Goal: Answer question/provide support: Share knowledge or assist other users

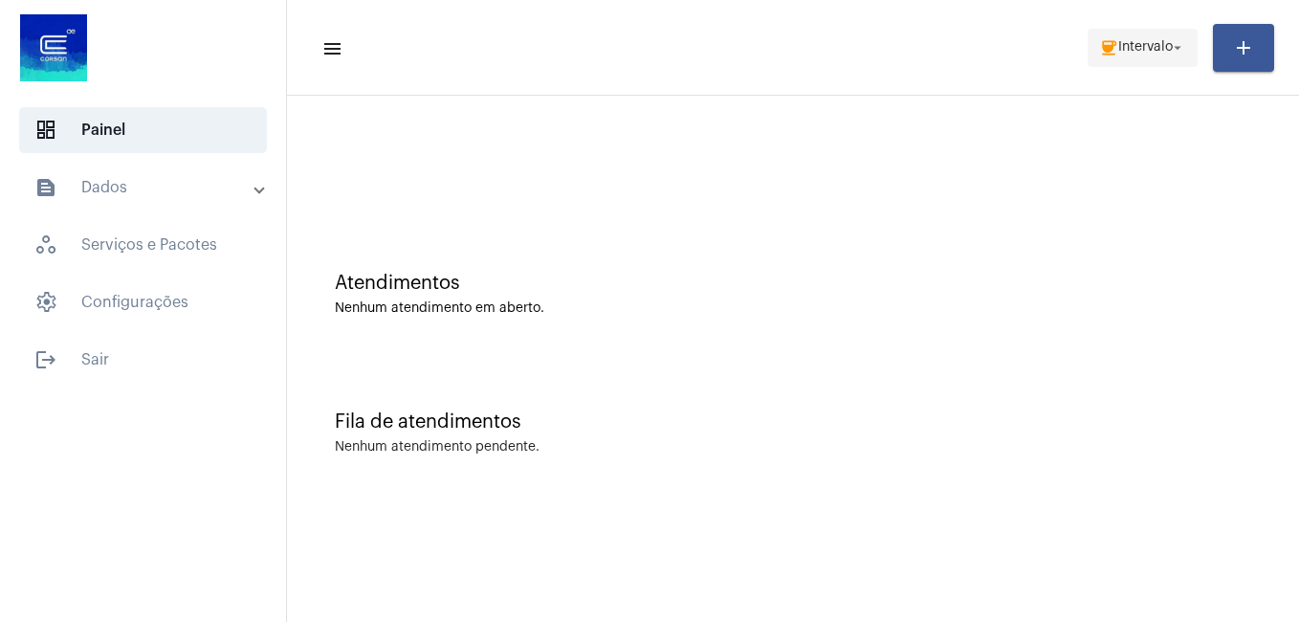
click at [1118, 52] on span "Intervalo" at bounding box center [1145, 47] width 55 height 13
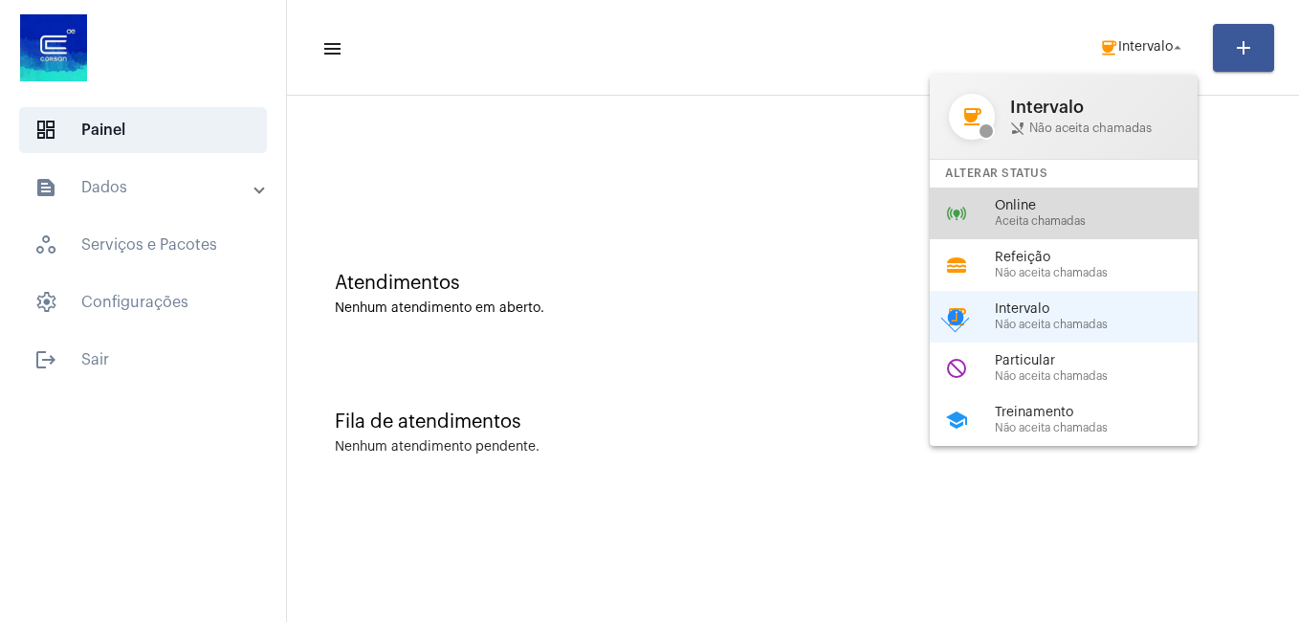
click at [1011, 210] on span "Online" at bounding box center [1104, 206] width 218 height 14
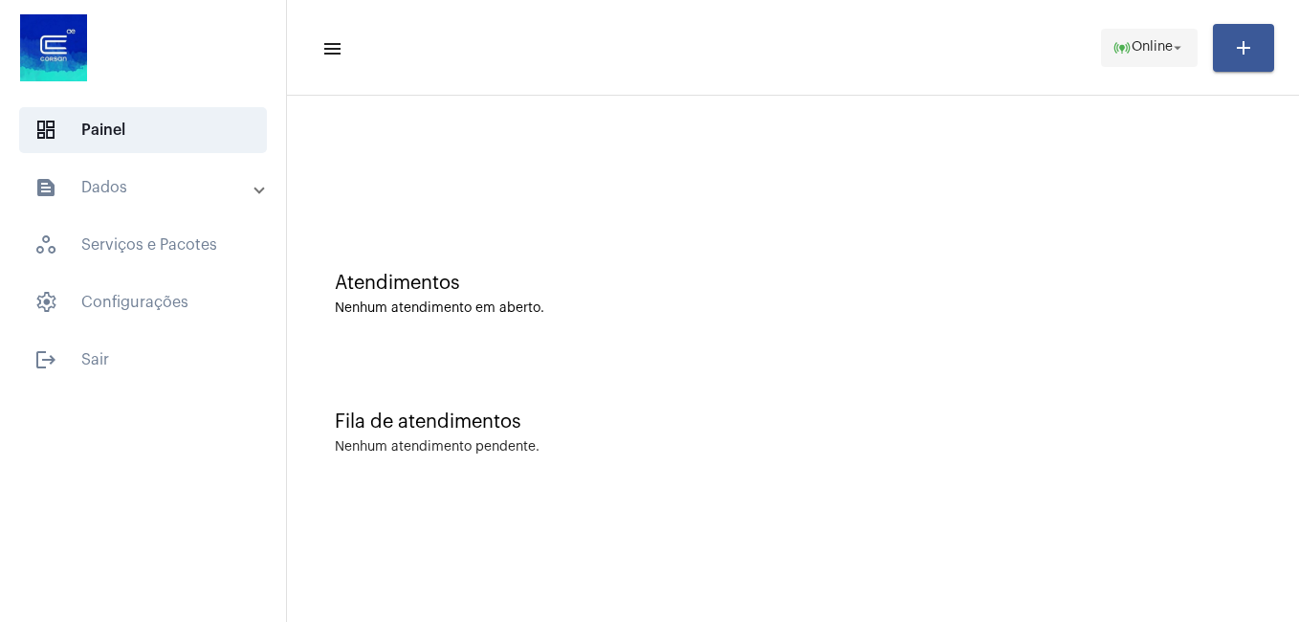
click at [1136, 56] on span "online_prediction Online arrow_drop_down" at bounding box center [1149, 47] width 74 height 34
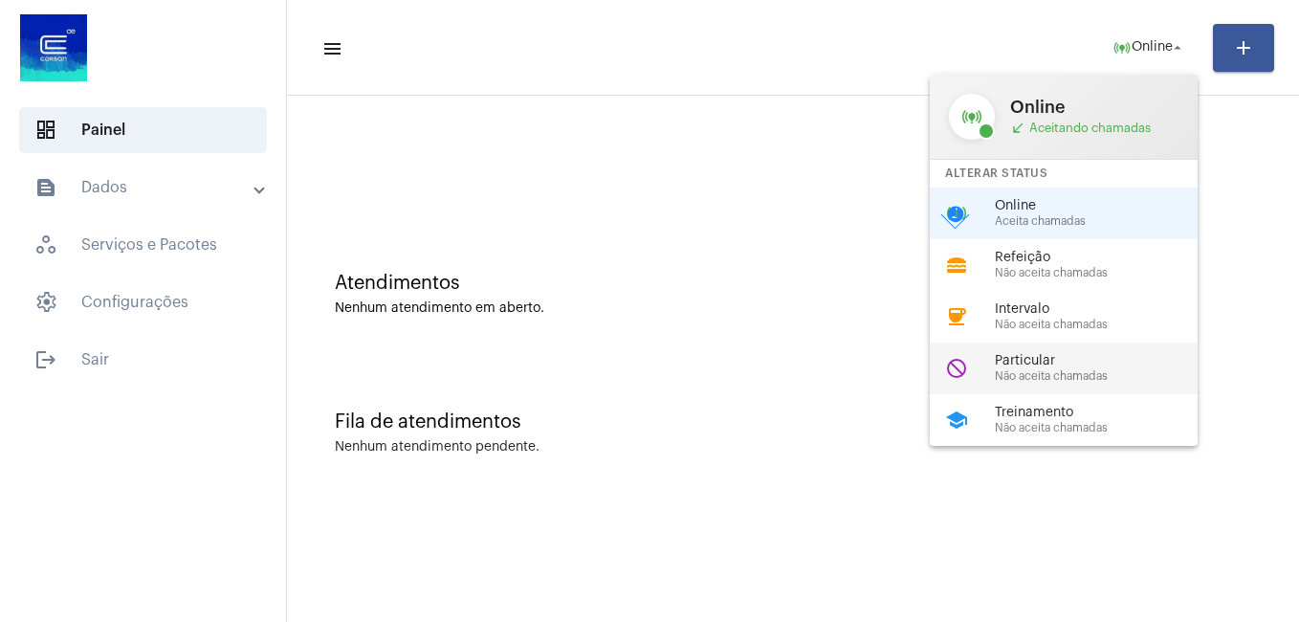
click at [1070, 373] on span "Não aceita chamadas" at bounding box center [1104, 376] width 218 height 12
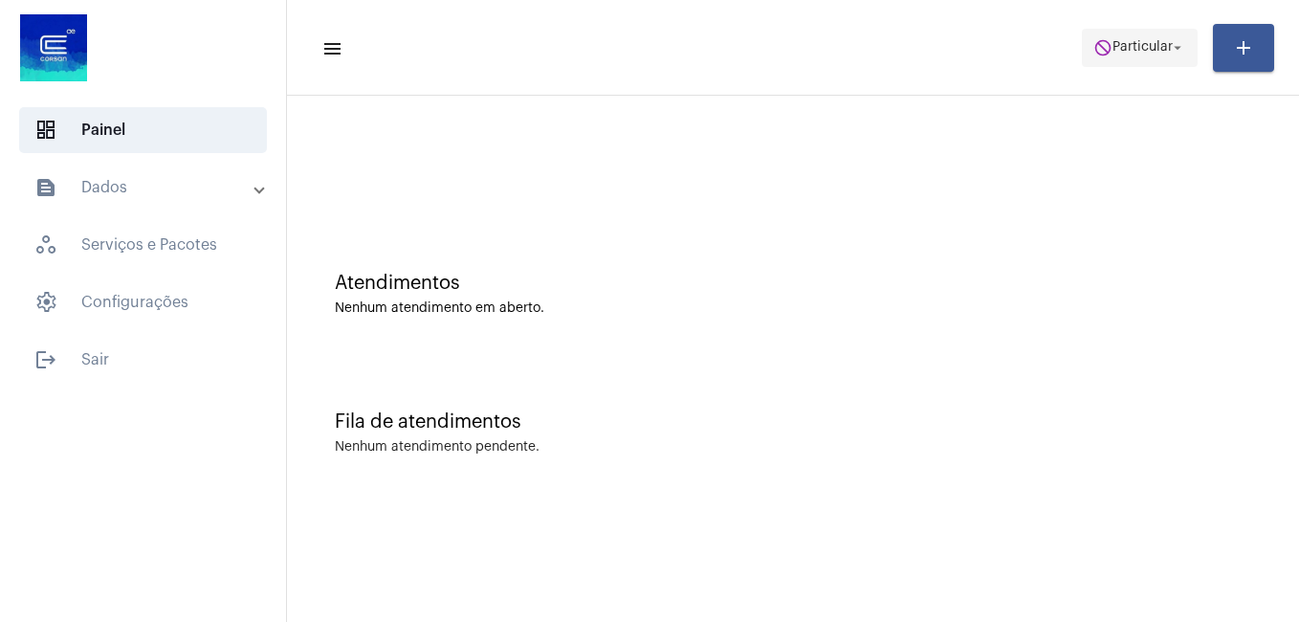
click at [1166, 50] on span "Particular" at bounding box center [1142, 47] width 60 height 13
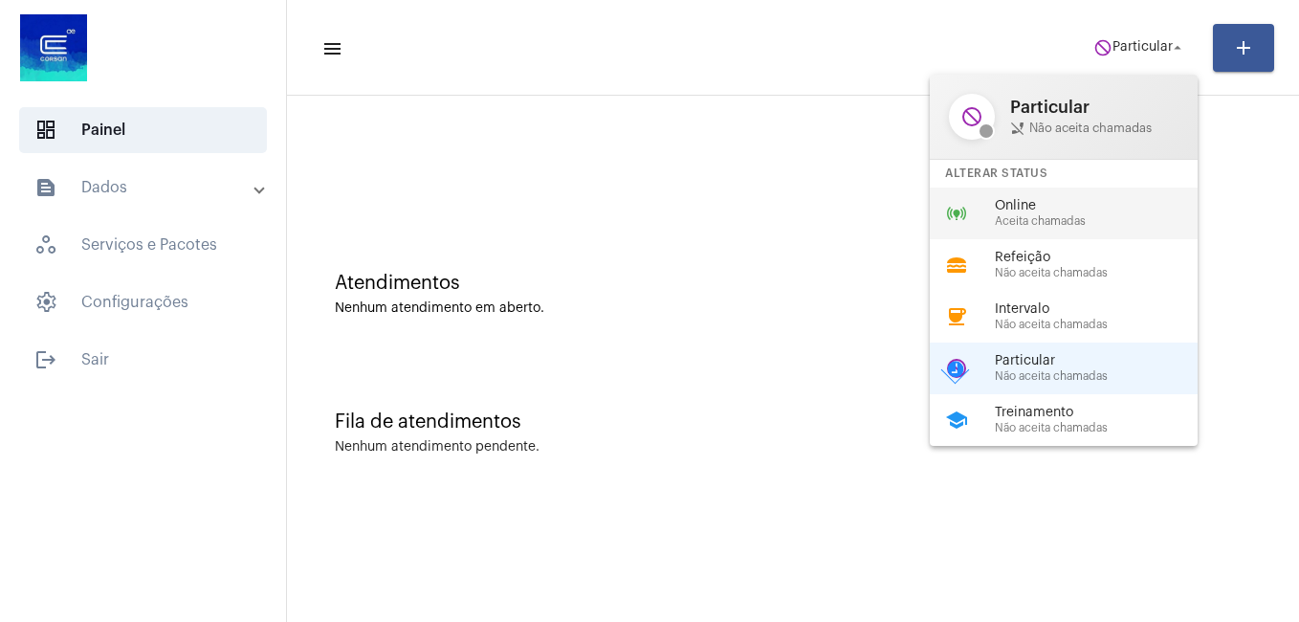
click at [1048, 208] on span "Online" at bounding box center [1104, 206] width 218 height 14
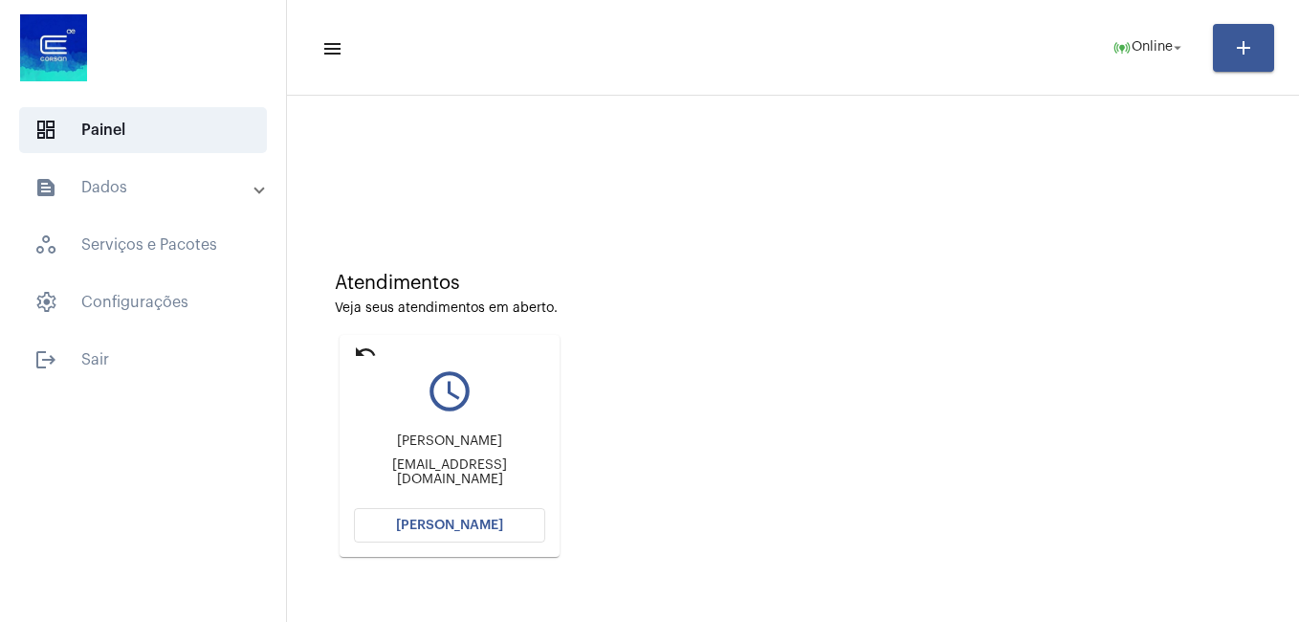
click at [428, 519] on span "[PERSON_NAME]" at bounding box center [449, 524] width 107 height 13
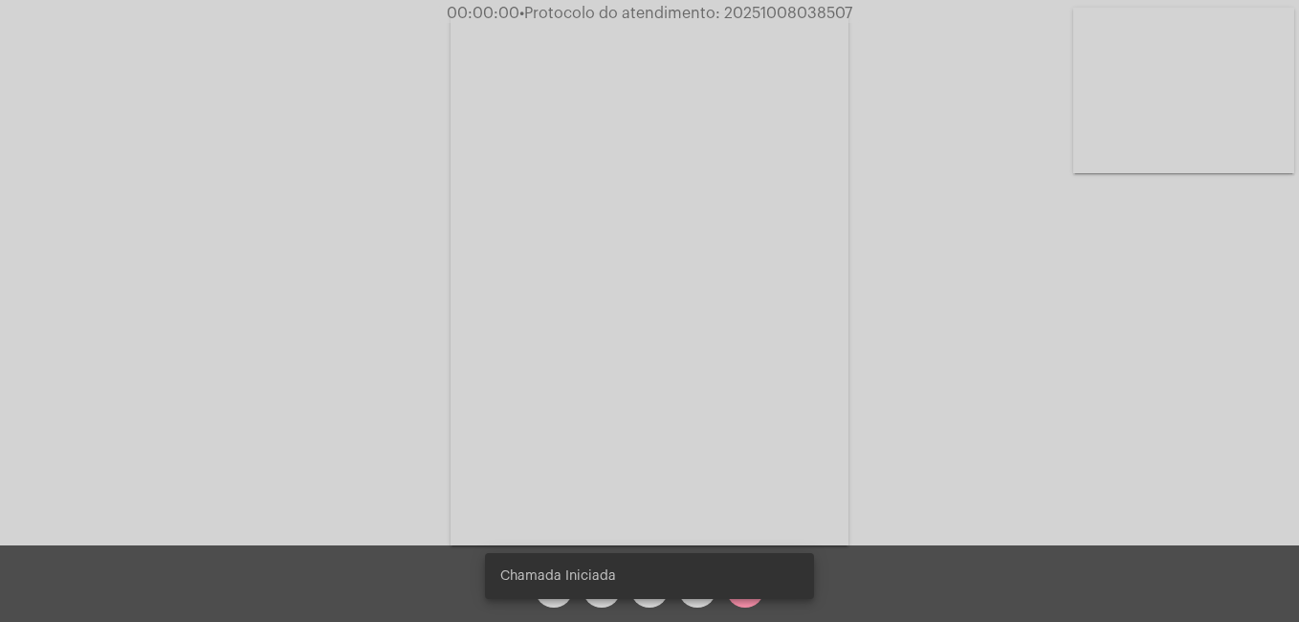
click at [604, 596] on snack-bar-container "Chamada Iniciada" at bounding box center [649, 576] width 329 height 46
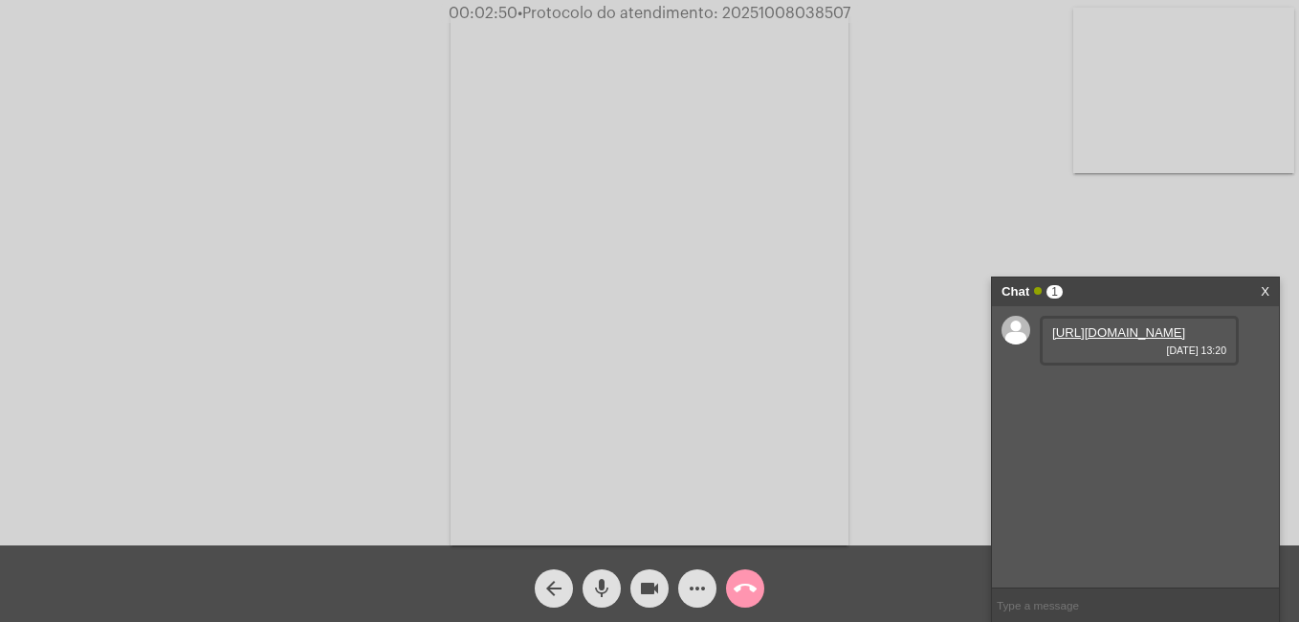
click at [1144, 340] on link "[URL][DOMAIN_NAME]" at bounding box center [1118, 332] width 133 height 14
click at [378, 490] on div "Acessando Câmera e Microfone..." at bounding box center [649, 277] width 1295 height 545
click at [1131, 394] on link "[URL][DOMAIN_NAME]" at bounding box center [1118, 387] width 133 height 14
click at [653, 590] on mat-icon "videocam" at bounding box center [649, 588] width 23 height 23
click at [747, 594] on mat-icon "call_end" at bounding box center [745, 588] width 23 height 23
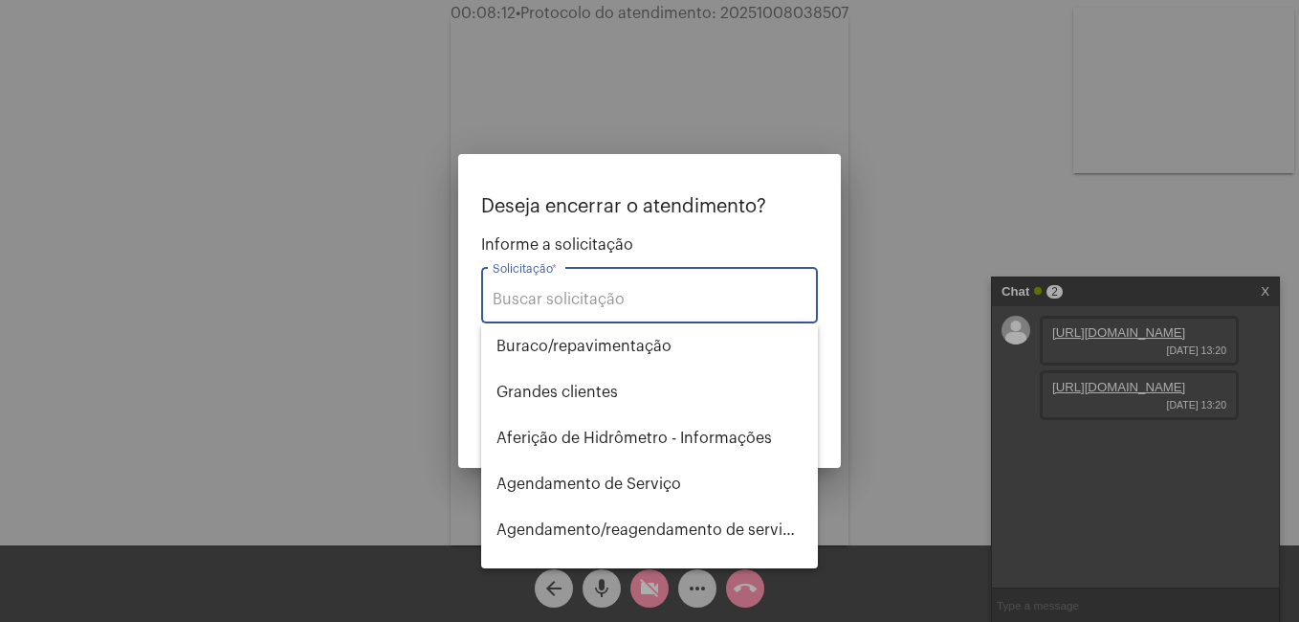
click at [565, 302] on input "Solicitação *" at bounding box center [650, 299] width 314 height 17
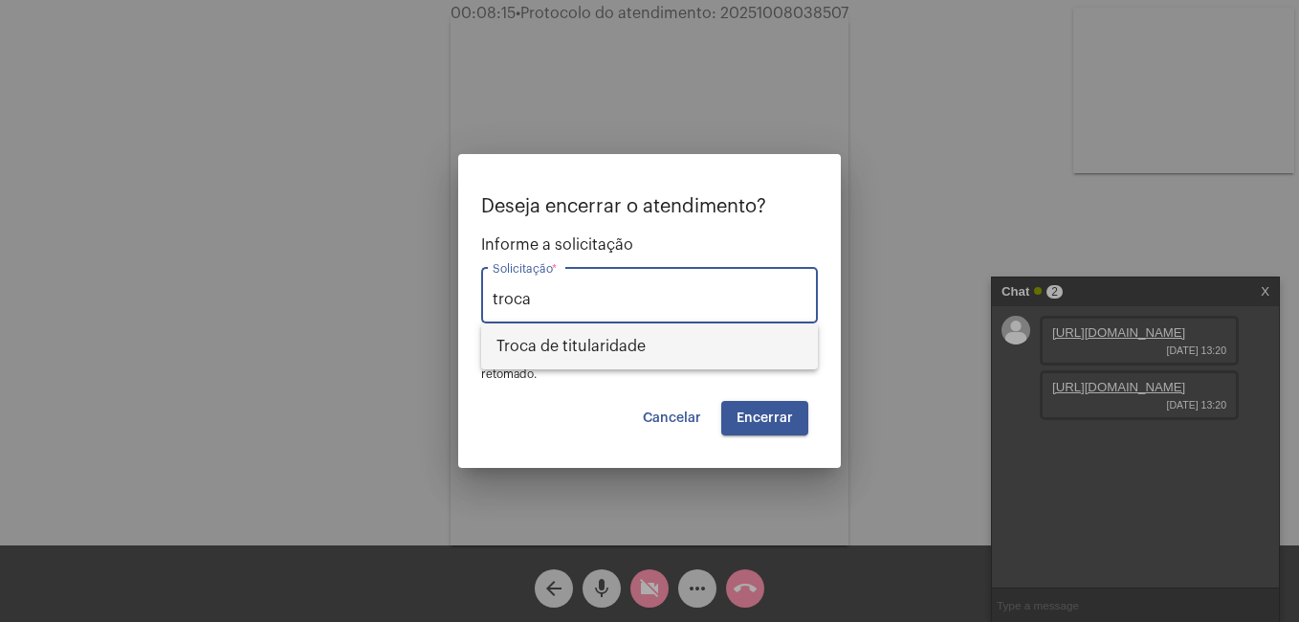
click at [589, 340] on span "Troca de titularidade" at bounding box center [649, 346] width 306 height 46
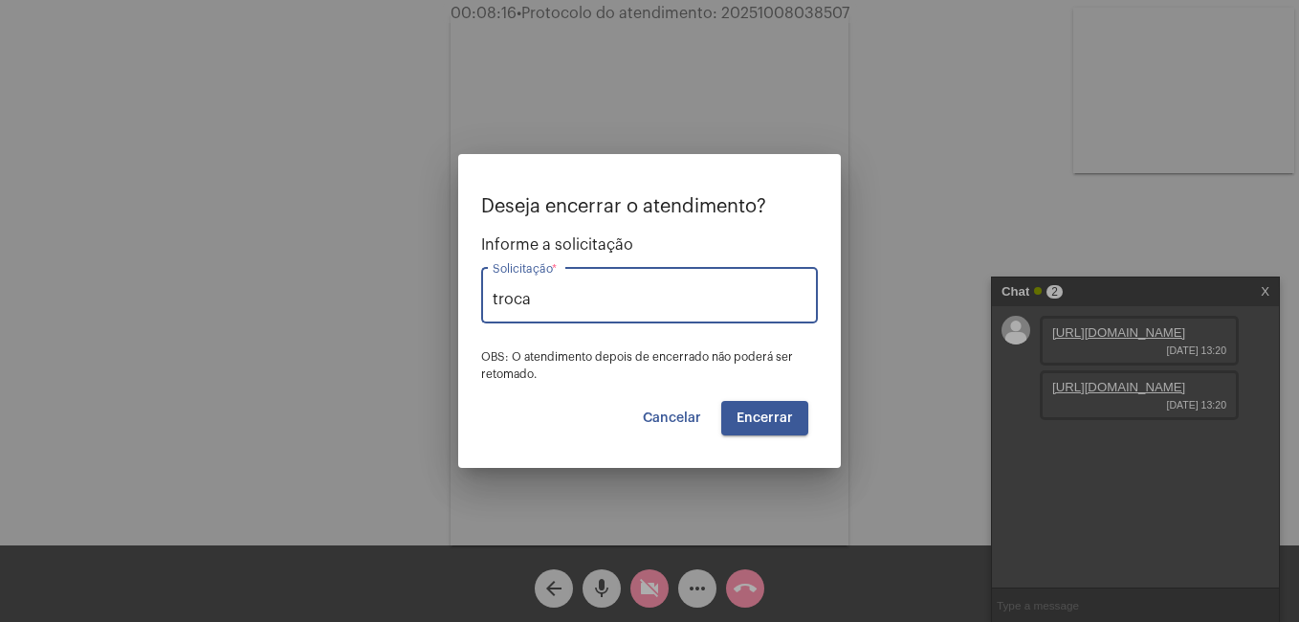
type input "Troca de titularidade"
click at [761, 422] on span "Encerrar" at bounding box center [764, 417] width 56 height 13
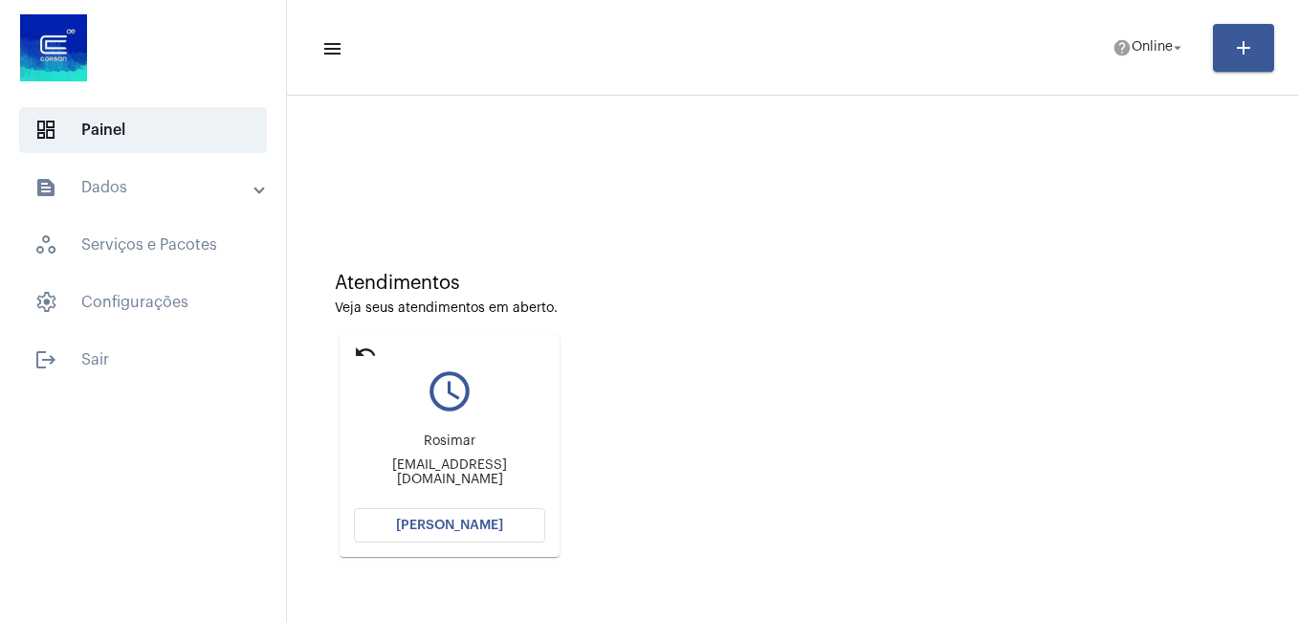
click at [458, 520] on span "[PERSON_NAME]" at bounding box center [449, 524] width 107 height 13
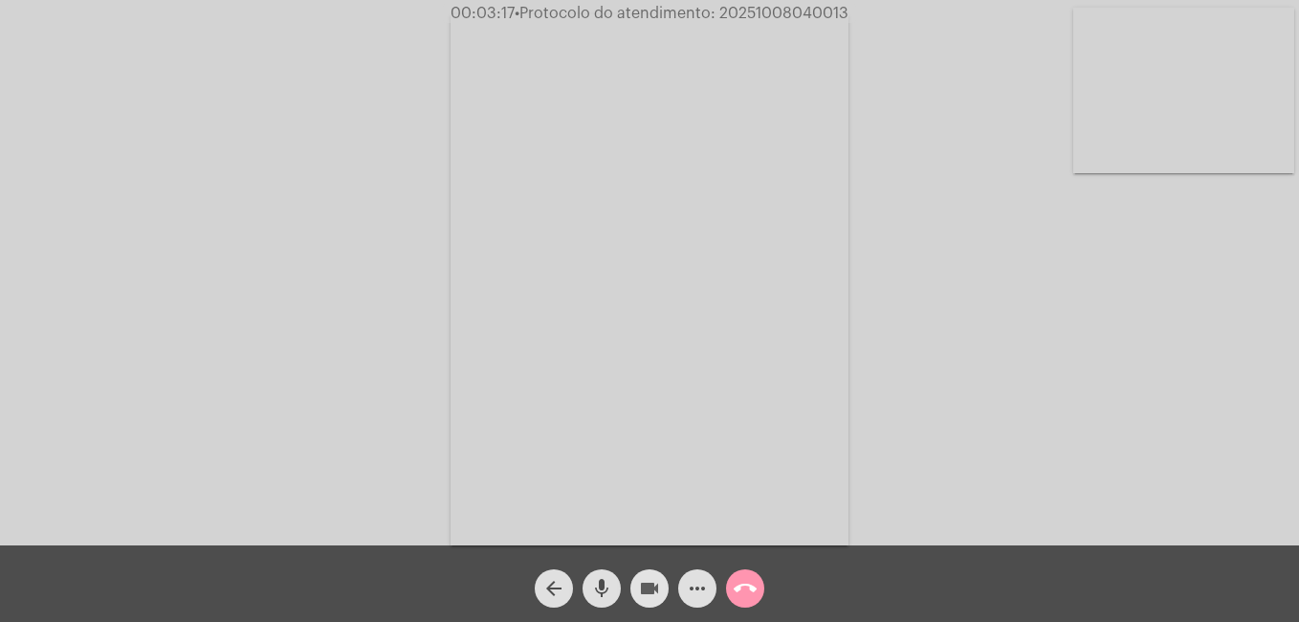
click at [650, 593] on mat-icon "videocam" at bounding box center [649, 588] width 23 height 23
click at [607, 592] on mat-icon "mic" at bounding box center [601, 588] width 23 height 23
click at [595, 576] on span "mic_off" at bounding box center [601, 588] width 23 height 38
click at [647, 591] on mat-icon "videocam_off" at bounding box center [649, 588] width 23 height 23
drag, startPoint x: 722, startPoint y: 11, endPoint x: 846, endPoint y: 16, distance: 124.4
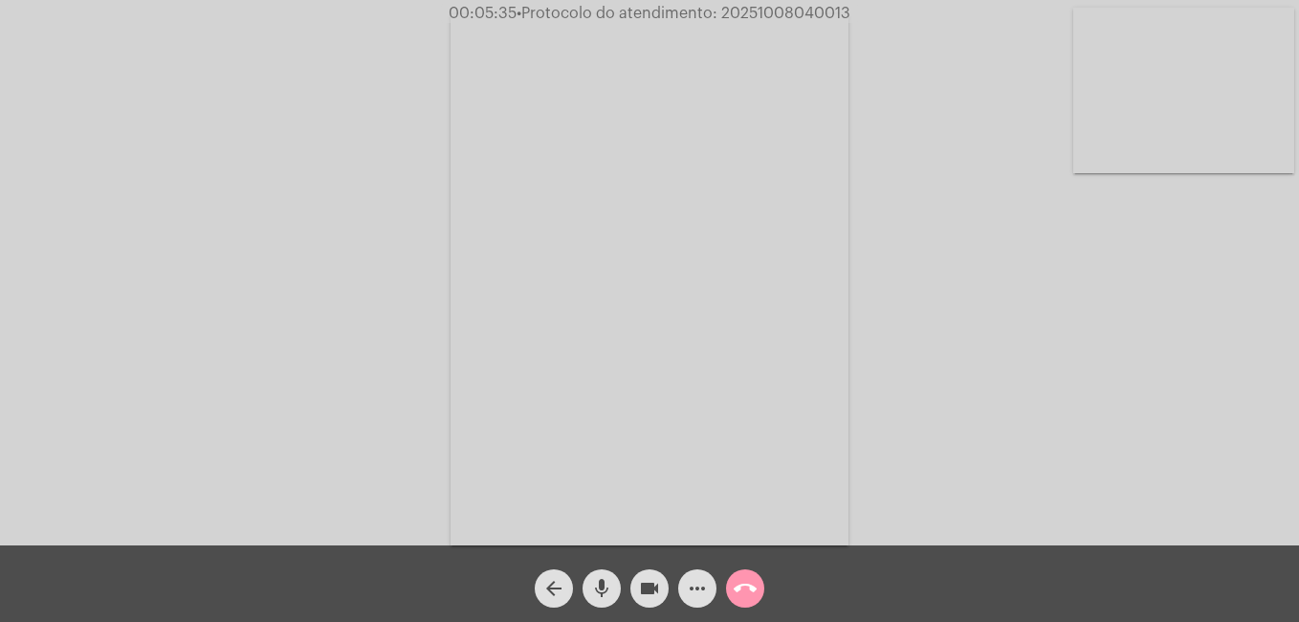
click at [846, 16] on span "• Protocolo do atendimento: 20251008040013" at bounding box center [683, 13] width 334 height 15
copy span "20251008040013"
click at [697, 596] on mat-icon "more_horiz" at bounding box center [697, 588] width 23 height 23
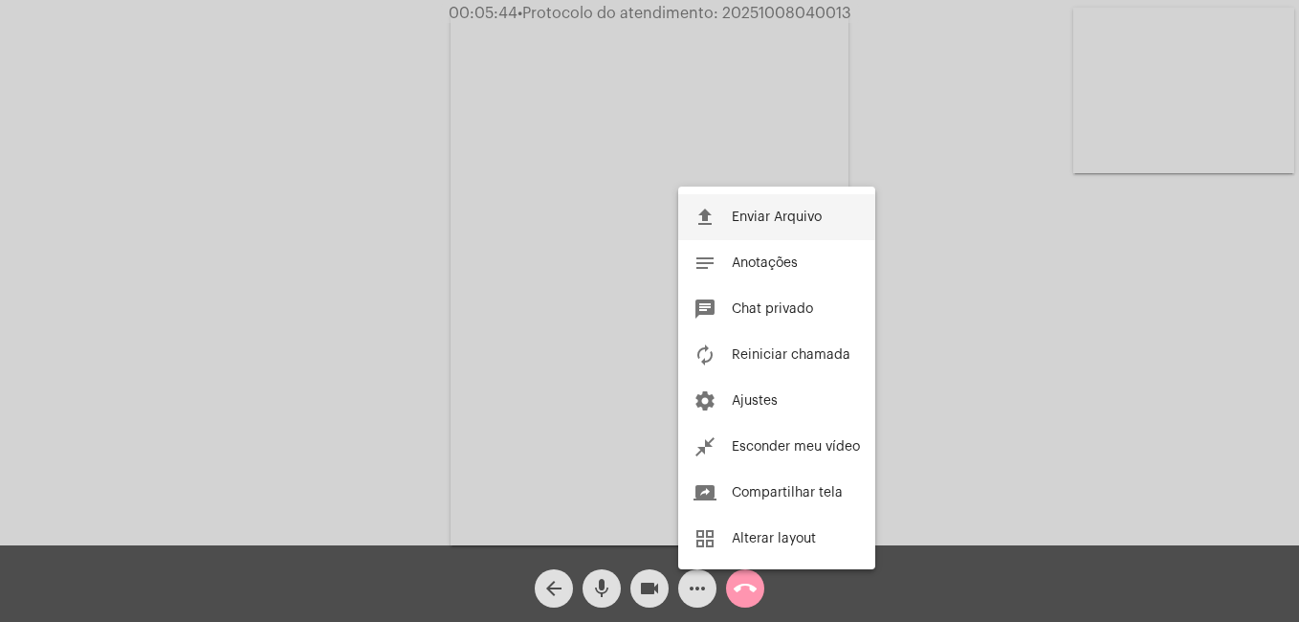
click at [757, 216] on span "Enviar Arquivo" at bounding box center [777, 216] width 90 height 13
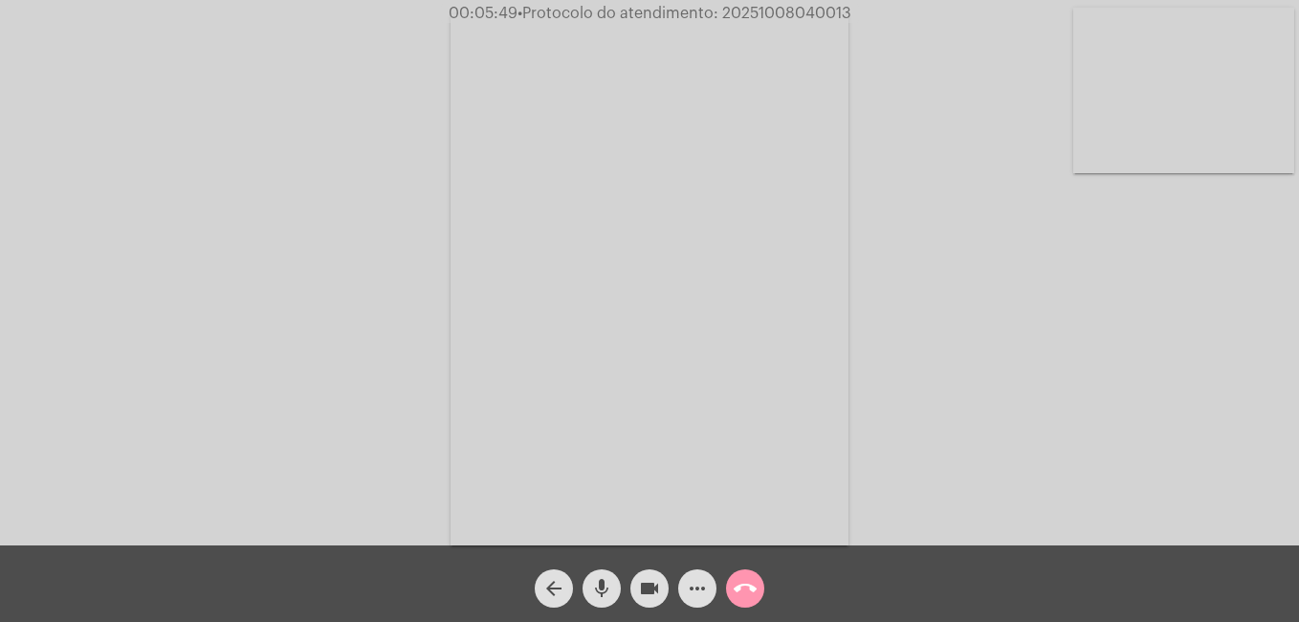
click at [704, 585] on mat-icon "more_horiz" at bounding box center [697, 588] width 23 height 23
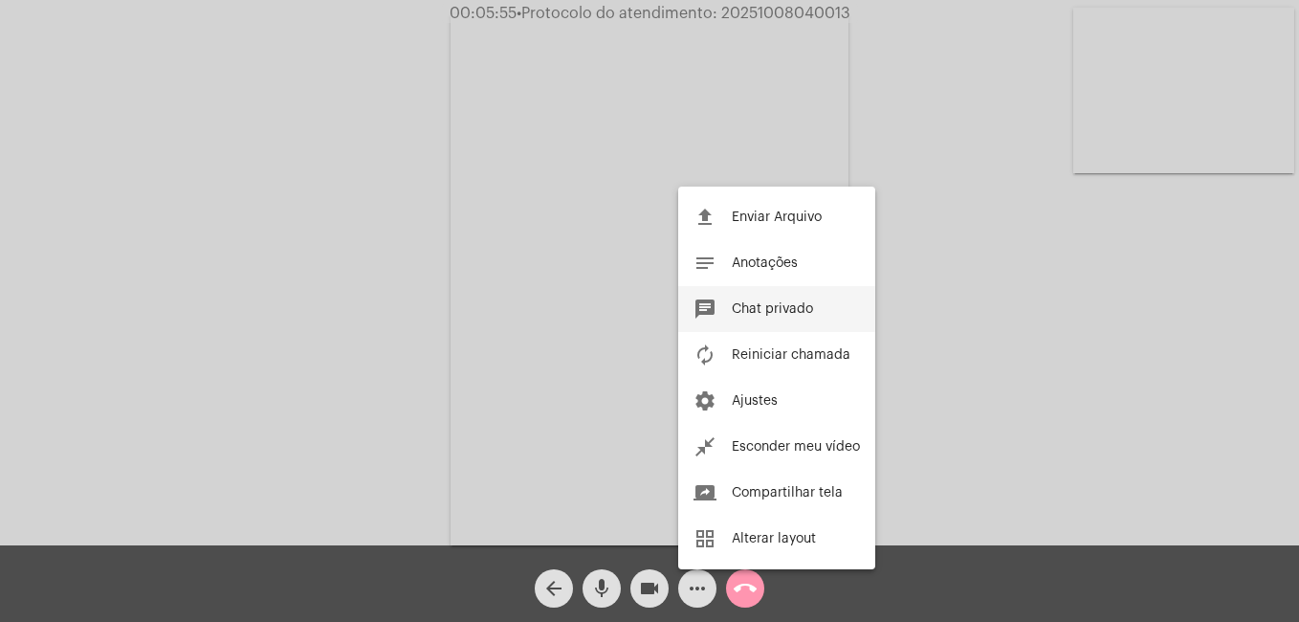
click at [760, 309] on span "Chat privado" at bounding box center [772, 308] width 81 height 13
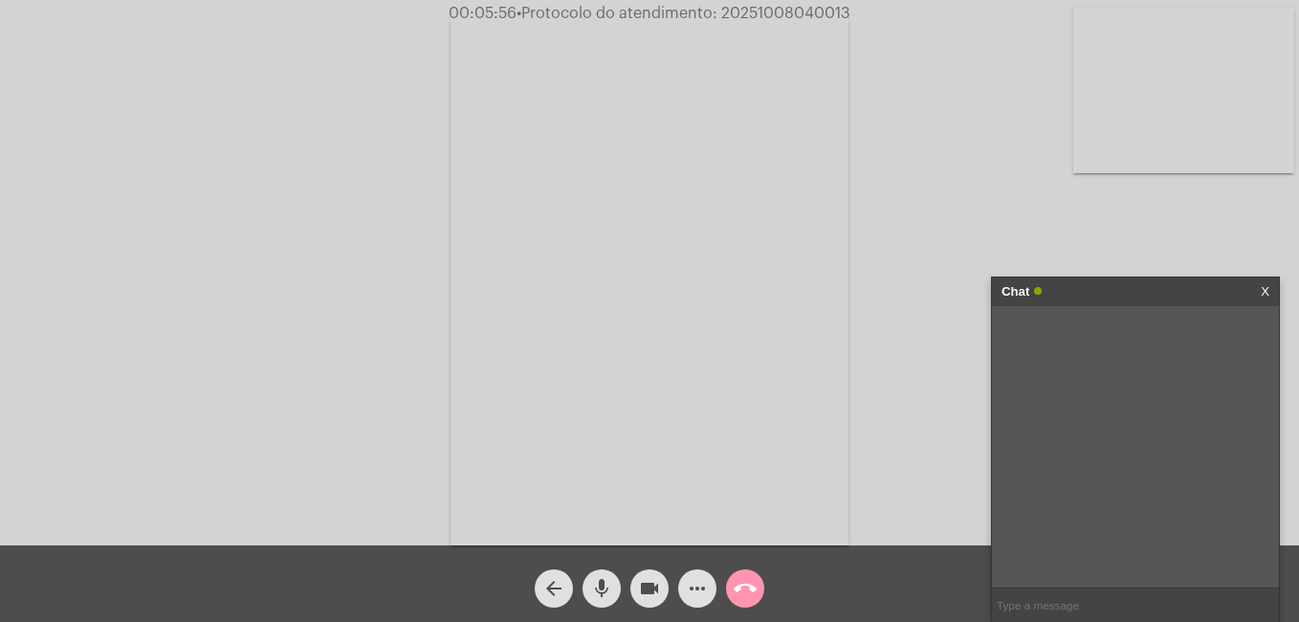
click at [1090, 612] on input "text" at bounding box center [1135, 604] width 287 height 33
paste input "20251008040013"
type input "20251008040013"
click at [739, 594] on mat-icon "call_end" at bounding box center [745, 588] width 23 height 23
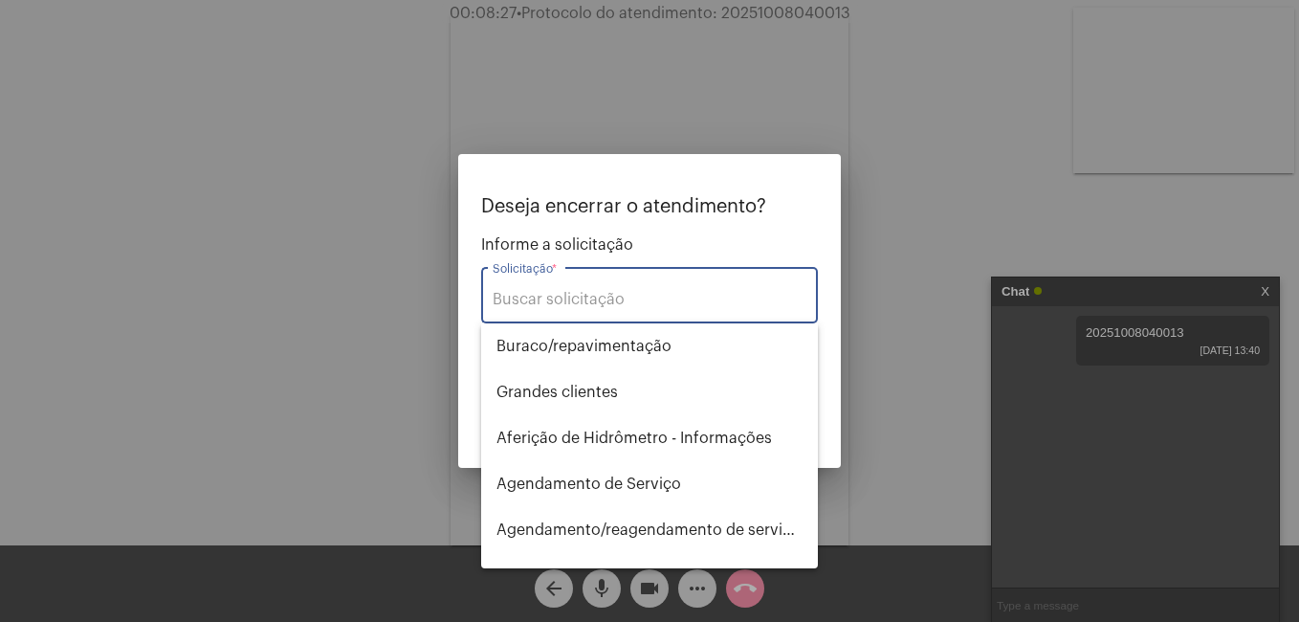
click at [503, 303] on input "Solicitação *" at bounding box center [650, 299] width 314 height 17
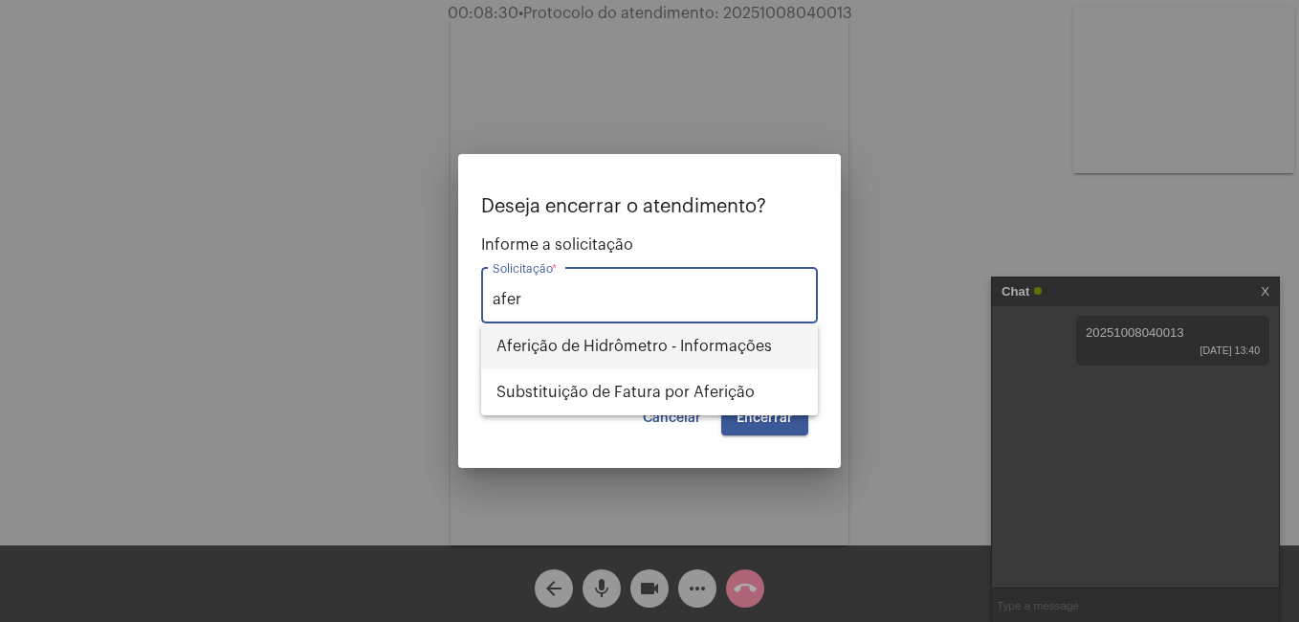
click at [652, 344] on span "Aferição de Hidrômetro - Informações" at bounding box center [649, 346] width 306 height 46
type input "Aferição de Hidrômetro - Informações"
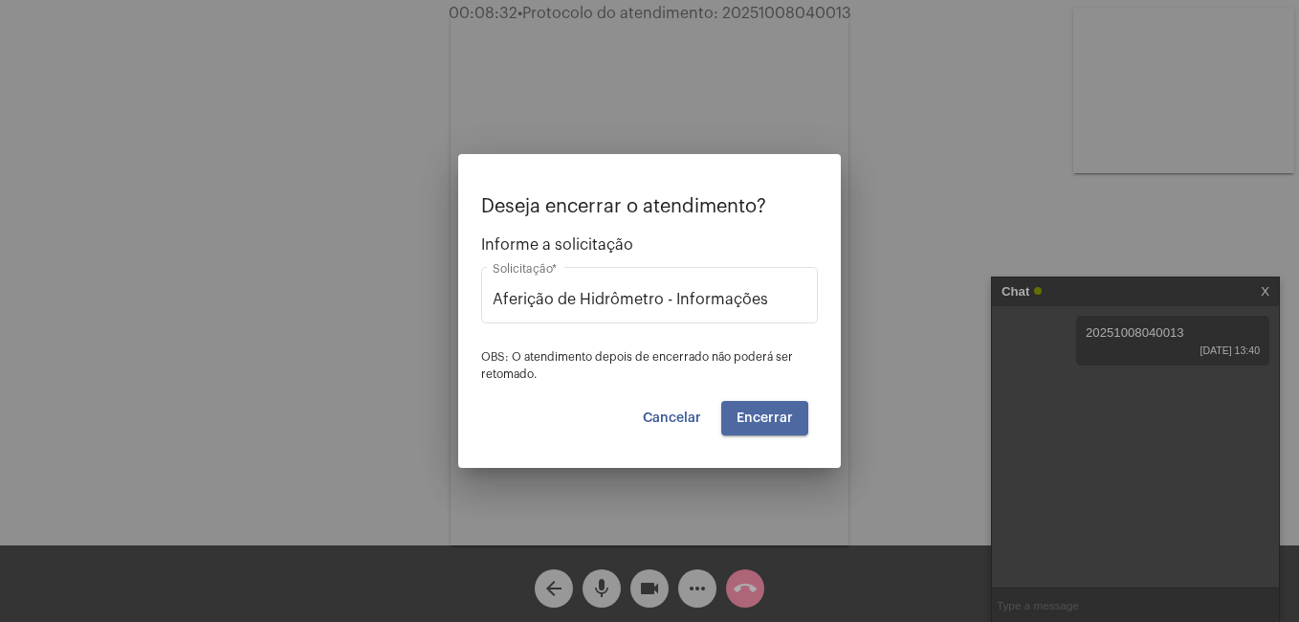
click at [747, 418] on span "Encerrar" at bounding box center [764, 417] width 56 height 13
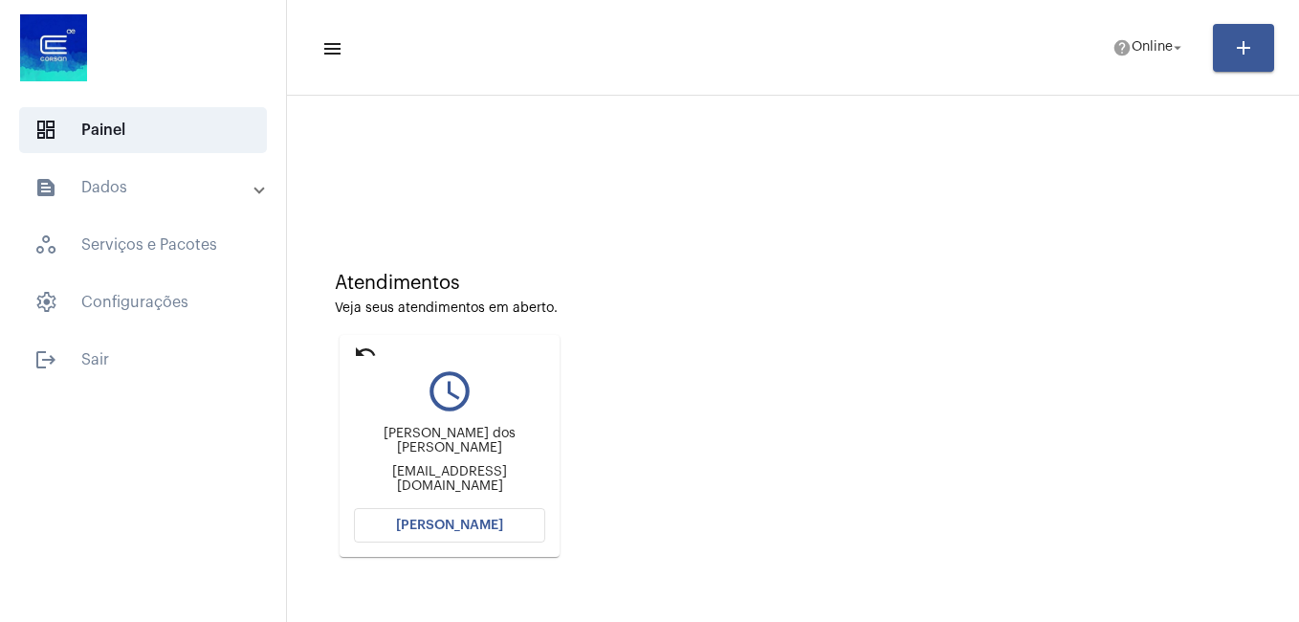
click at [411, 521] on span "[PERSON_NAME]" at bounding box center [449, 524] width 107 height 13
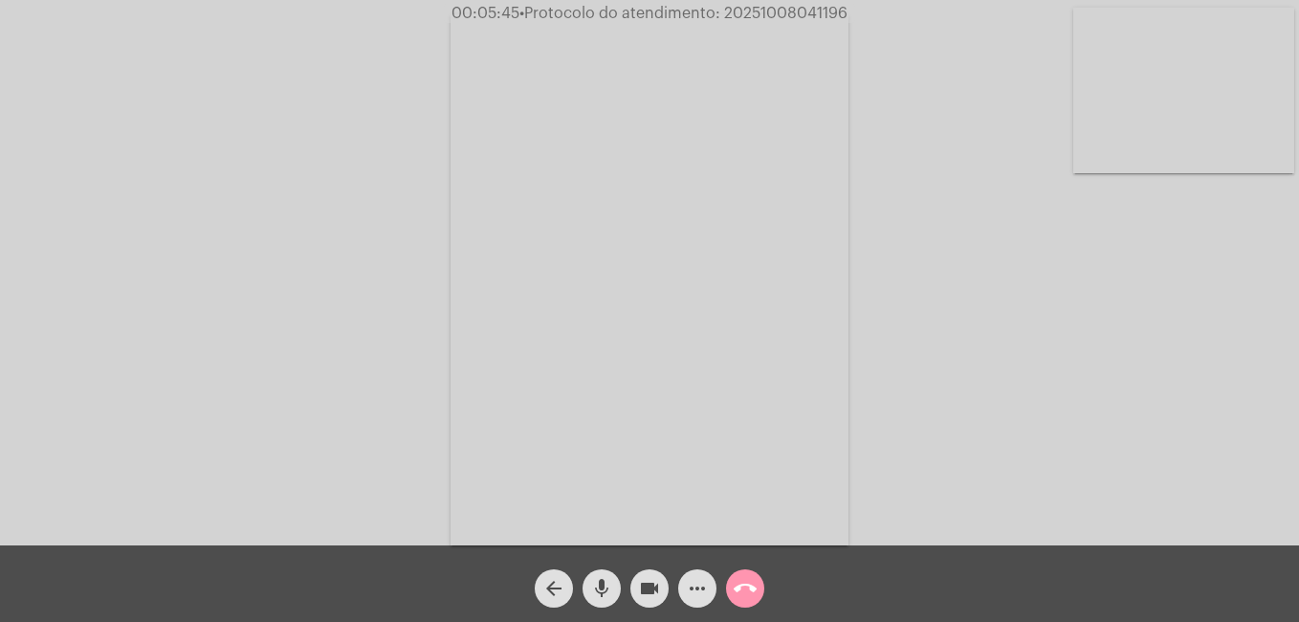
click at [708, 582] on mat-icon "more_horiz" at bounding box center [697, 588] width 23 height 23
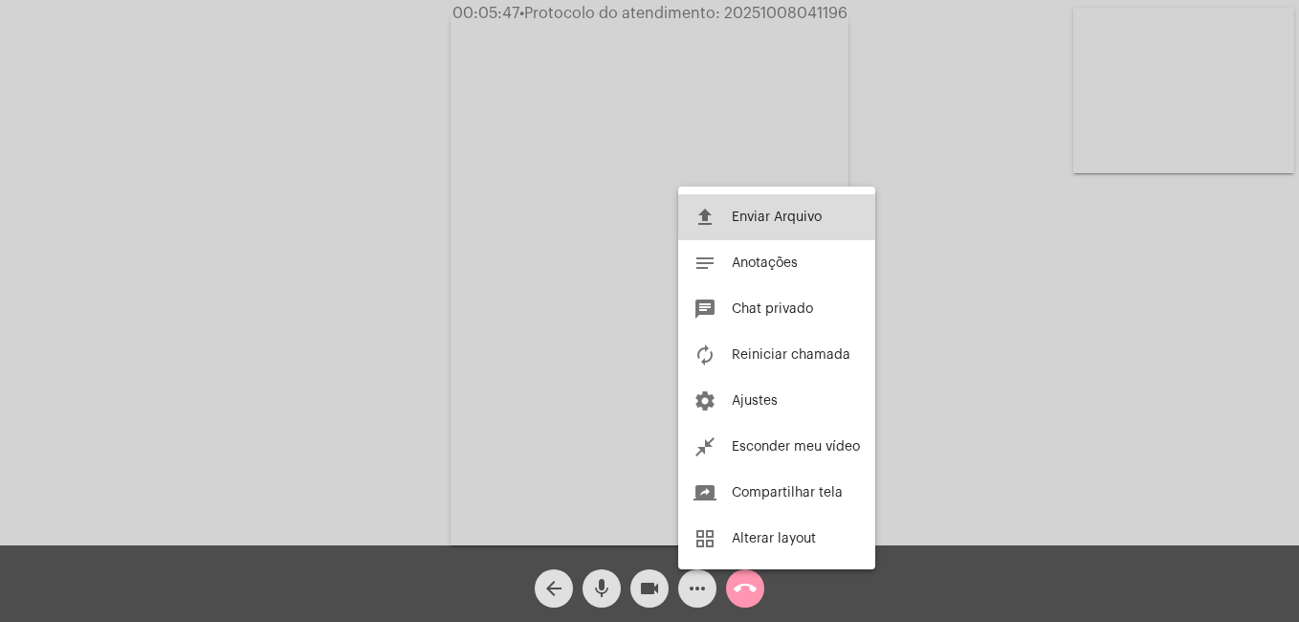
click at [802, 216] on span "Enviar Arquivo" at bounding box center [777, 216] width 90 height 13
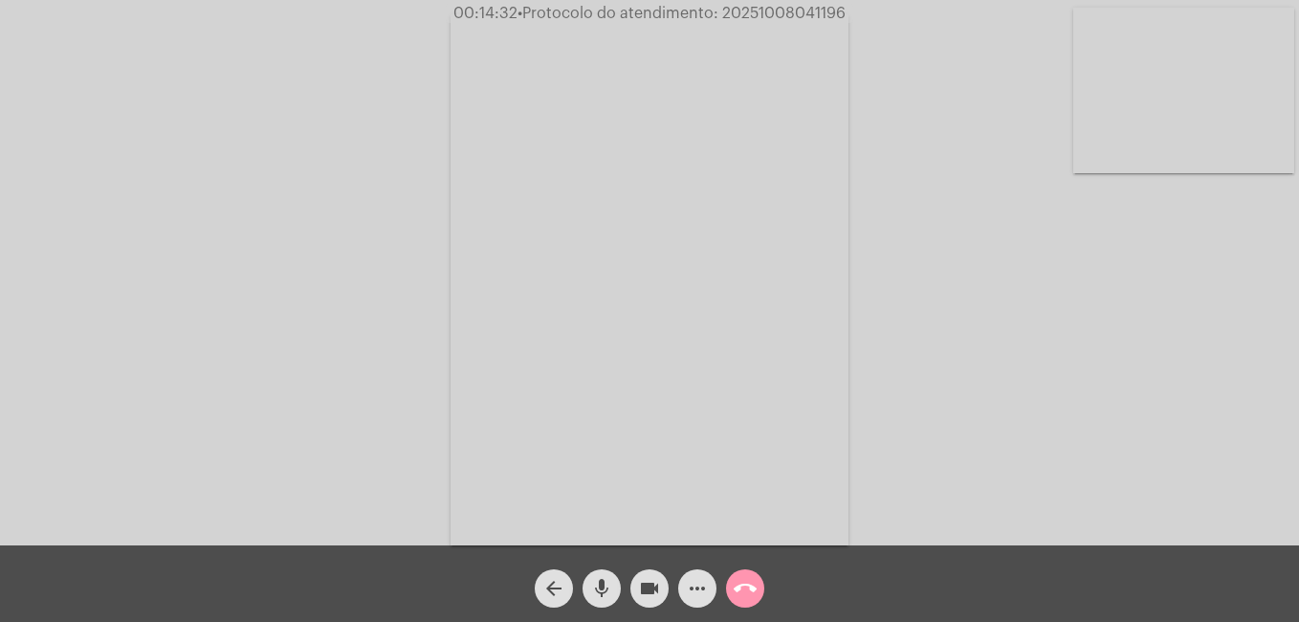
click at [690, 589] on mat-icon "more_horiz" at bounding box center [697, 588] width 23 height 23
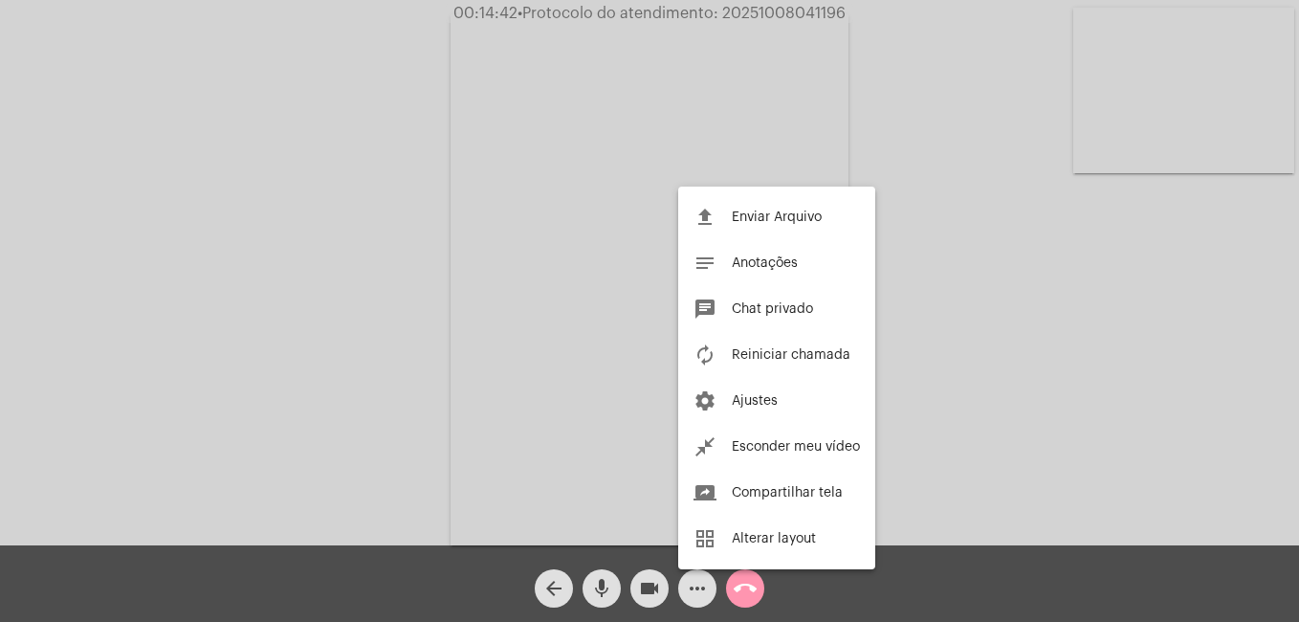
click at [251, 248] on div at bounding box center [649, 311] width 1299 height 622
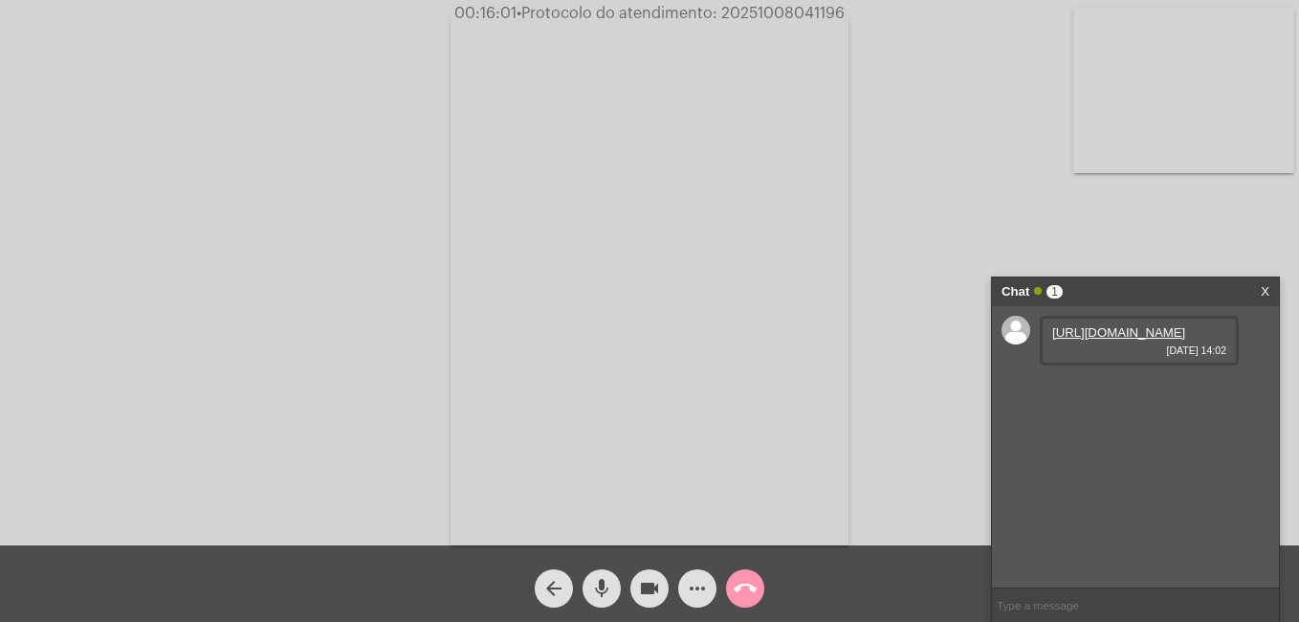
click at [1086, 339] on link "[URL][DOMAIN_NAME]" at bounding box center [1118, 332] width 133 height 14
click at [1113, 394] on link "[URL][DOMAIN_NAME]" at bounding box center [1118, 387] width 133 height 14
click at [1116, 449] on link "[URL][DOMAIN_NAME]" at bounding box center [1118, 441] width 133 height 14
click at [603, 590] on mat-icon "mic" at bounding box center [601, 588] width 23 height 23
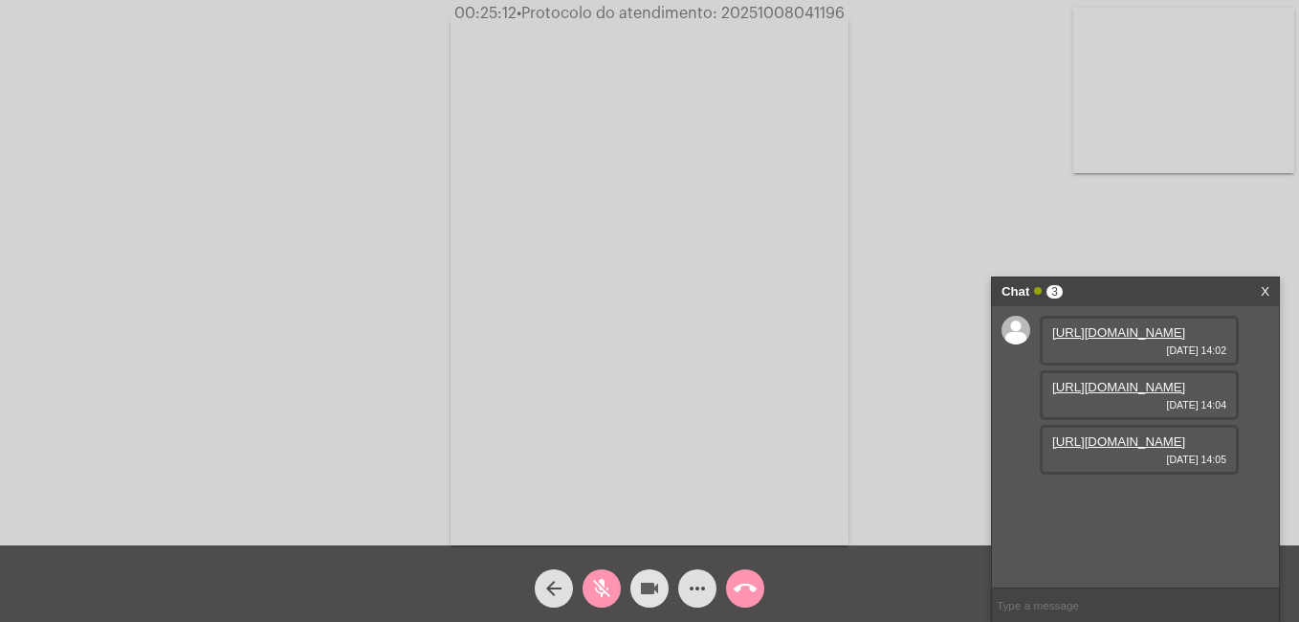
click at [640, 590] on mat-icon "videocam" at bounding box center [649, 588] width 23 height 23
click at [600, 590] on mat-icon "mic_off" at bounding box center [601, 588] width 23 height 23
click at [602, 596] on mat-icon "mic" at bounding box center [601, 588] width 23 height 23
click at [599, 591] on mat-icon "mic_off" at bounding box center [601, 588] width 23 height 23
click at [602, 588] on mat-icon "mic" at bounding box center [601, 588] width 23 height 23
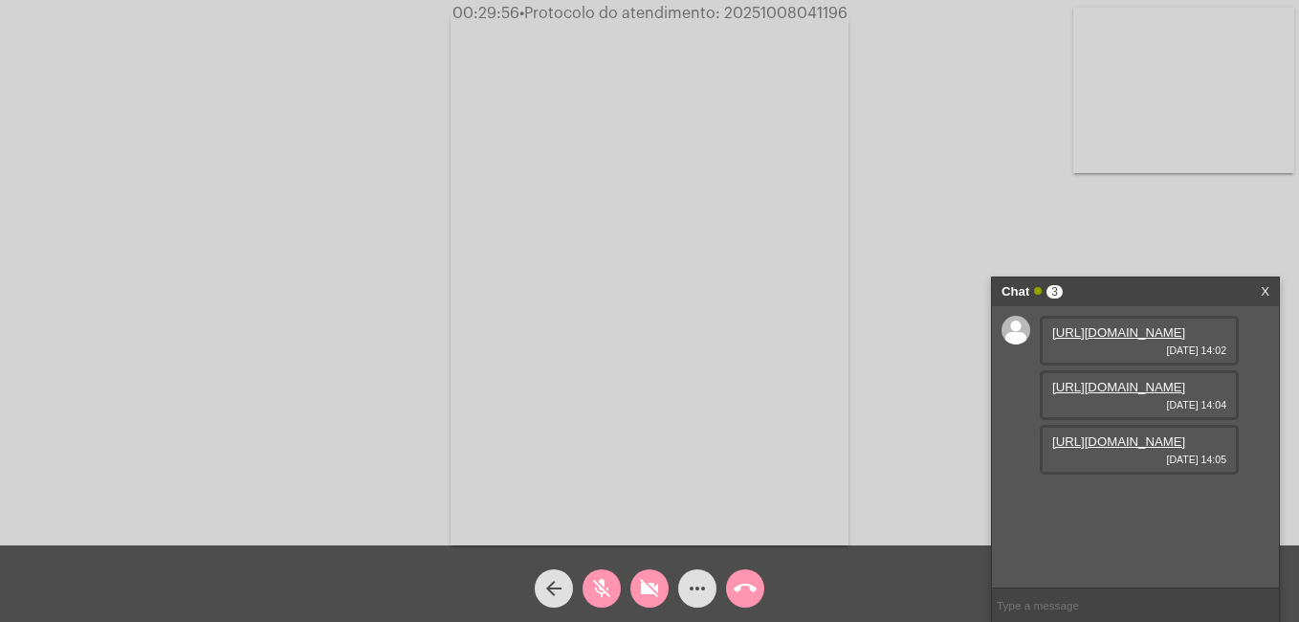
click at [609, 583] on mat-icon "mic_off" at bounding box center [601, 588] width 23 height 23
click at [597, 586] on mat-icon "mic" at bounding box center [601, 588] width 23 height 23
click at [602, 582] on mat-icon "mic_off" at bounding box center [601, 588] width 23 height 23
click at [664, 589] on button "videocam_off" at bounding box center [649, 588] width 38 height 38
click at [687, 592] on mat-icon "more_horiz" at bounding box center [697, 588] width 23 height 23
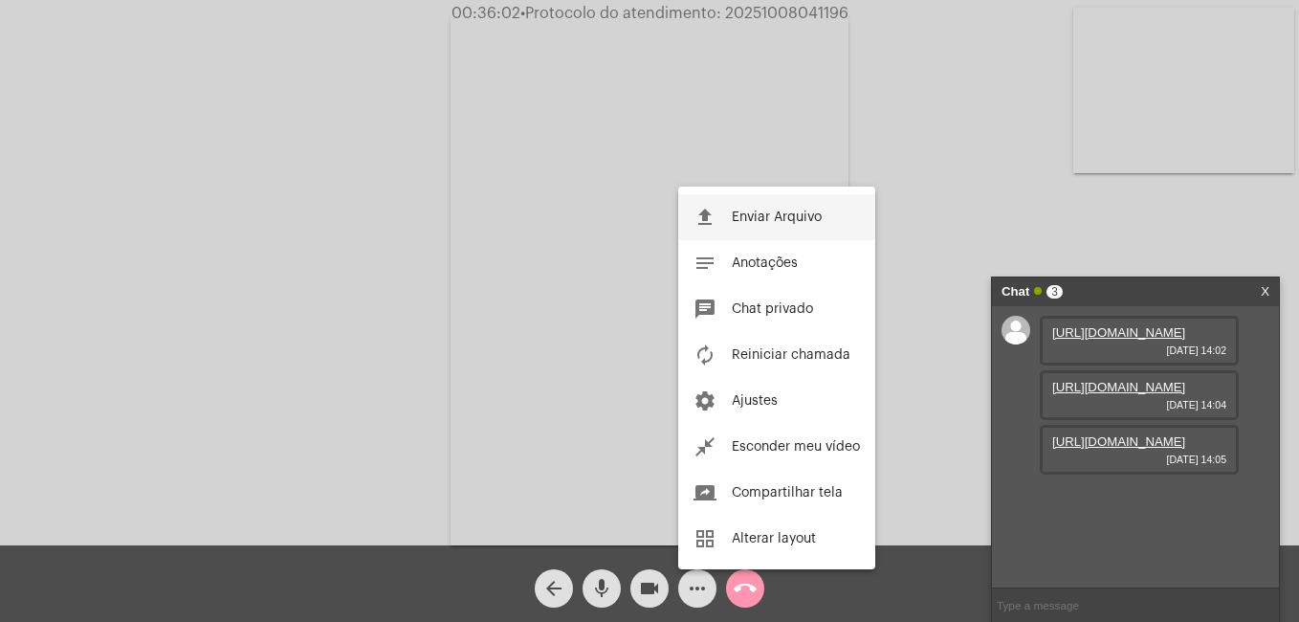
click at [760, 221] on span "Enviar Arquivo" at bounding box center [777, 216] width 90 height 13
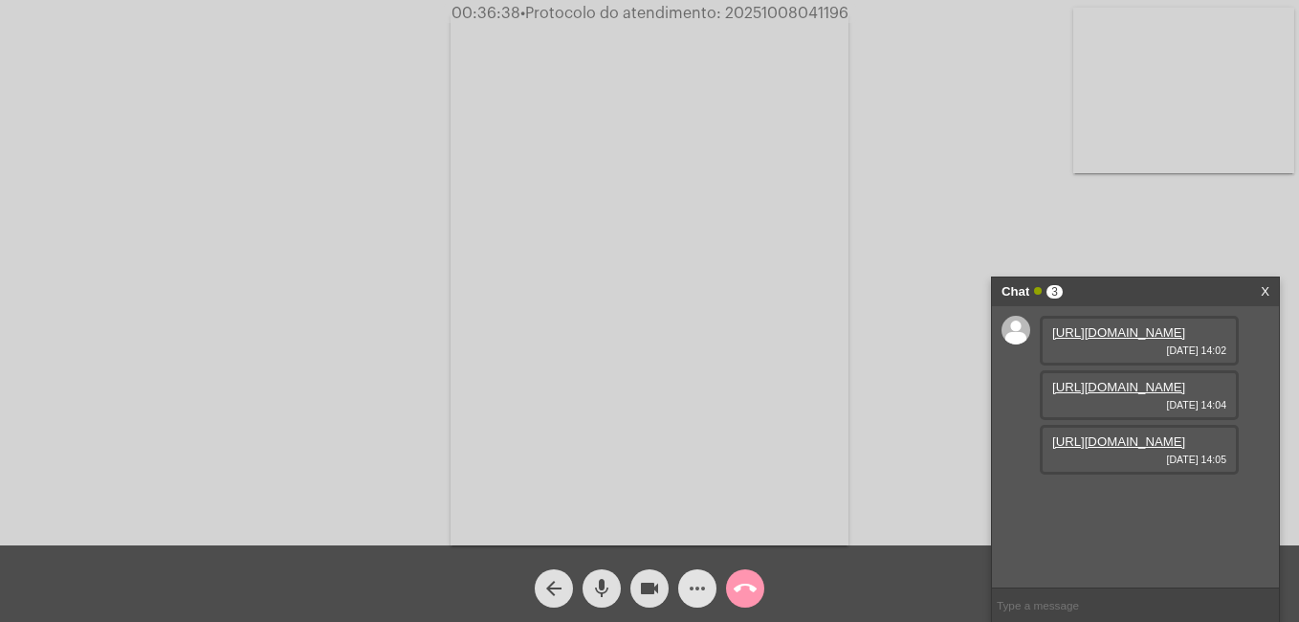
click at [693, 591] on mat-icon "more_horiz" at bounding box center [697, 588] width 23 height 23
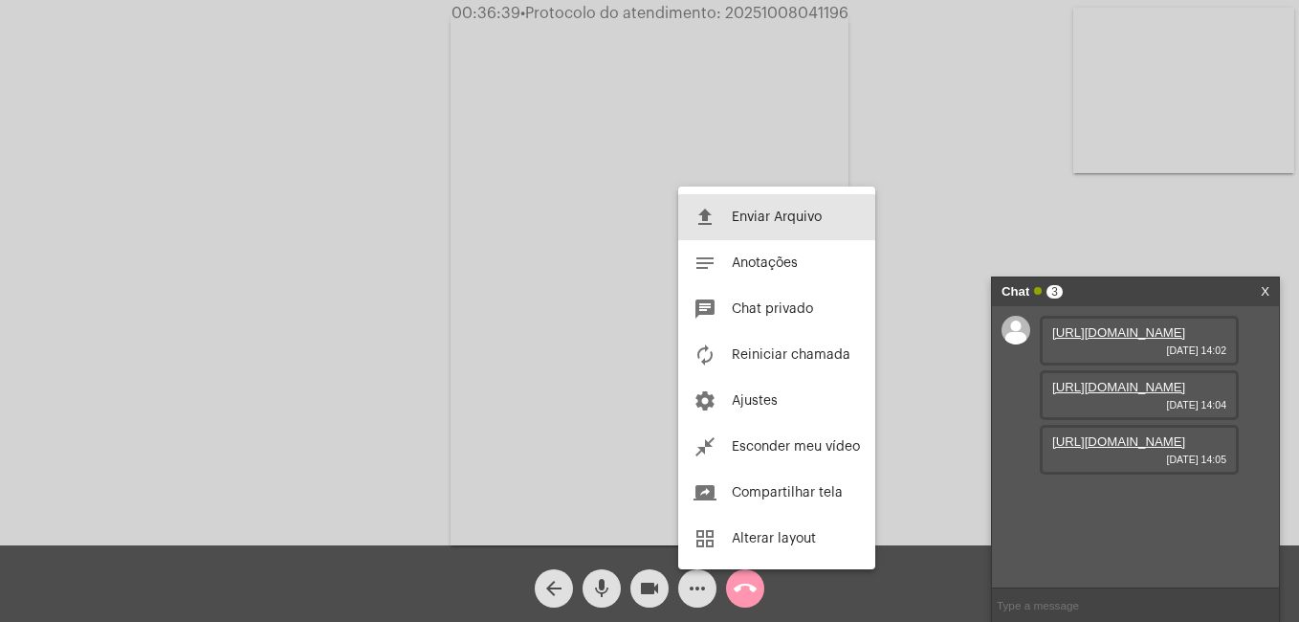
click at [738, 221] on span "Enviar Arquivo" at bounding box center [777, 216] width 90 height 13
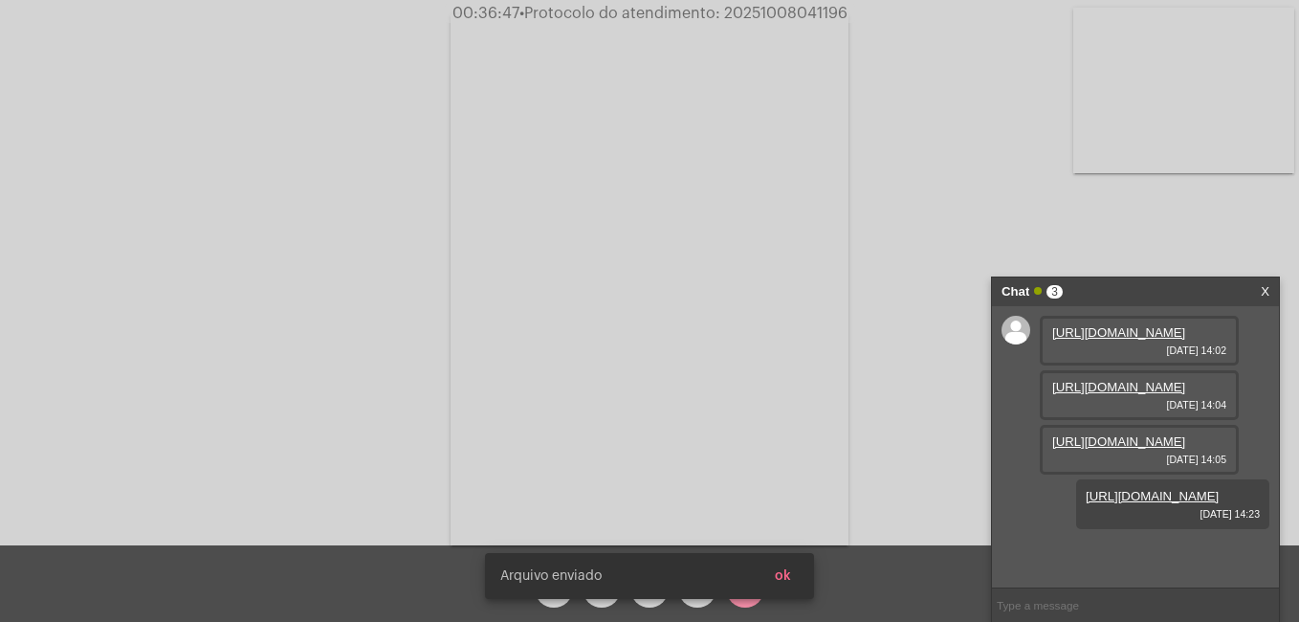
scroll to position [114, 0]
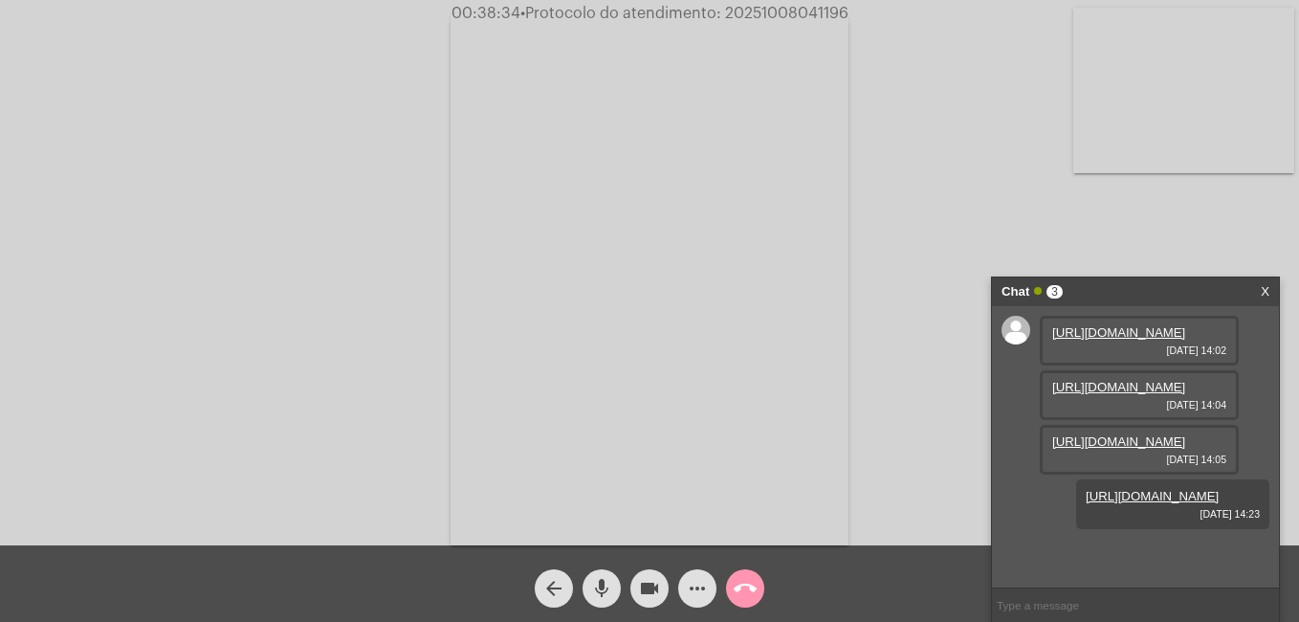
drag, startPoint x: 725, startPoint y: 10, endPoint x: 847, endPoint y: 13, distance: 122.5
click at [847, 13] on span "00:38:34 • Protocolo do atendimento: 20251008041196" at bounding box center [650, 13] width 412 height 19
copy span "20251008041196"
click at [1065, 602] on input "text" at bounding box center [1135, 604] width 287 height 33
paste input "20251008041196"
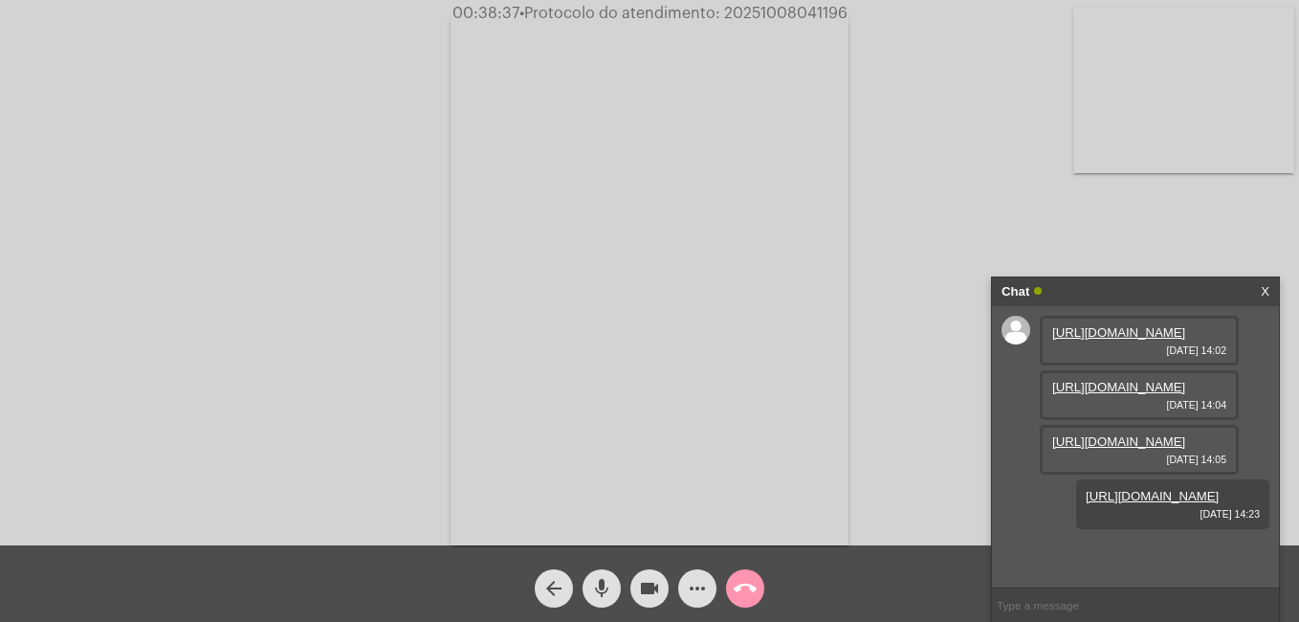
type input "20251008041196"
click at [646, 593] on mat-icon "videocam" at bounding box center [649, 588] width 23 height 23
click at [749, 596] on mat-icon "call_end" at bounding box center [745, 588] width 23 height 23
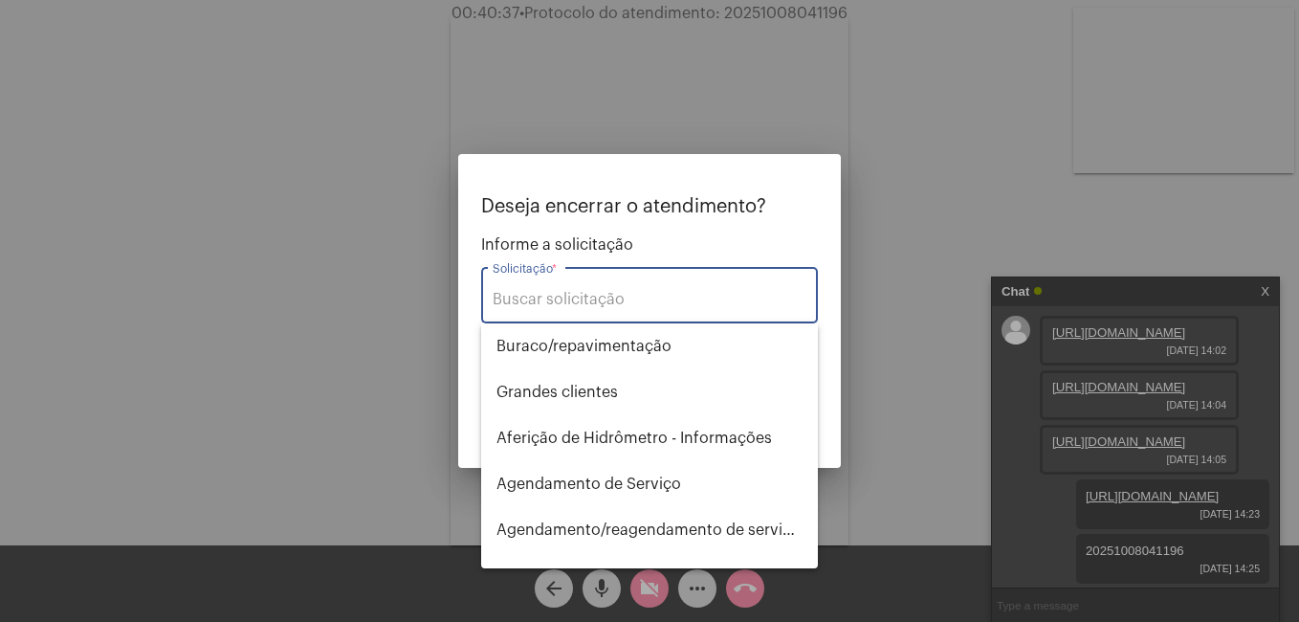
click at [587, 299] on input "Solicitação *" at bounding box center [650, 299] width 314 height 17
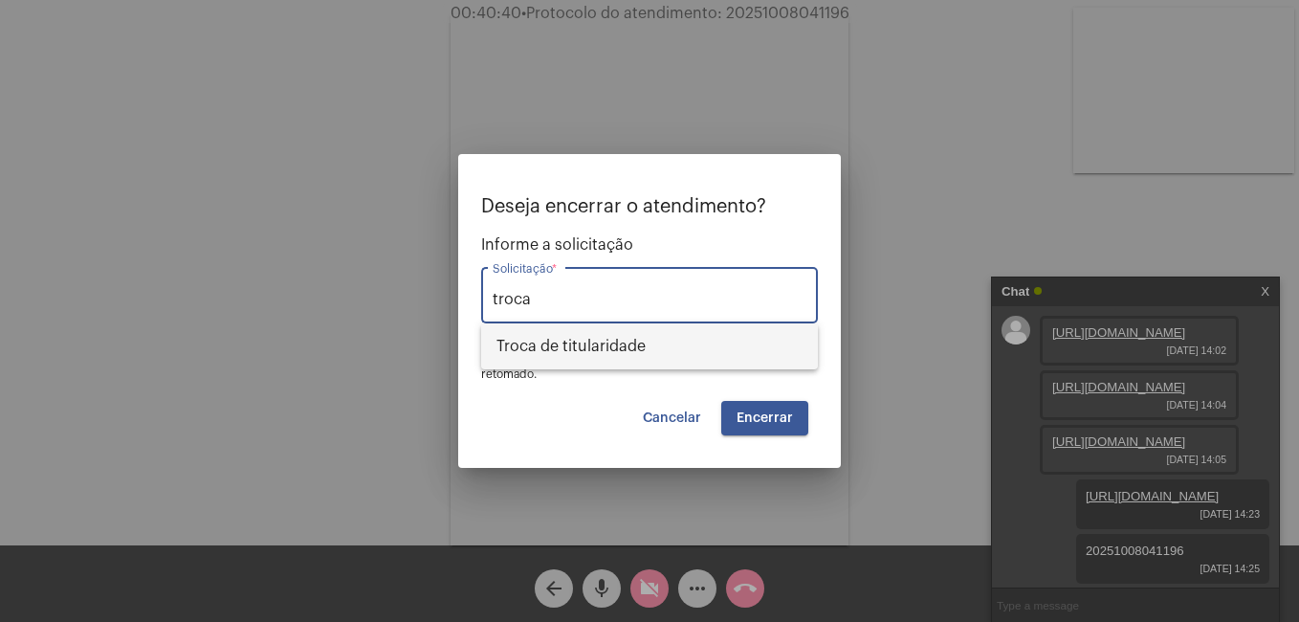
click at [598, 337] on span "Troca de titularidade" at bounding box center [649, 346] width 306 height 46
type input "Troca de titularidade"
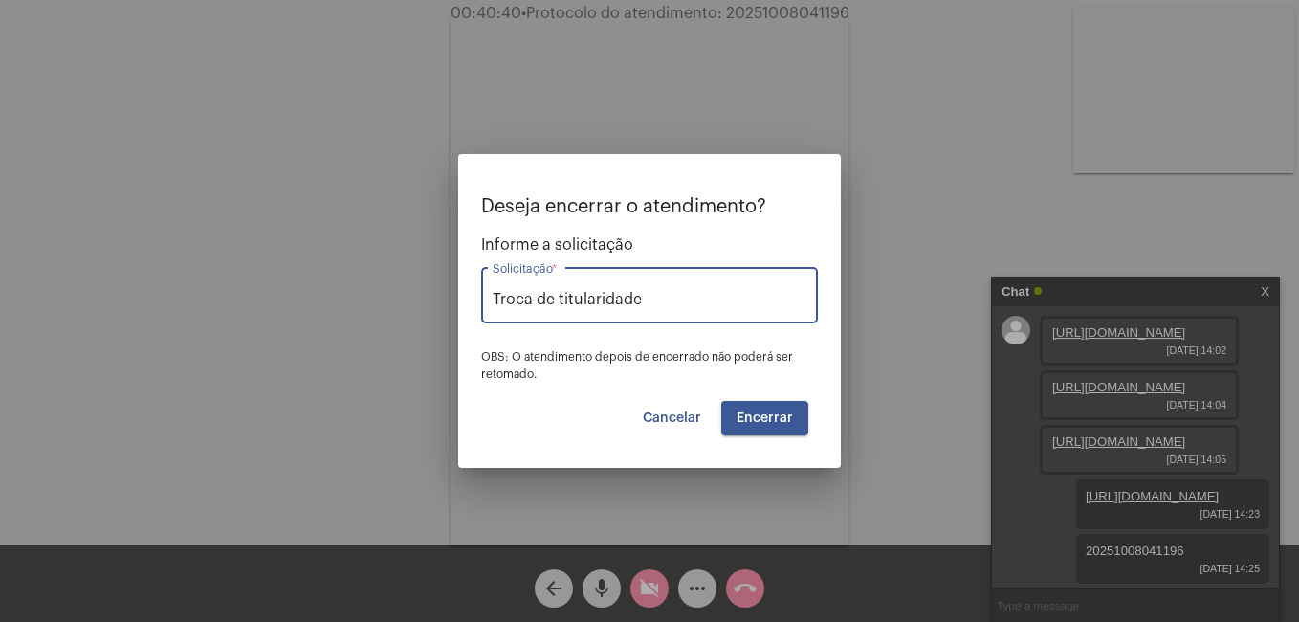
click at [770, 427] on button "Encerrar" at bounding box center [764, 418] width 87 height 34
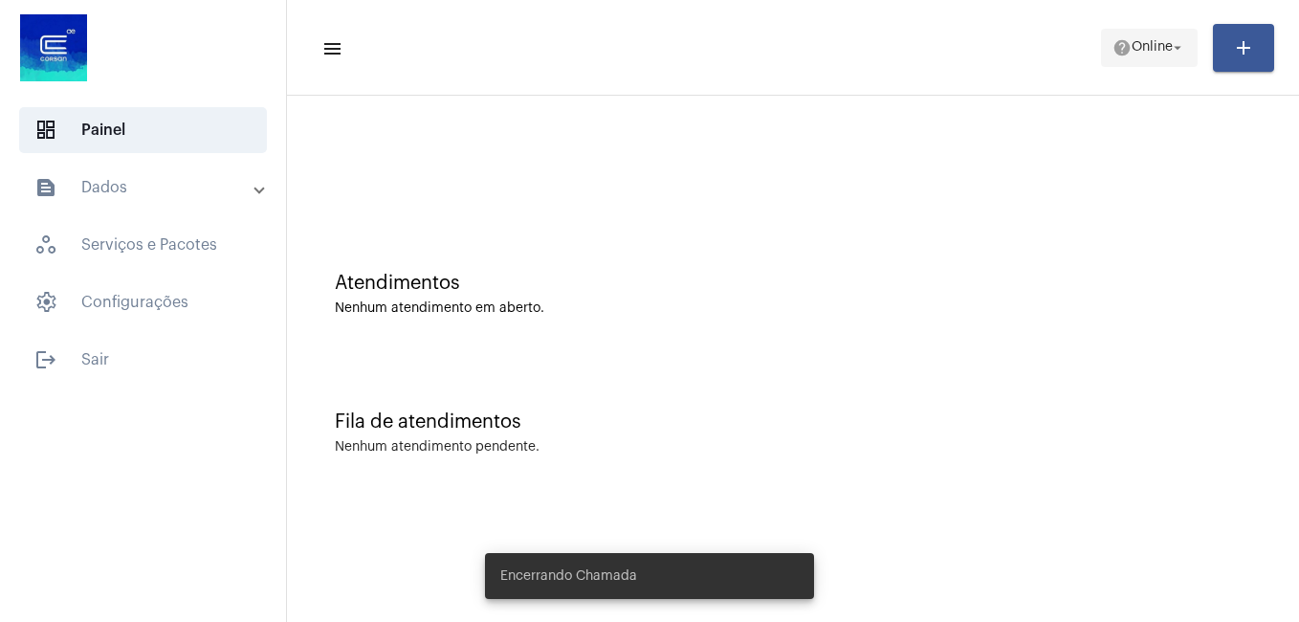
click at [1163, 46] on span "Online" at bounding box center [1151, 47] width 41 height 13
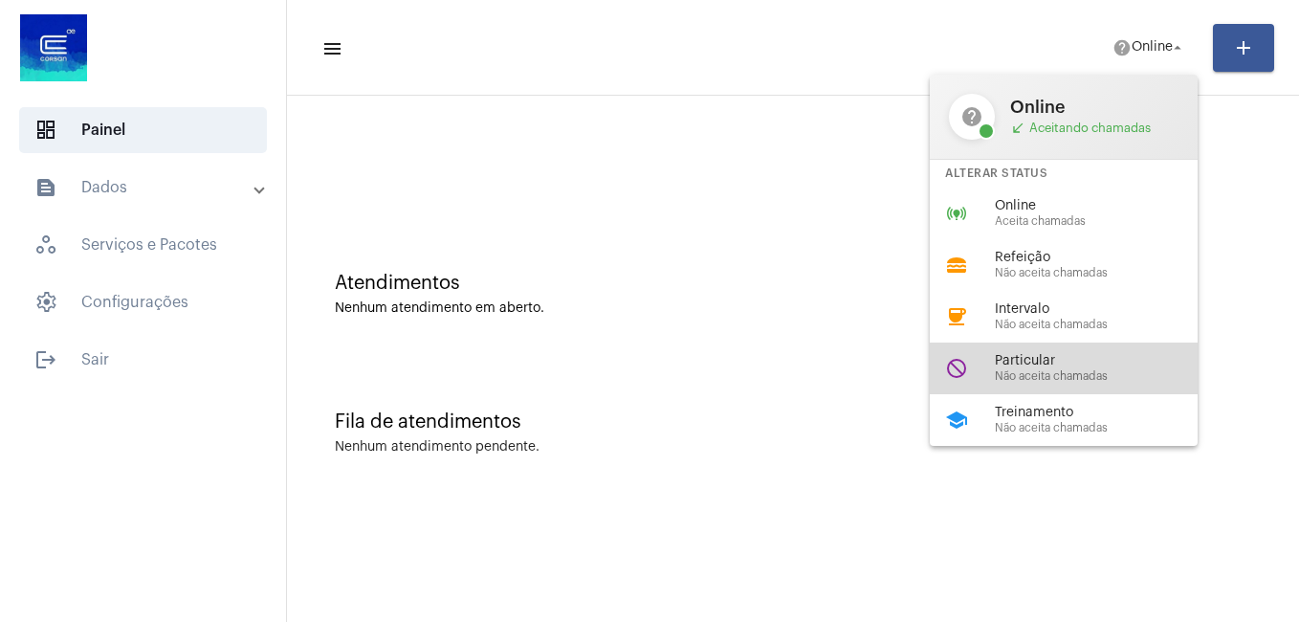
click at [1054, 358] on span "Particular" at bounding box center [1104, 361] width 218 height 14
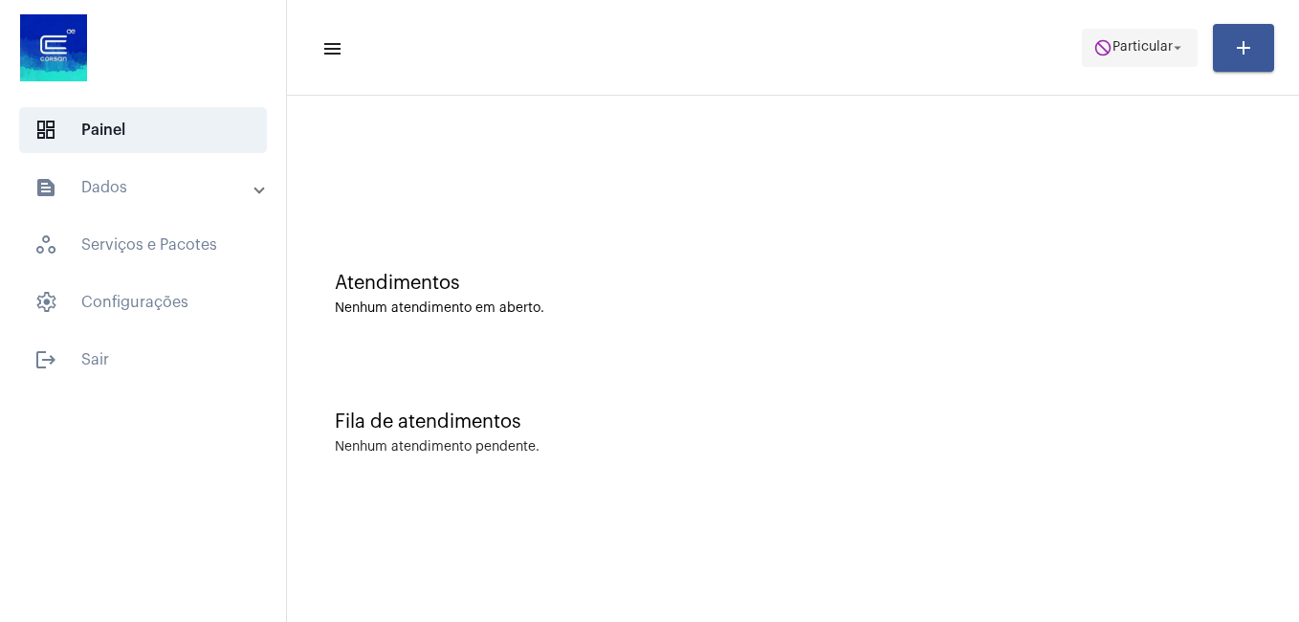
click at [1113, 35] on span "do_not_disturb Particular arrow_drop_down" at bounding box center [1139, 47] width 93 height 34
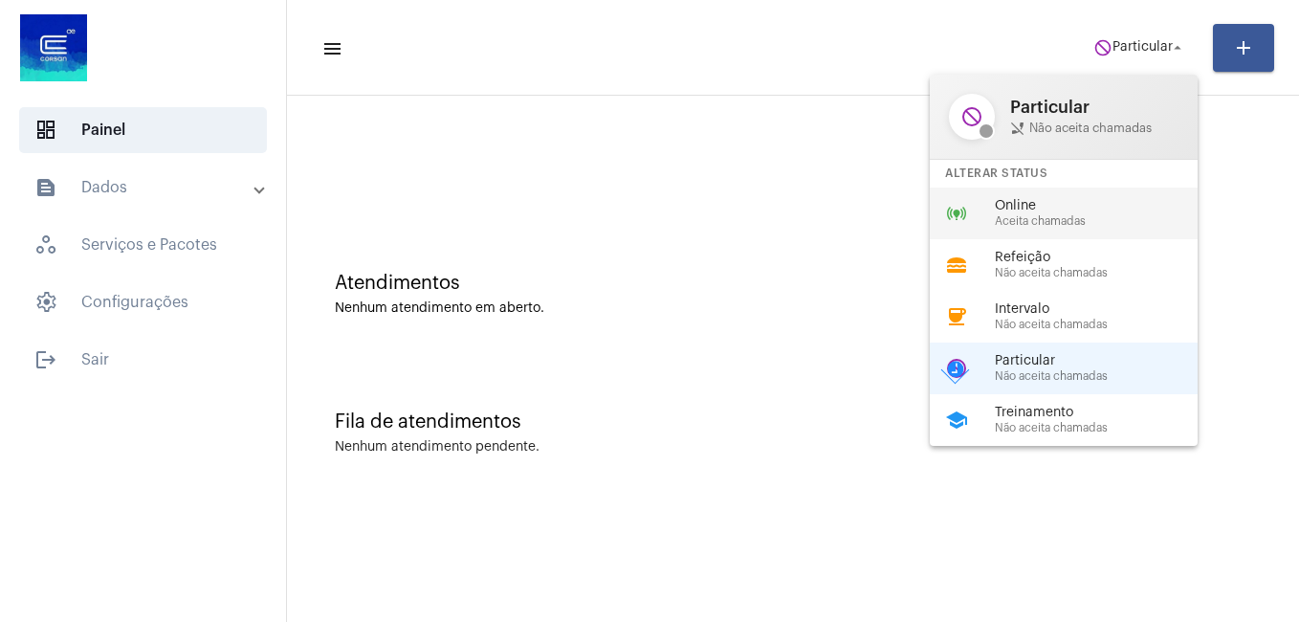
click at [1028, 209] on span "Online" at bounding box center [1104, 206] width 218 height 14
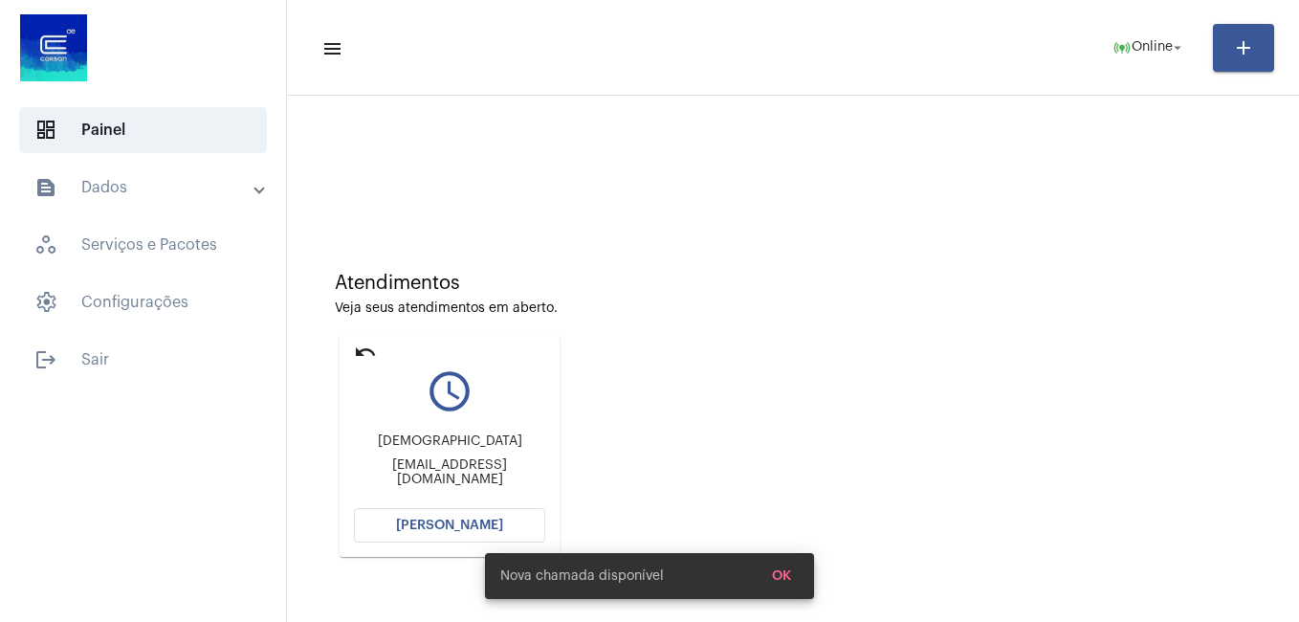
click at [425, 512] on button "[PERSON_NAME]" at bounding box center [449, 525] width 191 height 34
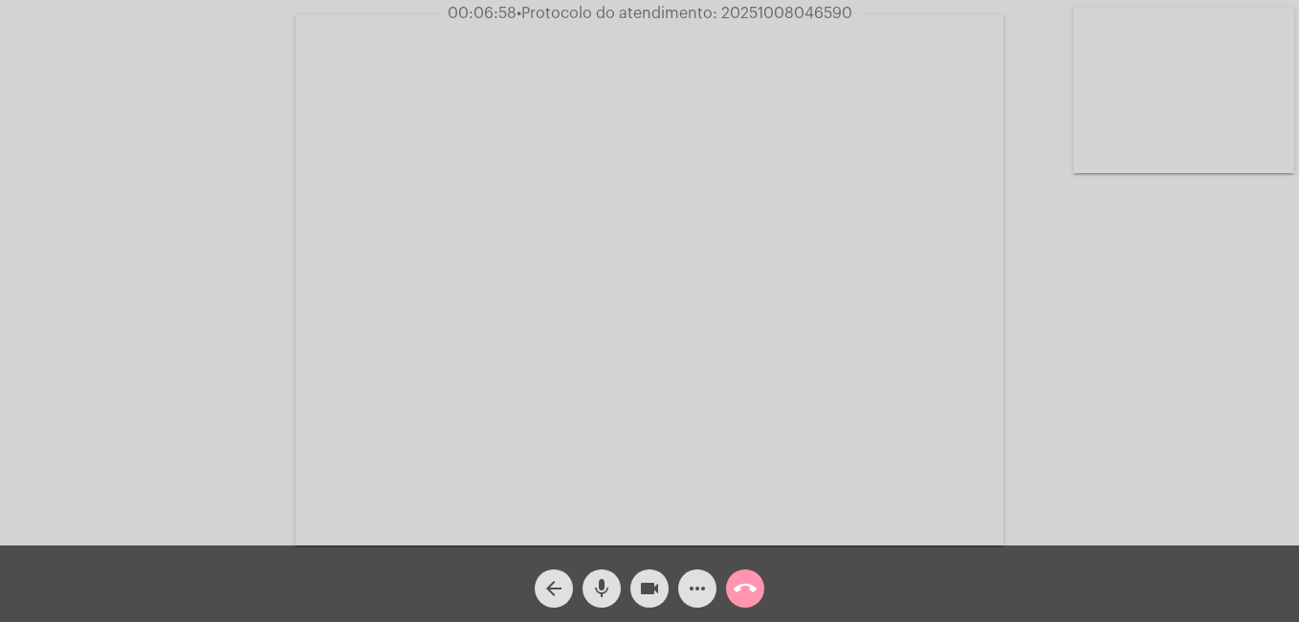
click at [739, 431] on video at bounding box center [650, 279] width 708 height 531
click at [462, 547] on div "arrow_back mic videocam more_horiz call_end" at bounding box center [649, 583] width 1299 height 77
click at [655, 585] on mat-icon "videocam" at bounding box center [649, 588] width 23 height 23
click at [606, 590] on mat-icon "mic" at bounding box center [601, 588] width 23 height 23
click at [600, 587] on mat-icon "mic_off" at bounding box center [601, 588] width 23 height 23
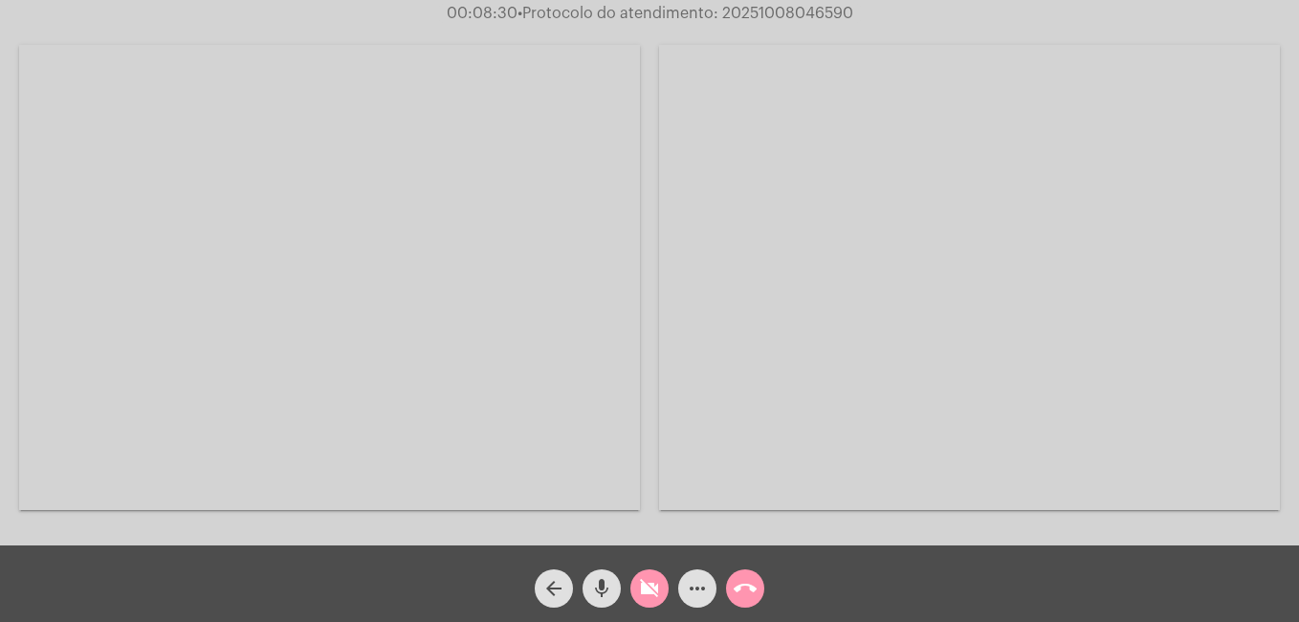
click at [601, 597] on mat-icon "mic" at bounding box center [601, 588] width 23 height 23
click at [602, 585] on mat-icon "mic_off" at bounding box center [601, 588] width 23 height 23
click at [601, 588] on mat-icon "mic" at bounding box center [601, 588] width 23 height 23
click at [590, 594] on mat-icon "mic_off" at bounding box center [601, 588] width 23 height 23
click at [656, 592] on mat-icon "videocam_off" at bounding box center [649, 588] width 23 height 23
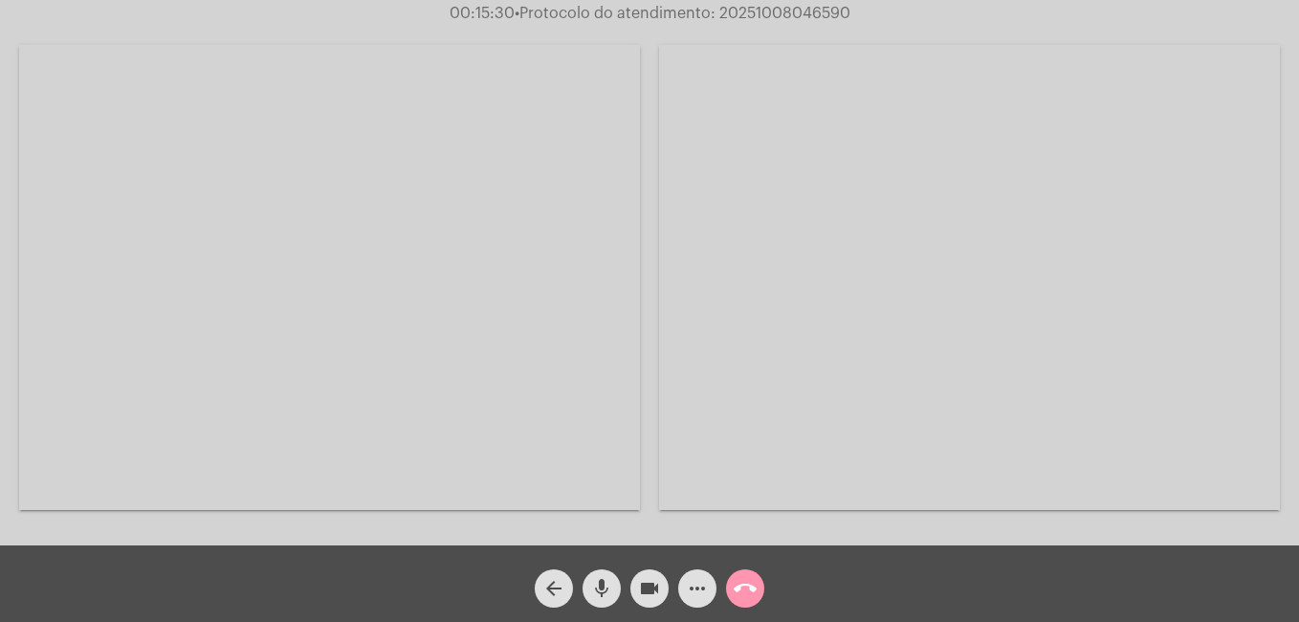
click at [606, 583] on mat-icon "mic" at bounding box center [601, 588] width 23 height 23
click at [599, 587] on mat-icon "mic_off" at bounding box center [601, 588] width 23 height 23
click at [593, 590] on mat-icon "mic" at bounding box center [601, 588] width 23 height 23
click at [648, 591] on mat-icon "videocam" at bounding box center [649, 588] width 23 height 23
click at [694, 593] on mat-icon "more_horiz" at bounding box center [697, 588] width 23 height 23
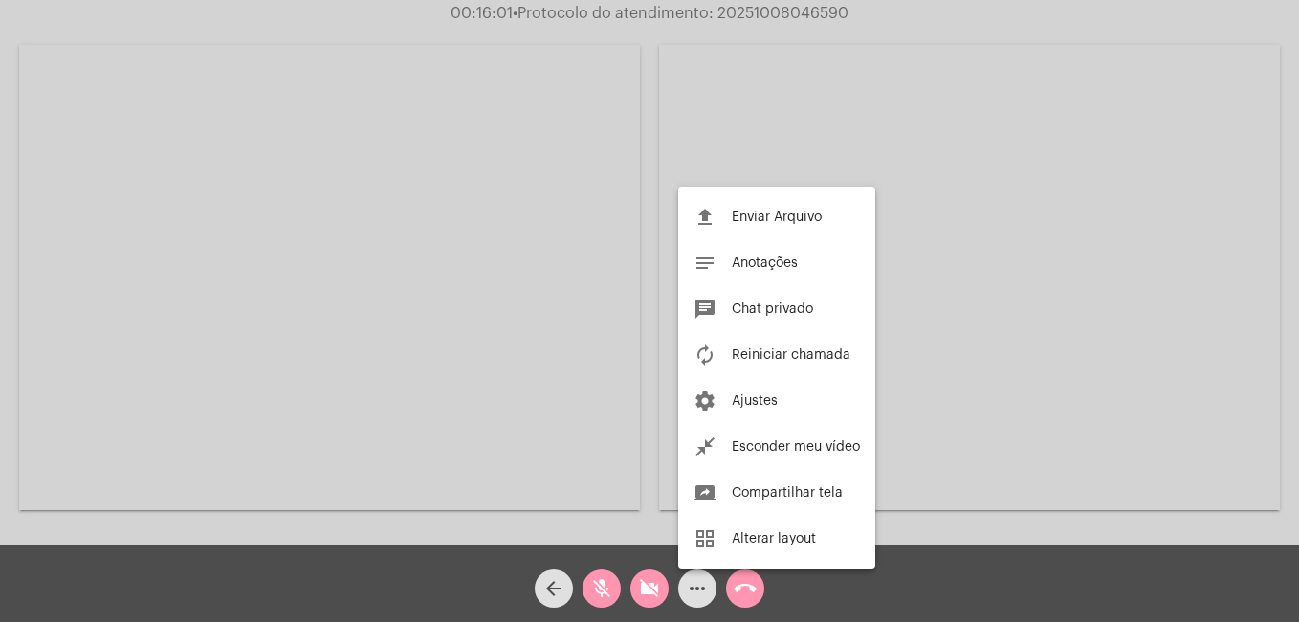
click at [759, 584] on div at bounding box center [649, 311] width 1299 height 622
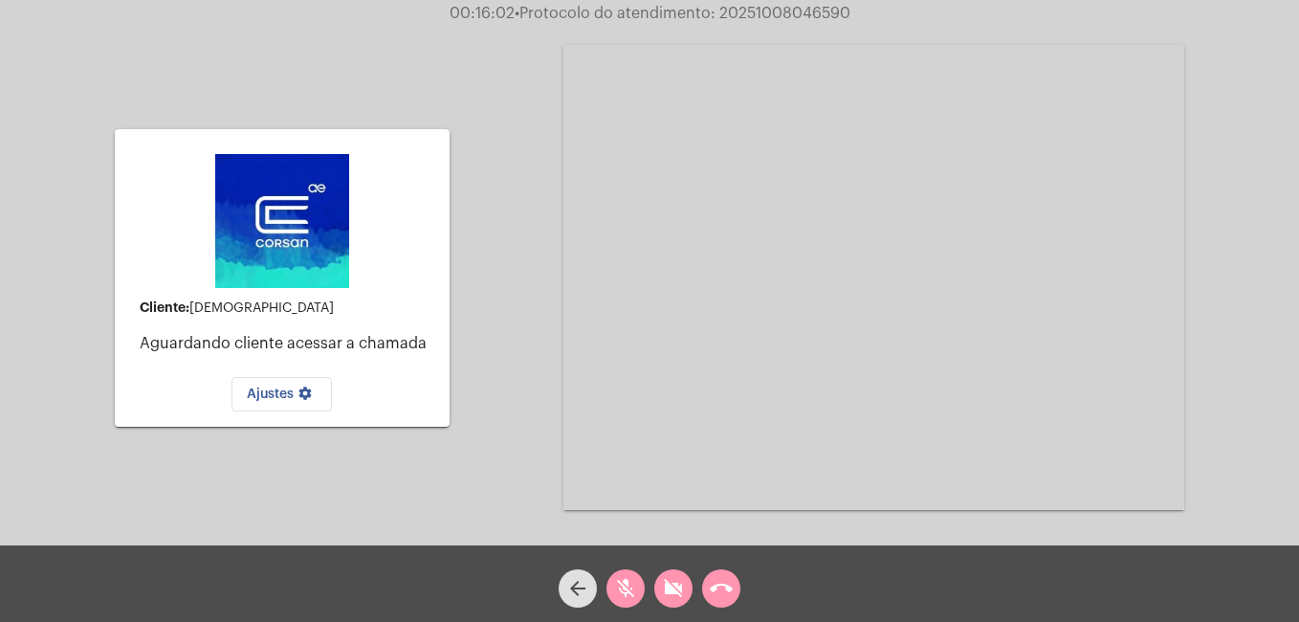
click at [753, 591] on div "arrow_back mic_off videocam_off call_end" at bounding box center [649, 583] width 1299 height 77
click at [757, 594] on div "arrow_back mic_off videocam_off call_end" at bounding box center [649, 583] width 1299 height 77
click at [735, 596] on button "call_end" at bounding box center [721, 588] width 38 height 38
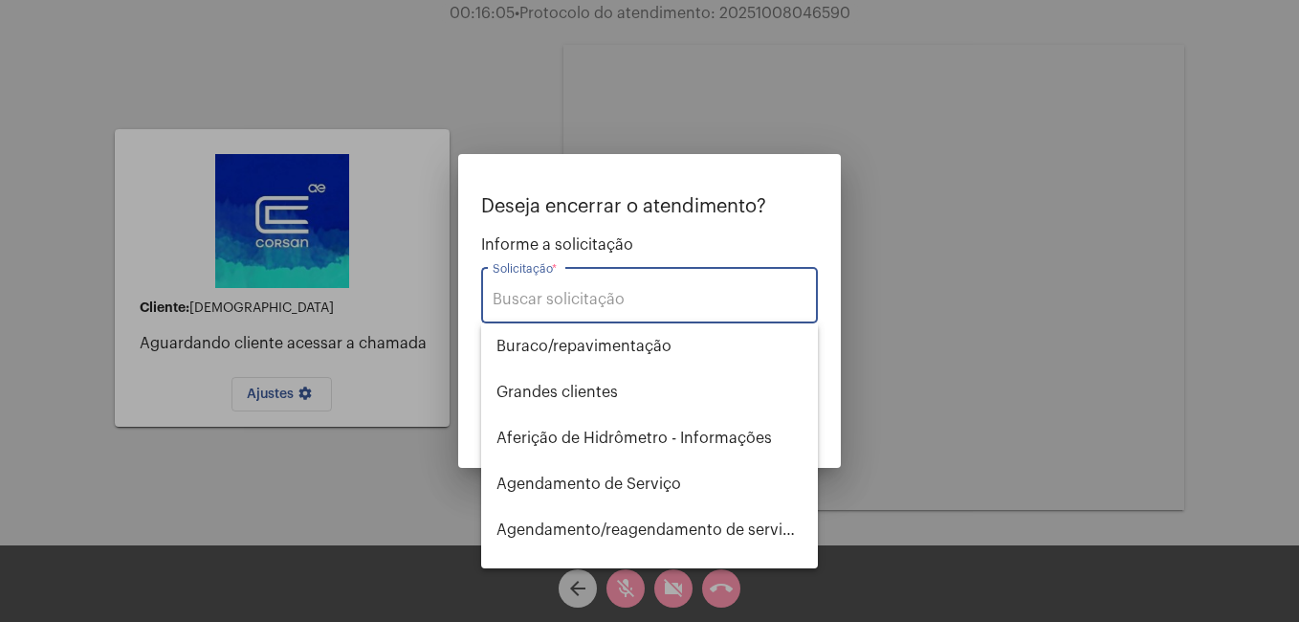
click at [528, 313] on div "Solicitação *" at bounding box center [650, 293] width 314 height 60
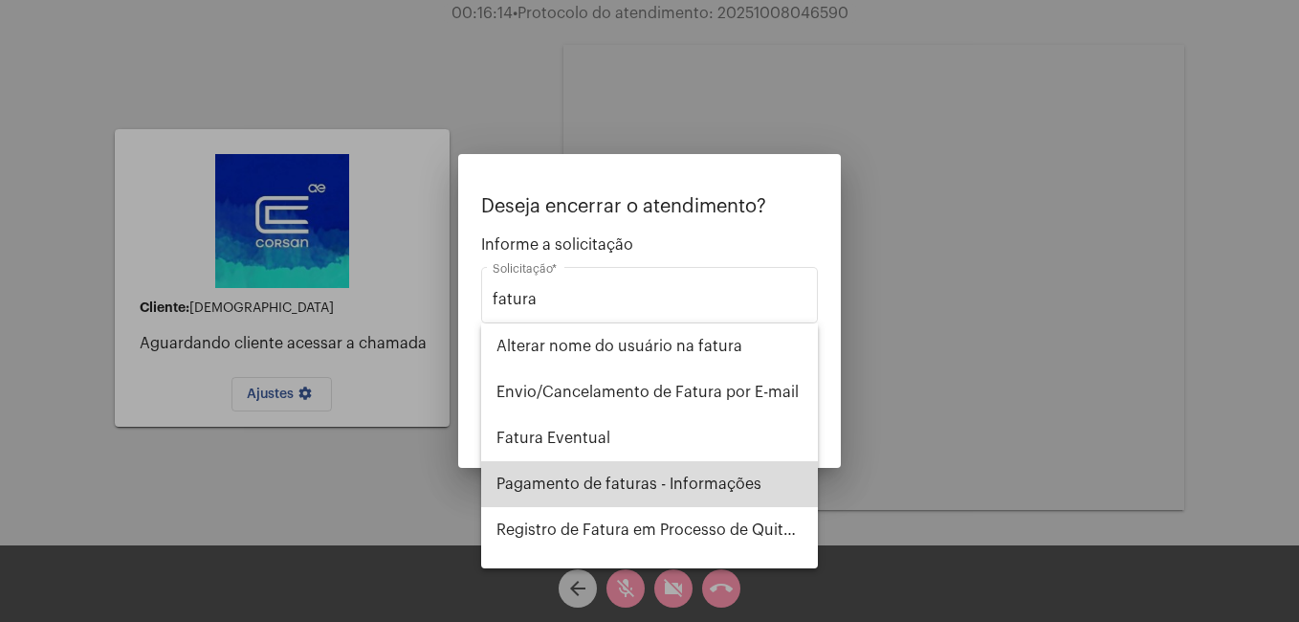
click at [680, 480] on span "Pagamento de faturas - Informações" at bounding box center [649, 484] width 306 height 46
type input "Pagamento de faturas - Informações"
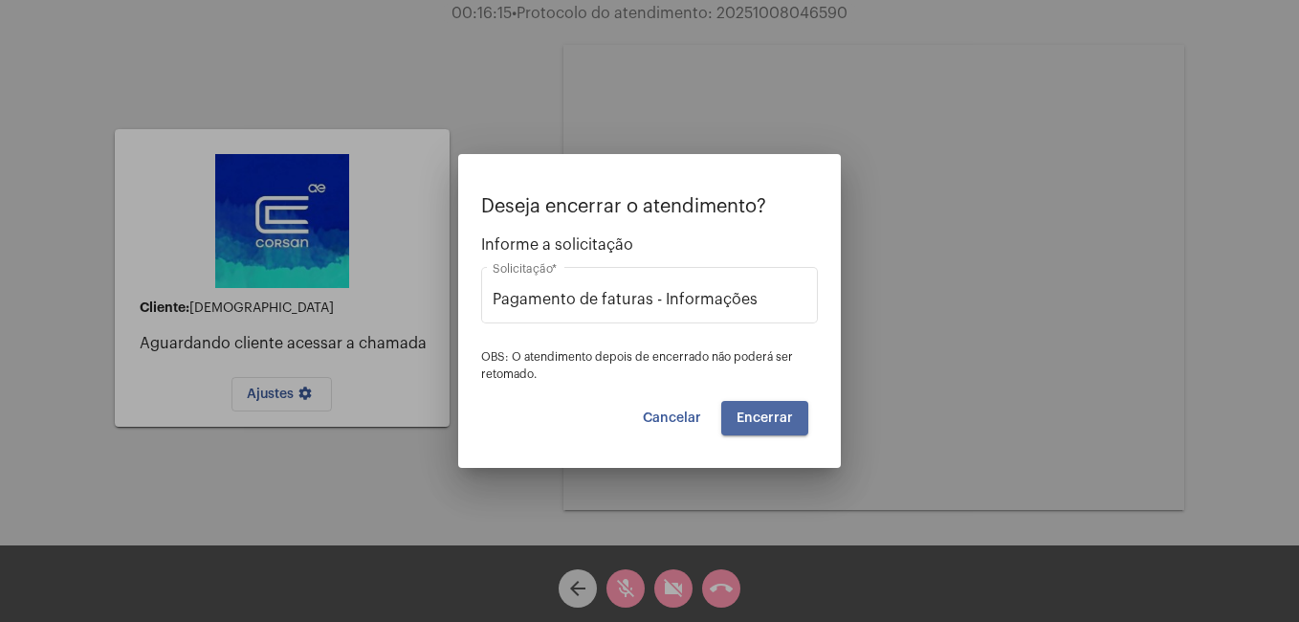
click at [781, 409] on button "Encerrar" at bounding box center [764, 418] width 87 height 34
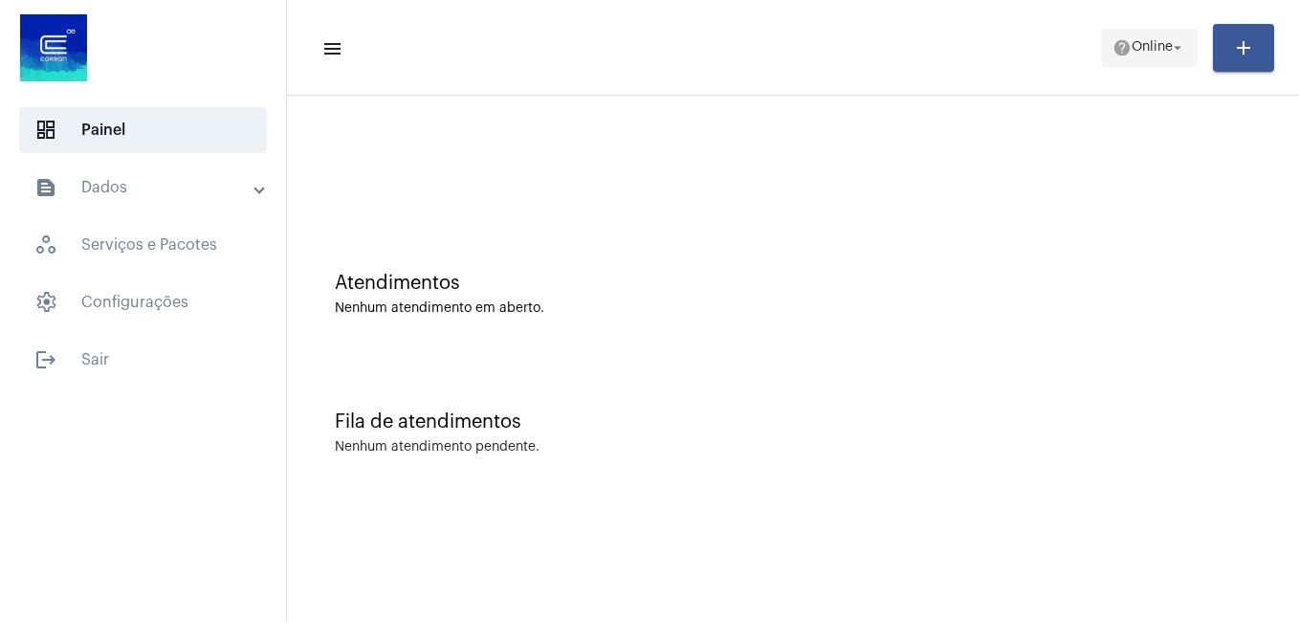
click at [1112, 44] on mat-icon "help" at bounding box center [1121, 47] width 19 height 19
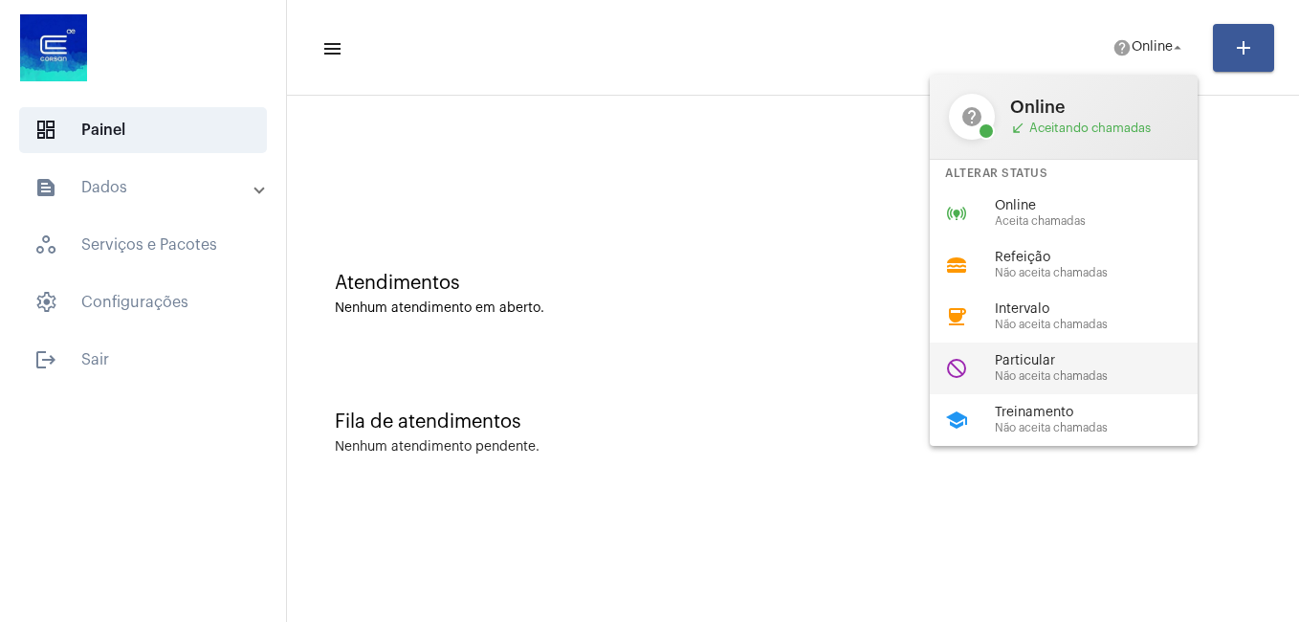
click at [1037, 367] on span "Particular" at bounding box center [1104, 361] width 218 height 14
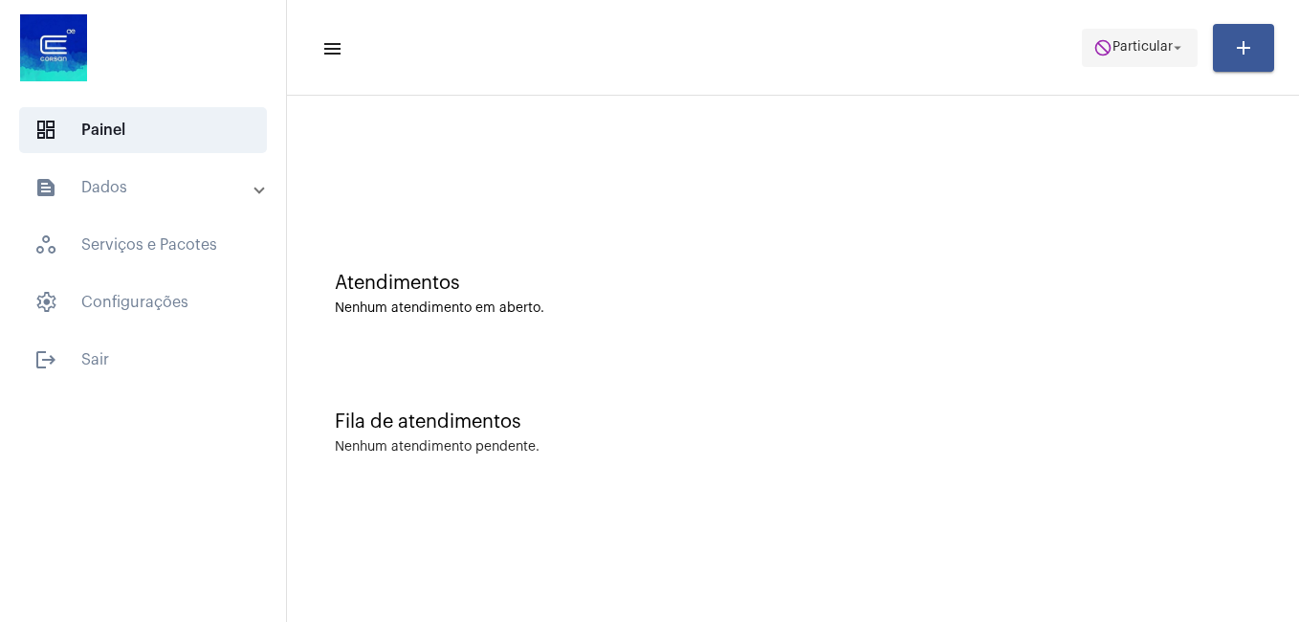
click at [1125, 45] on span "Particular" at bounding box center [1142, 47] width 60 height 13
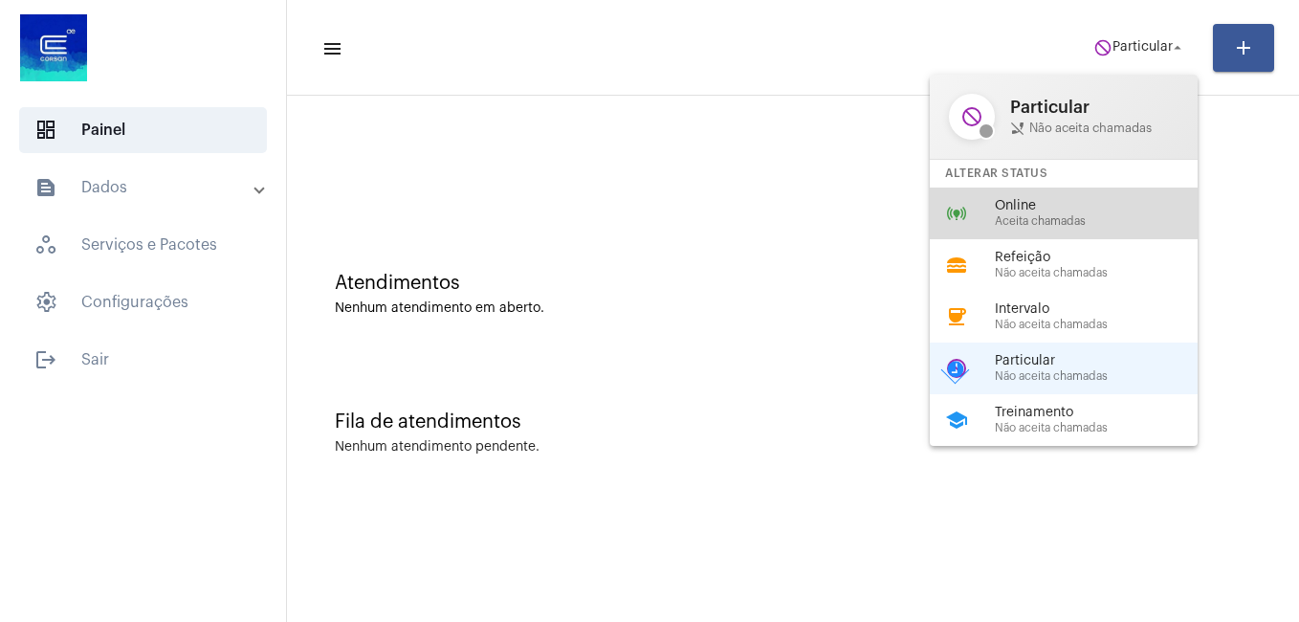
click at [1014, 209] on span "Online" at bounding box center [1104, 206] width 218 height 14
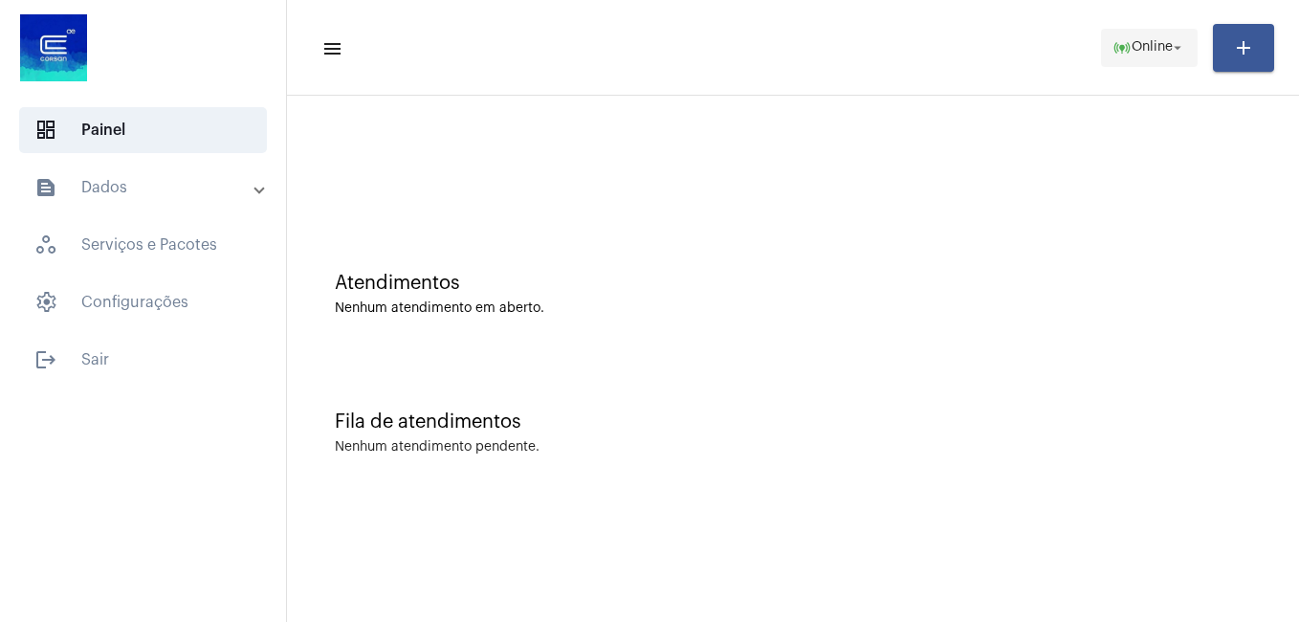
click at [1161, 36] on span "online_prediction Online arrow_drop_down" at bounding box center [1149, 47] width 74 height 34
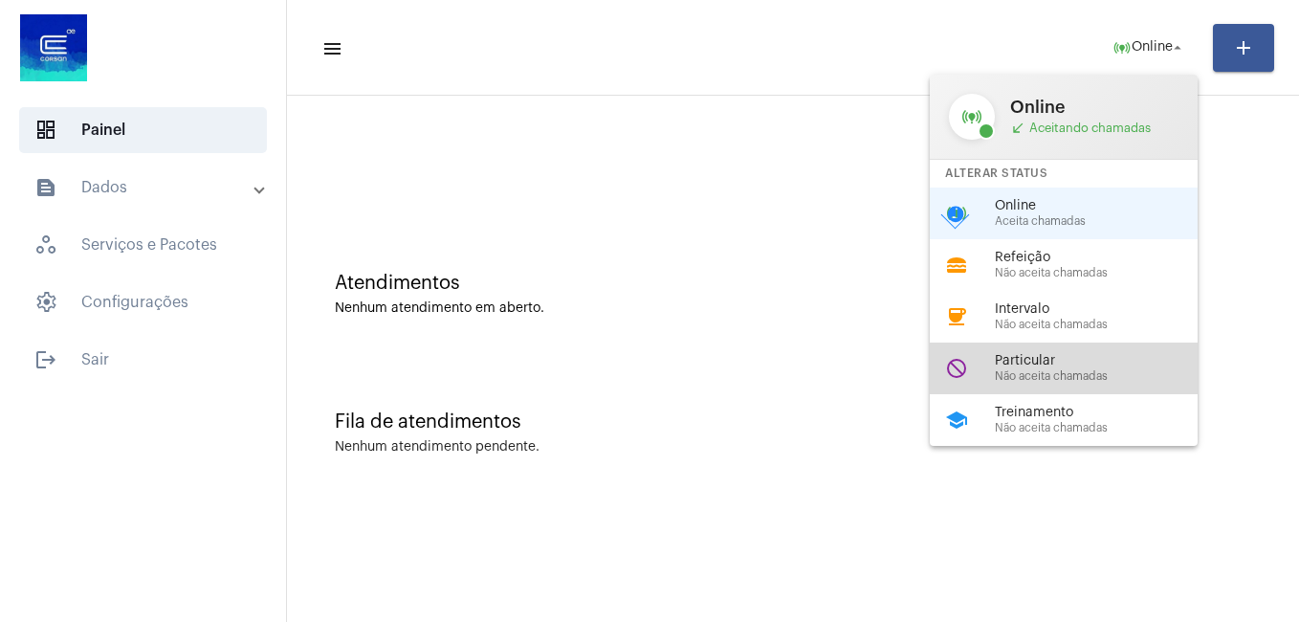
click at [1049, 361] on span "Particular" at bounding box center [1104, 361] width 218 height 14
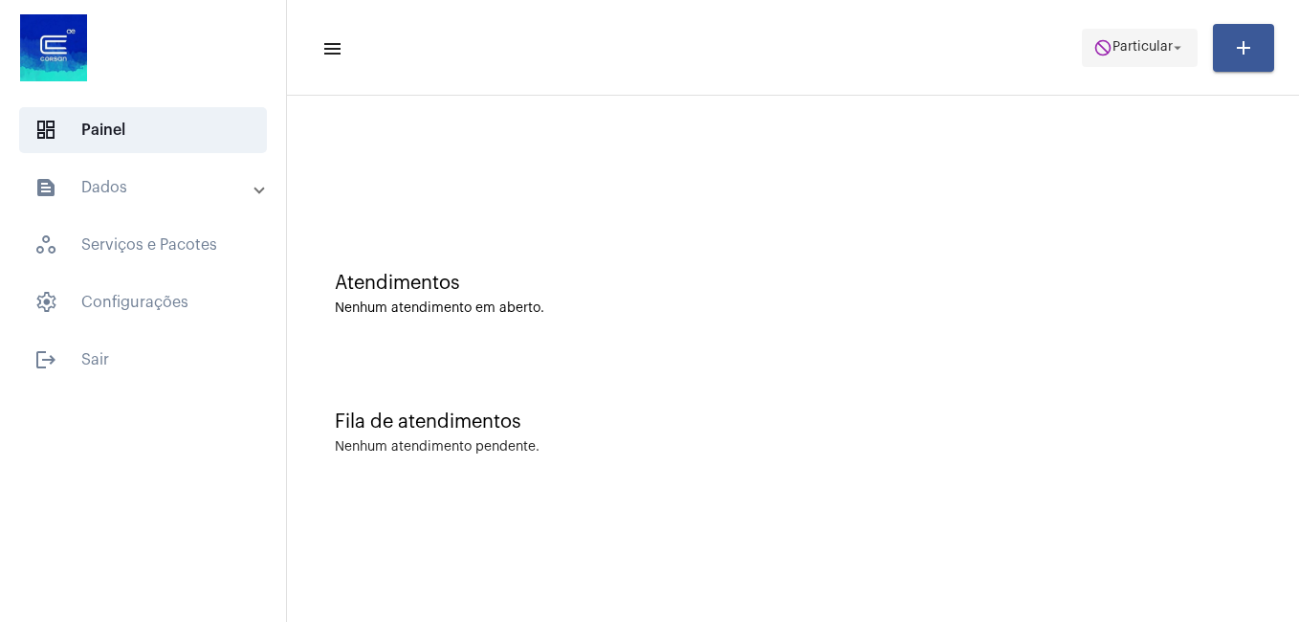
click at [1146, 52] on span "Particular" at bounding box center [1142, 47] width 60 height 13
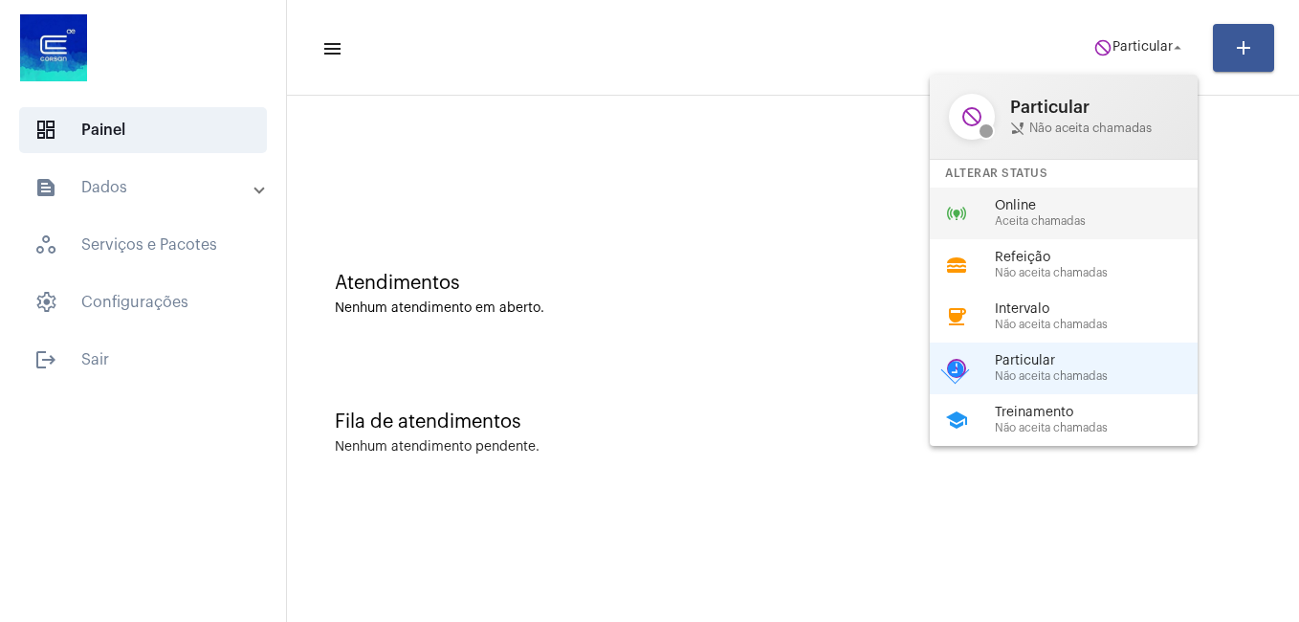
click at [1022, 205] on span "Online" at bounding box center [1104, 206] width 218 height 14
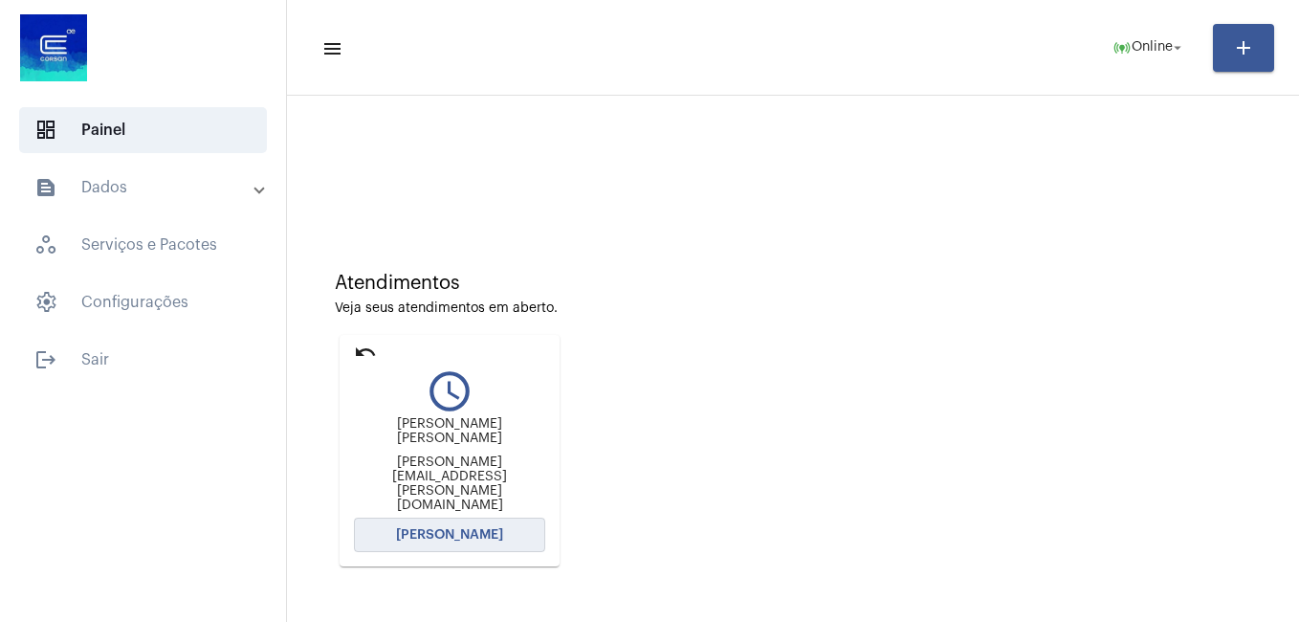
click at [453, 517] on button "[PERSON_NAME]" at bounding box center [449, 534] width 191 height 34
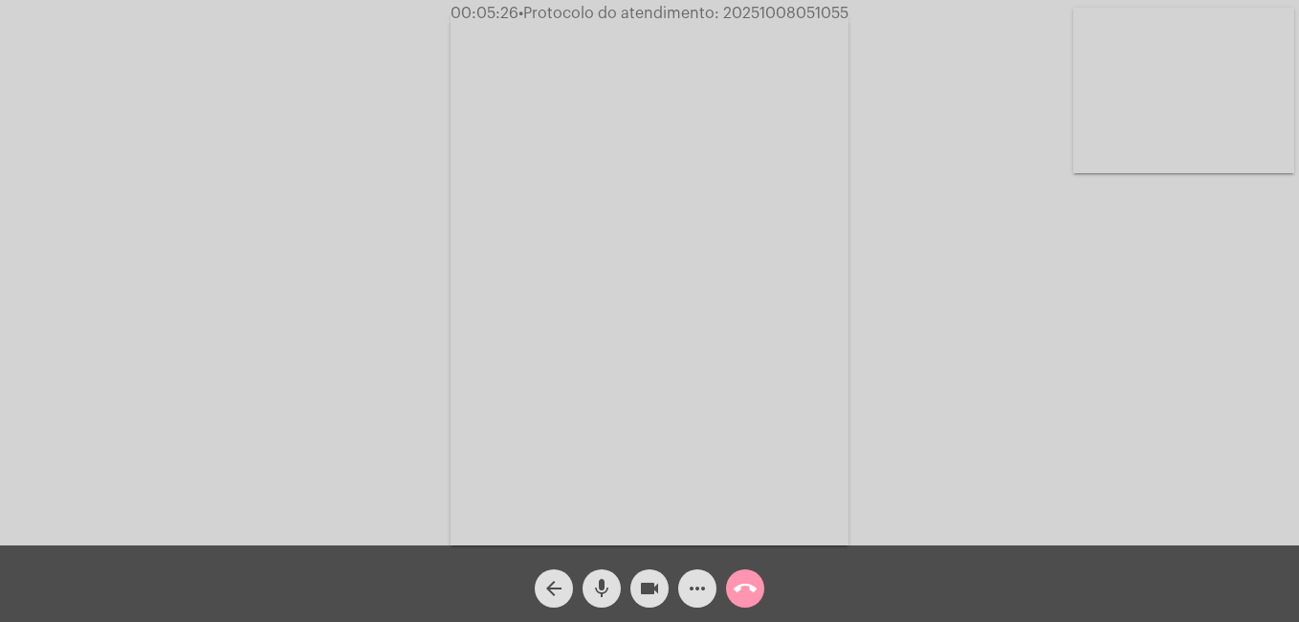
drag, startPoint x: 721, startPoint y: 14, endPoint x: 855, endPoint y: 16, distance: 133.9
click at [855, 16] on span "00:05:26 • Protocolo do atendimento: 20251008051055" at bounding box center [649, 13] width 413 height 19
copy span "20251008051055"
click at [654, 591] on mat-icon "videocam" at bounding box center [649, 588] width 23 height 23
click at [702, 591] on mat-icon "more_horiz" at bounding box center [697, 588] width 23 height 23
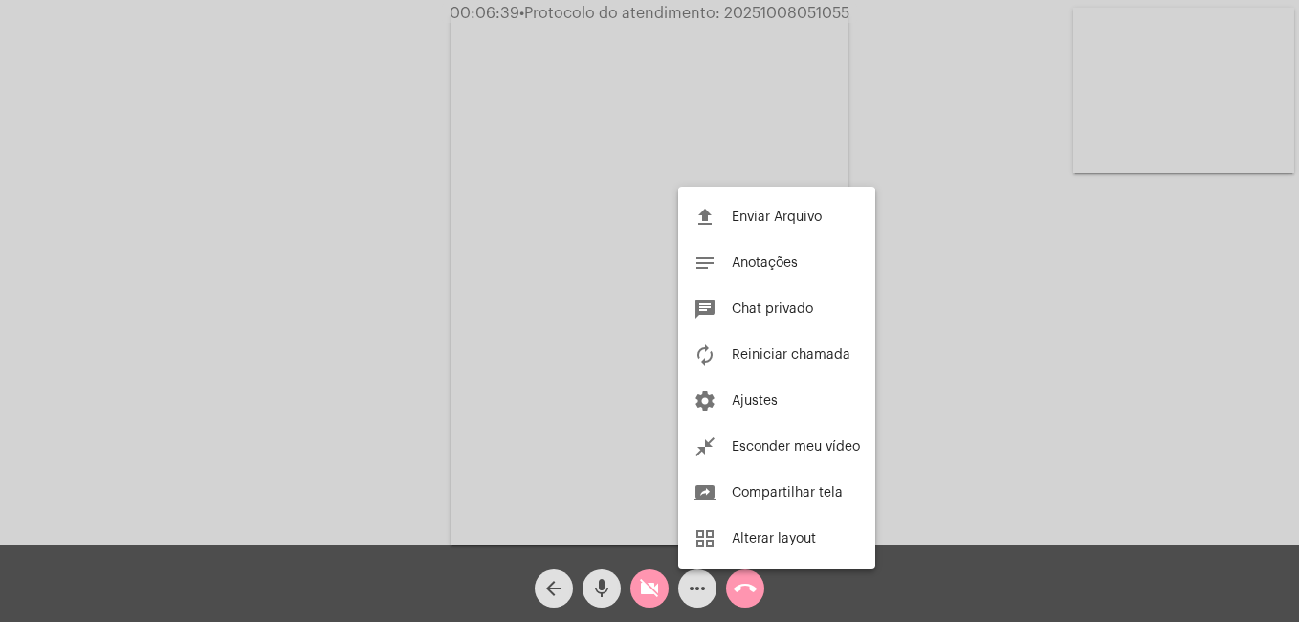
click at [742, 592] on div at bounding box center [649, 311] width 1299 height 622
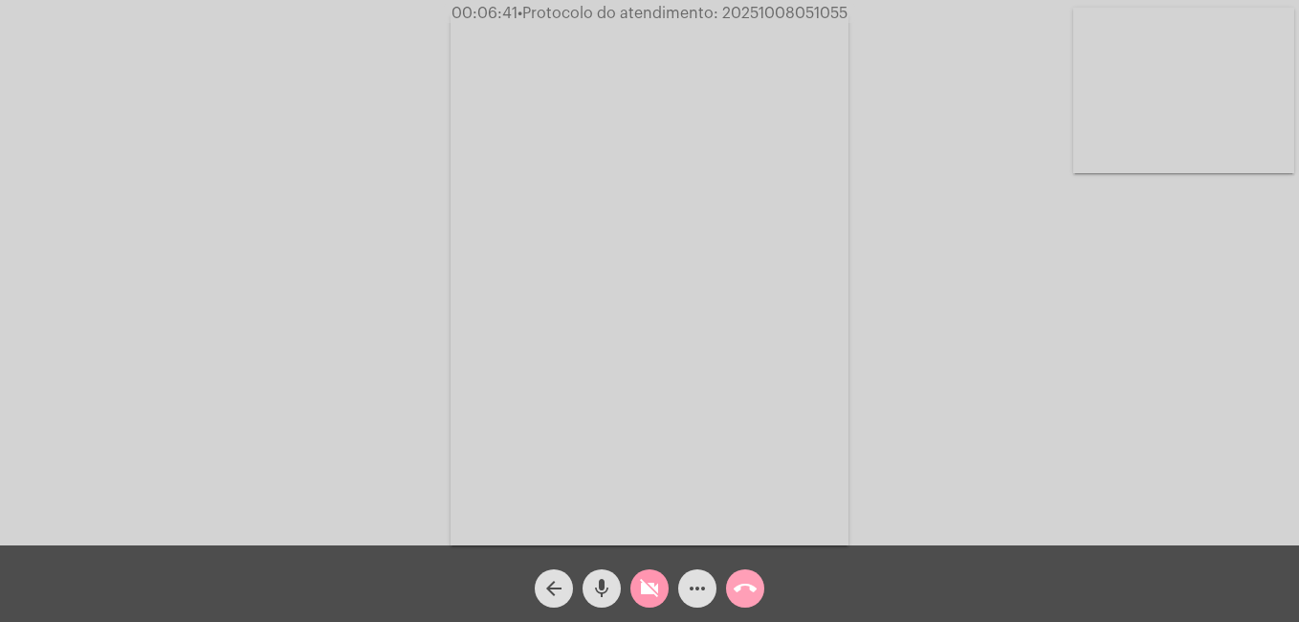
click at [739, 588] on mat-icon "call_end" at bounding box center [745, 588] width 23 height 23
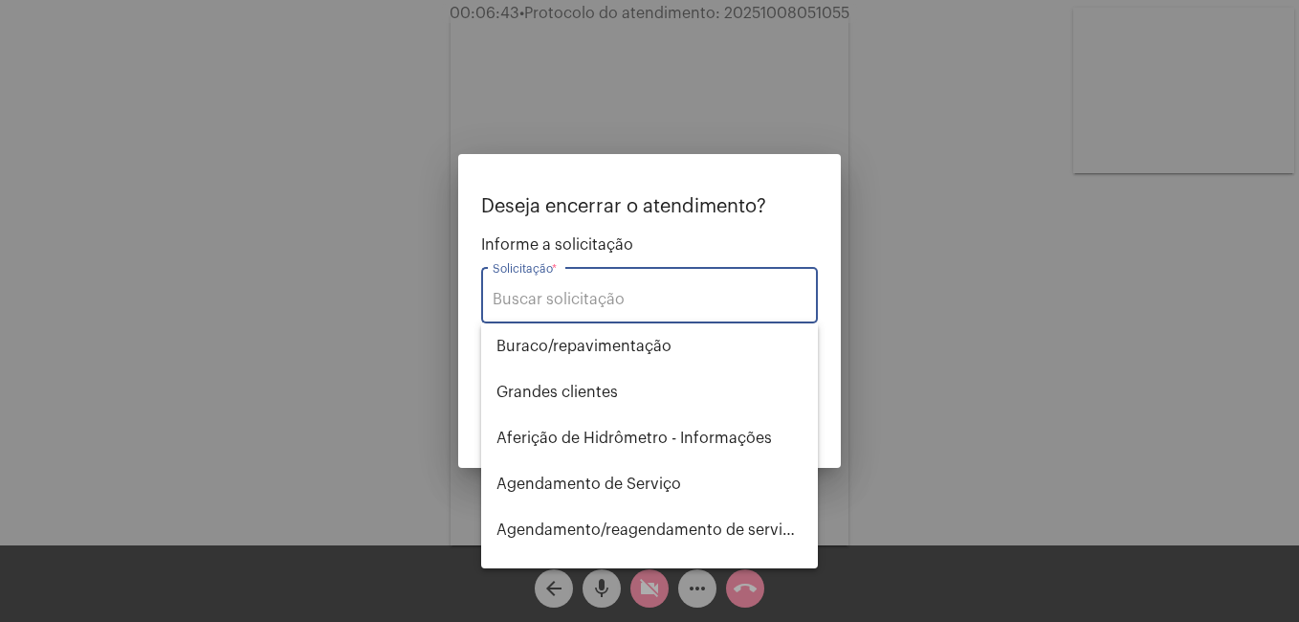
click at [554, 302] on input "Solicitação *" at bounding box center [650, 299] width 314 height 17
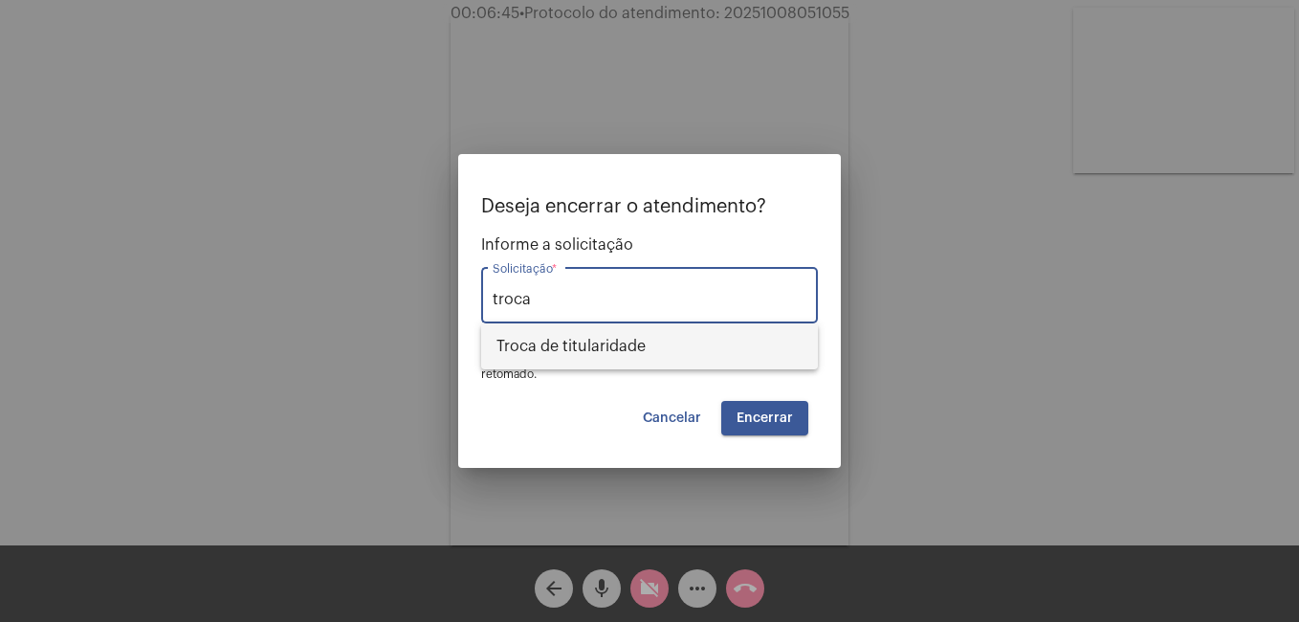
click at [569, 348] on span "Troca de titularidade" at bounding box center [649, 346] width 306 height 46
type input "Troca de titularidade"
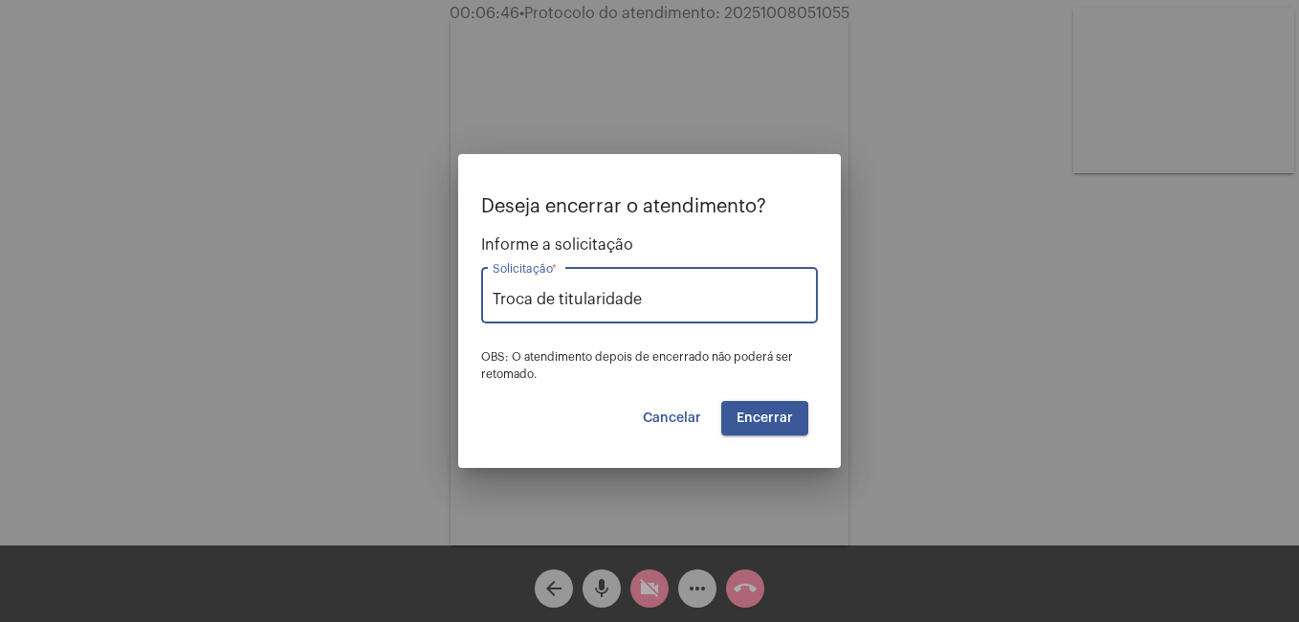
click at [753, 412] on span "Encerrar" at bounding box center [764, 417] width 56 height 13
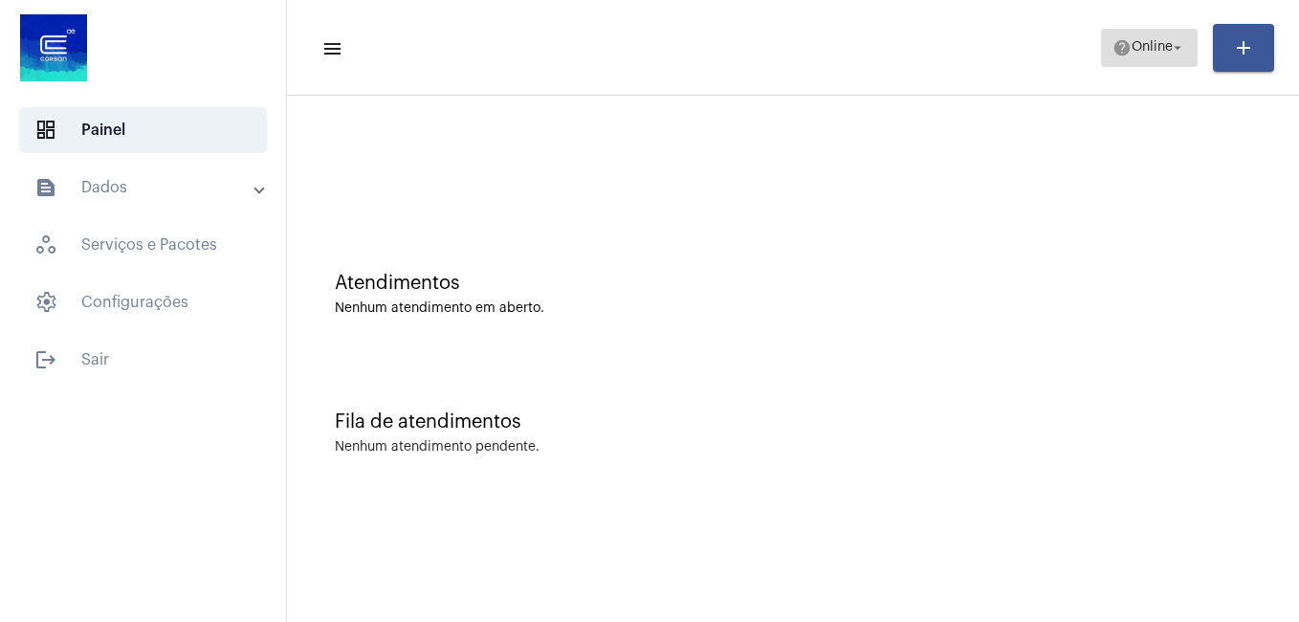
click at [1131, 51] on span "Online" at bounding box center [1151, 47] width 41 height 13
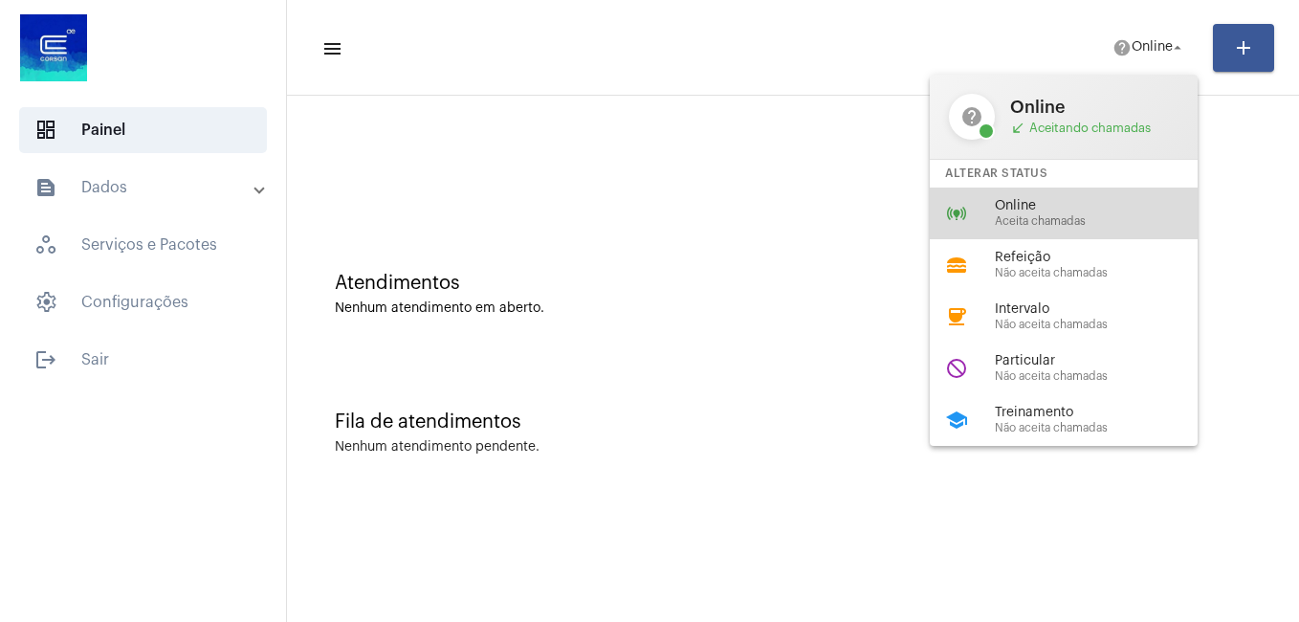
click at [1020, 208] on span "Online" at bounding box center [1104, 206] width 218 height 14
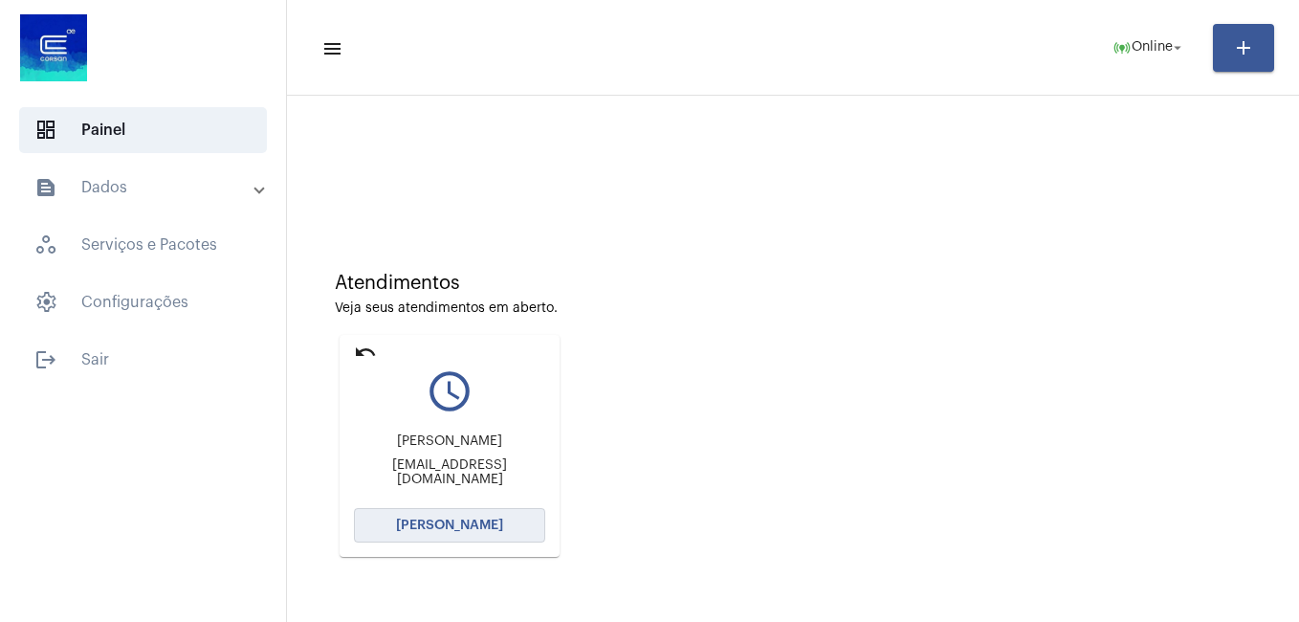
click at [417, 525] on span "[PERSON_NAME]" at bounding box center [449, 524] width 107 height 13
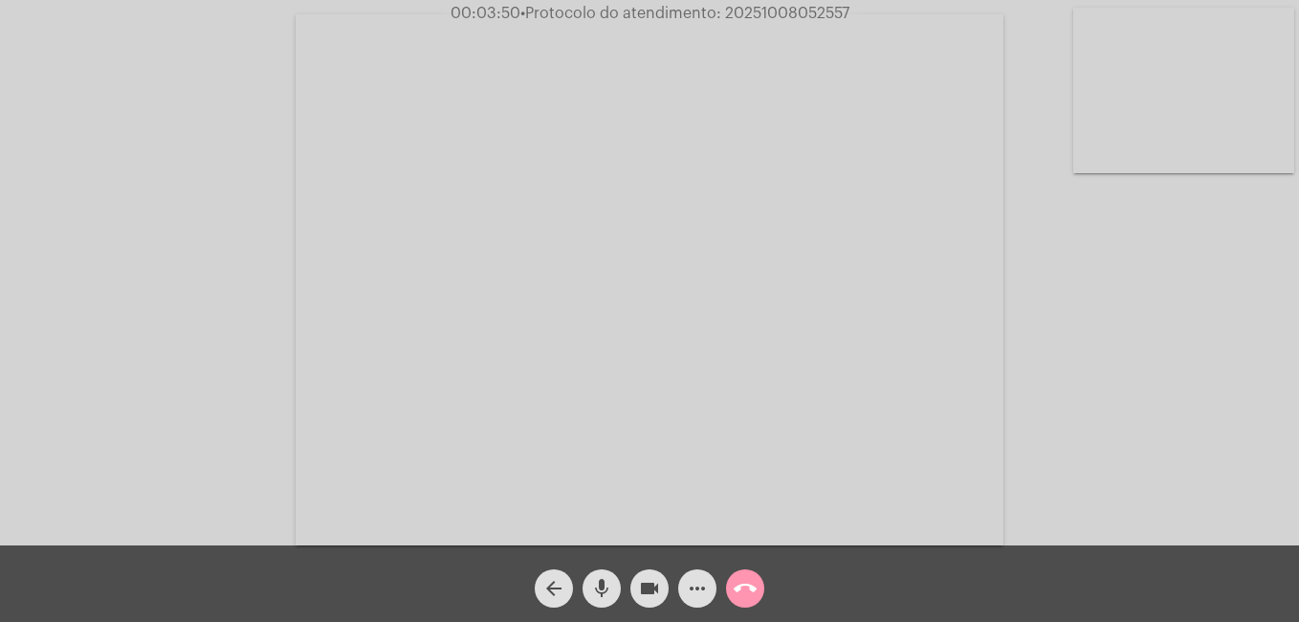
click at [556, 582] on mat-icon "arrow_back" at bounding box center [553, 588] width 23 height 23
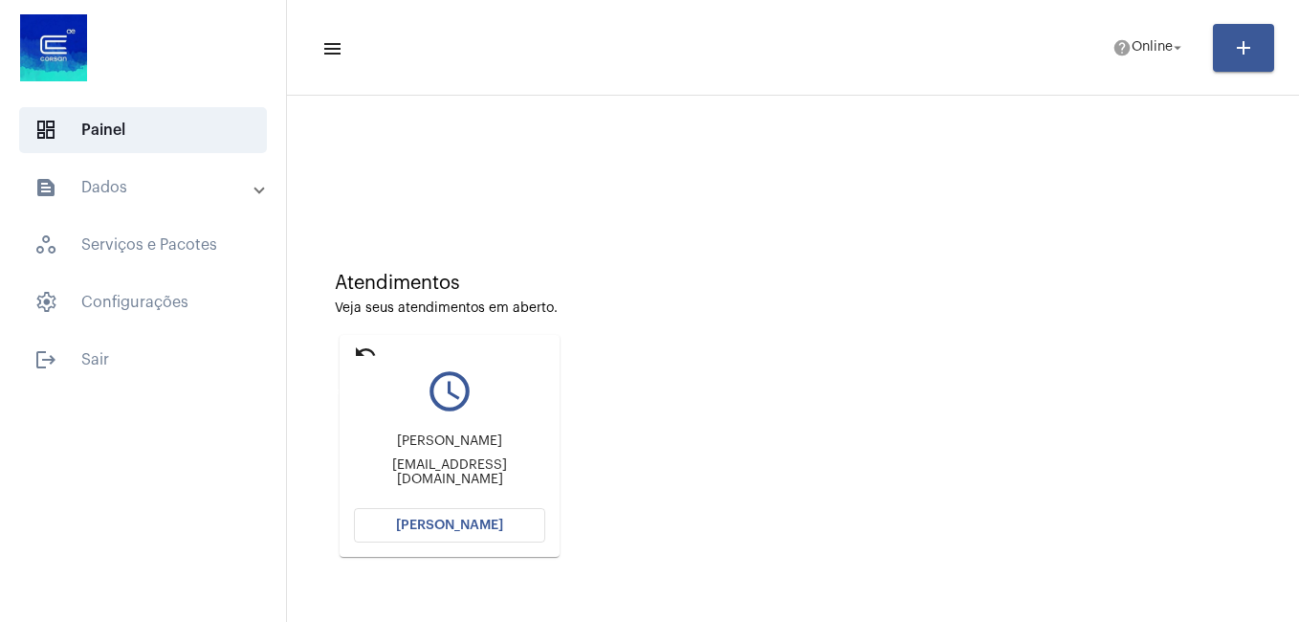
click at [356, 348] on mat-icon "undo" at bounding box center [365, 351] width 23 height 23
click at [420, 527] on span "[PERSON_NAME]" at bounding box center [449, 524] width 107 height 13
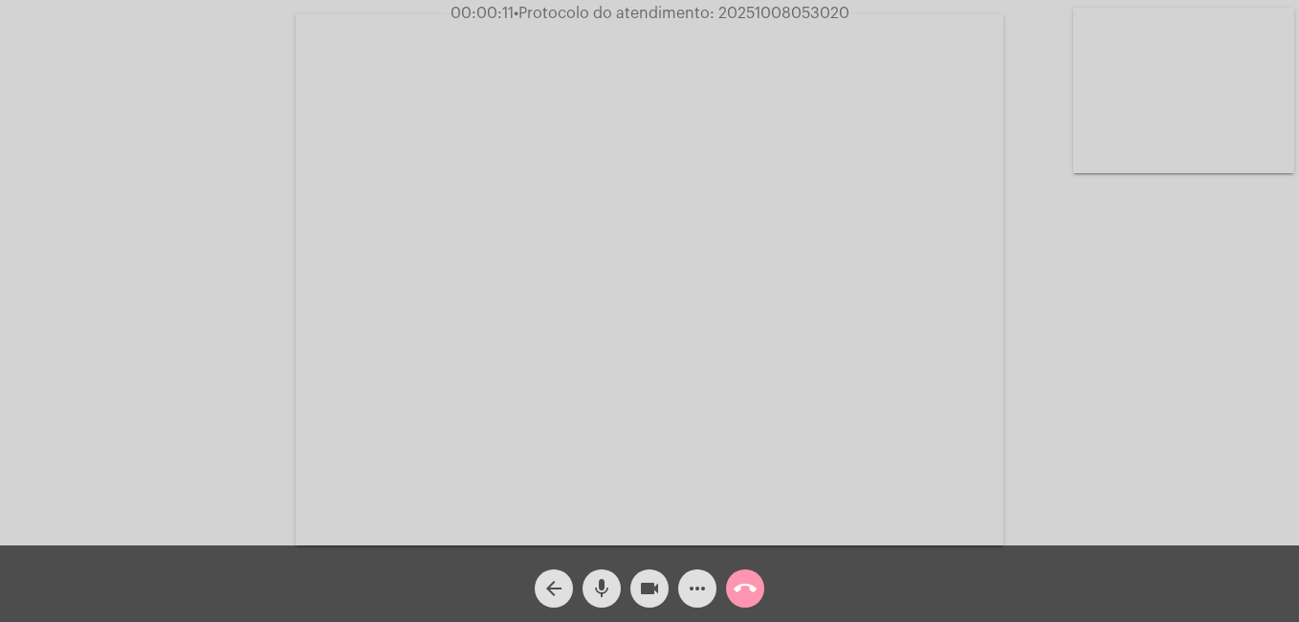
drag, startPoint x: 722, startPoint y: 15, endPoint x: 851, endPoint y: 19, distance: 129.2
click at [851, 19] on span "00:00:11 • Protocolo do atendimento: 20251008053020" at bounding box center [650, 13] width 414 height 19
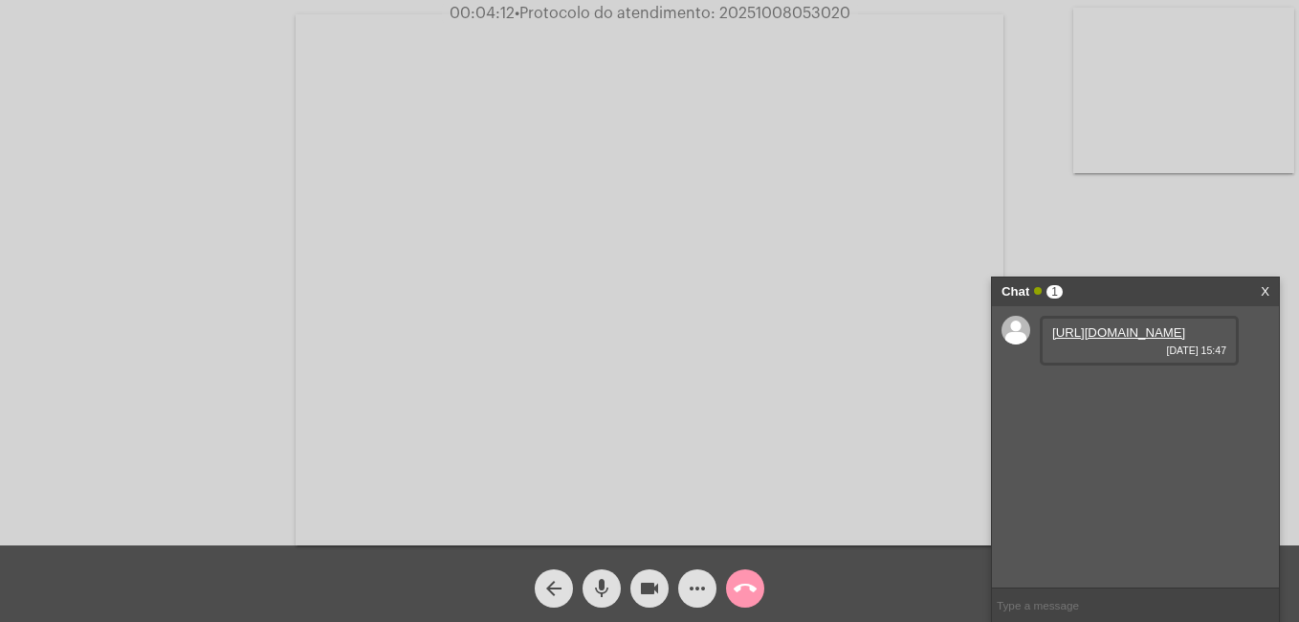
click at [1087, 340] on link "[URL][DOMAIN_NAME]" at bounding box center [1118, 332] width 133 height 14
click at [1262, 345] on div "[URL][DOMAIN_NAME] [DATE] 15:47 [URL][DOMAIN_NAME] [DATE] 15:48" at bounding box center [1135, 446] width 287 height 281
click at [1137, 394] on link "[URL][DOMAIN_NAME]" at bounding box center [1118, 387] width 133 height 14
drag, startPoint x: 1262, startPoint y: 206, endPoint x: 152, endPoint y: 109, distance: 1113.7
click at [1262, 206] on div "Acessando Câmera e Microfone..." at bounding box center [649, 277] width 1295 height 545
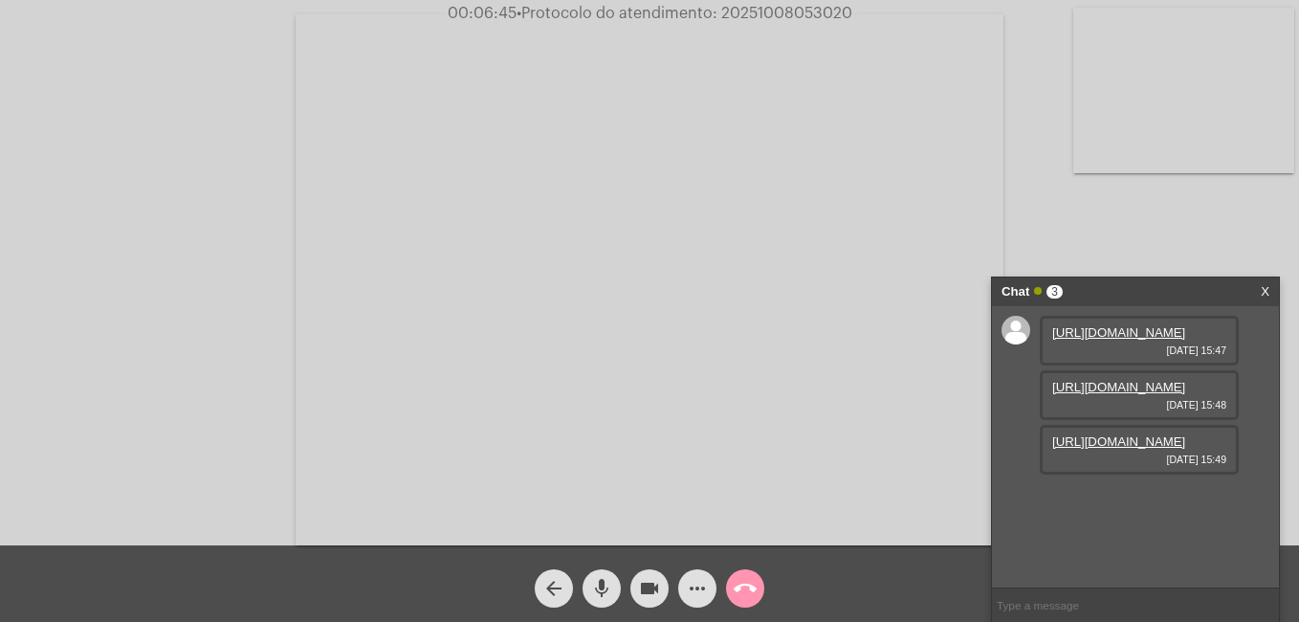
scroll to position [16, 0]
click at [1106, 449] on link "[URL][DOMAIN_NAME]" at bounding box center [1118, 441] width 133 height 14
click at [692, 586] on mat-icon "more_horiz" at bounding box center [697, 588] width 23 height 23
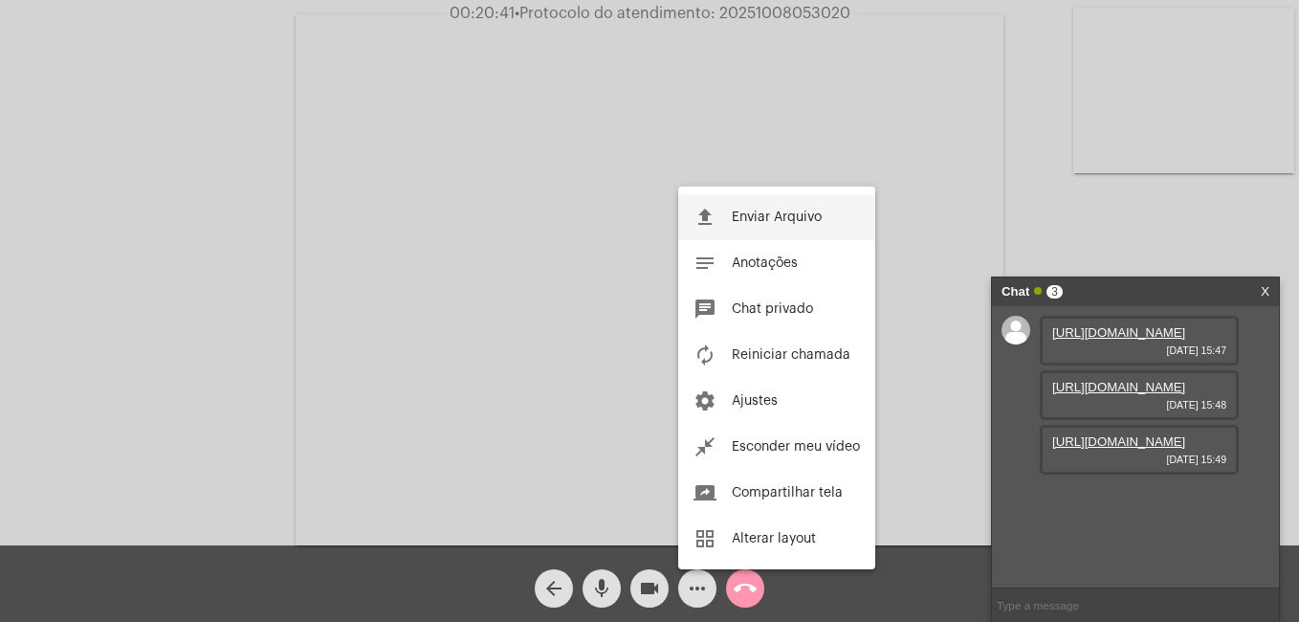
click at [758, 217] on span "Enviar Arquivo" at bounding box center [777, 216] width 90 height 13
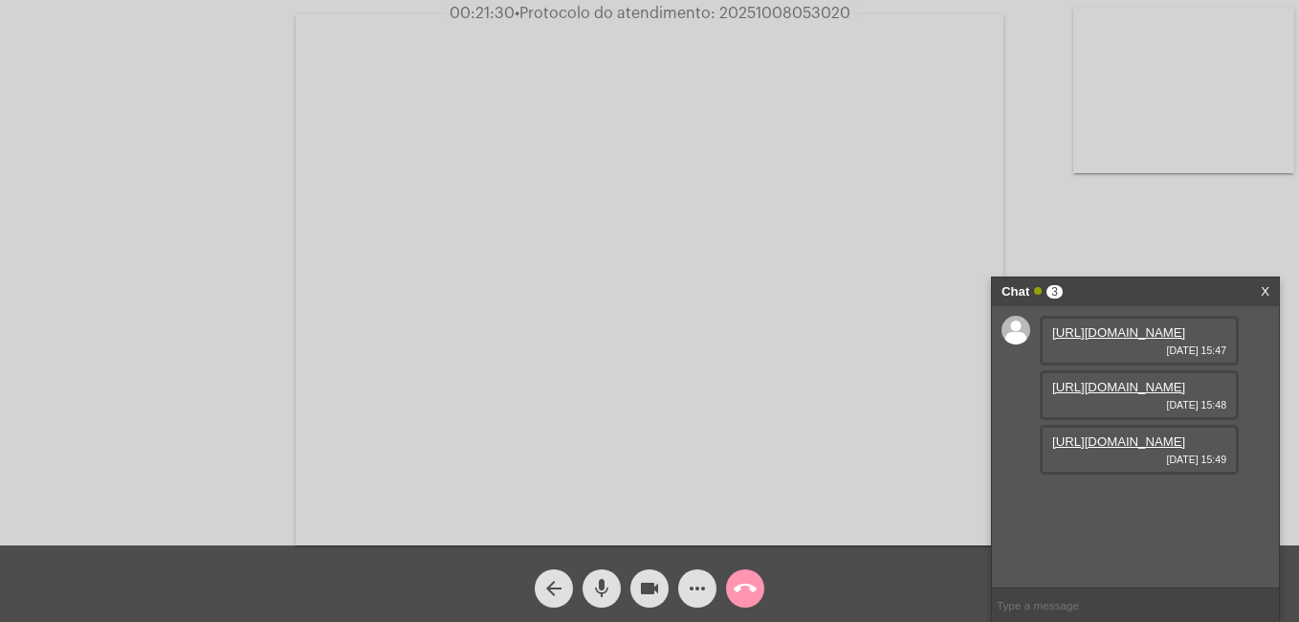
click at [692, 590] on mat-icon "more_horiz" at bounding box center [697, 588] width 23 height 23
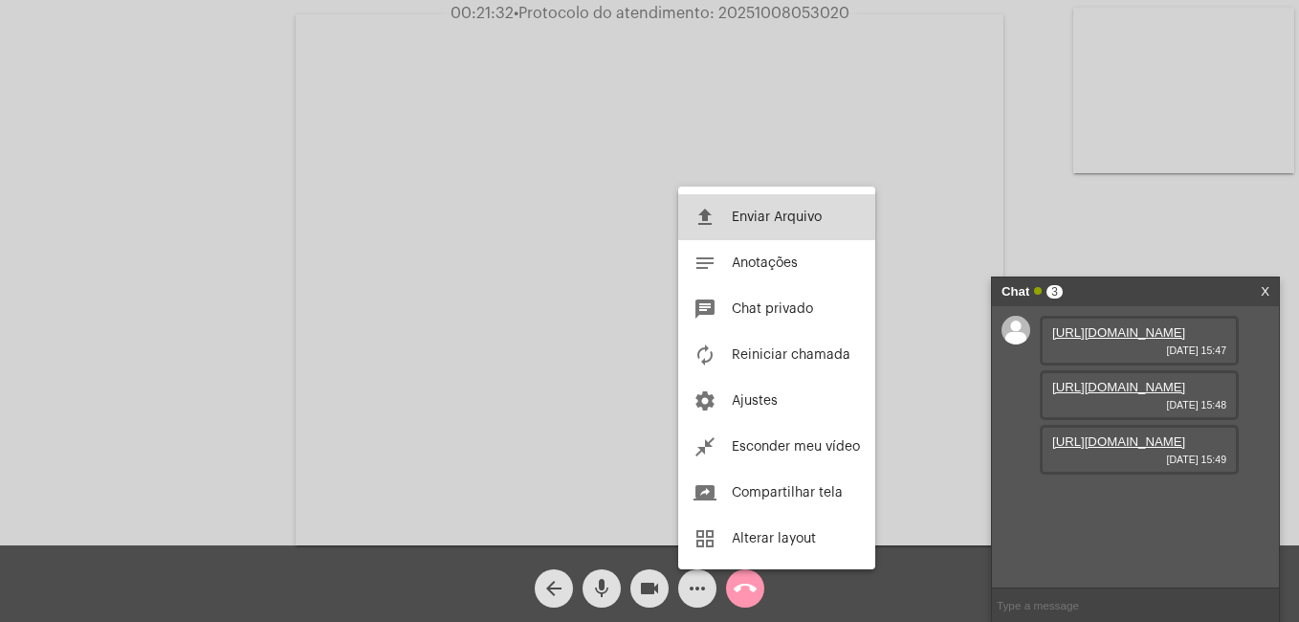
click at [770, 216] on span "Enviar Arquivo" at bounding box center [777, 216] width 90 height 13
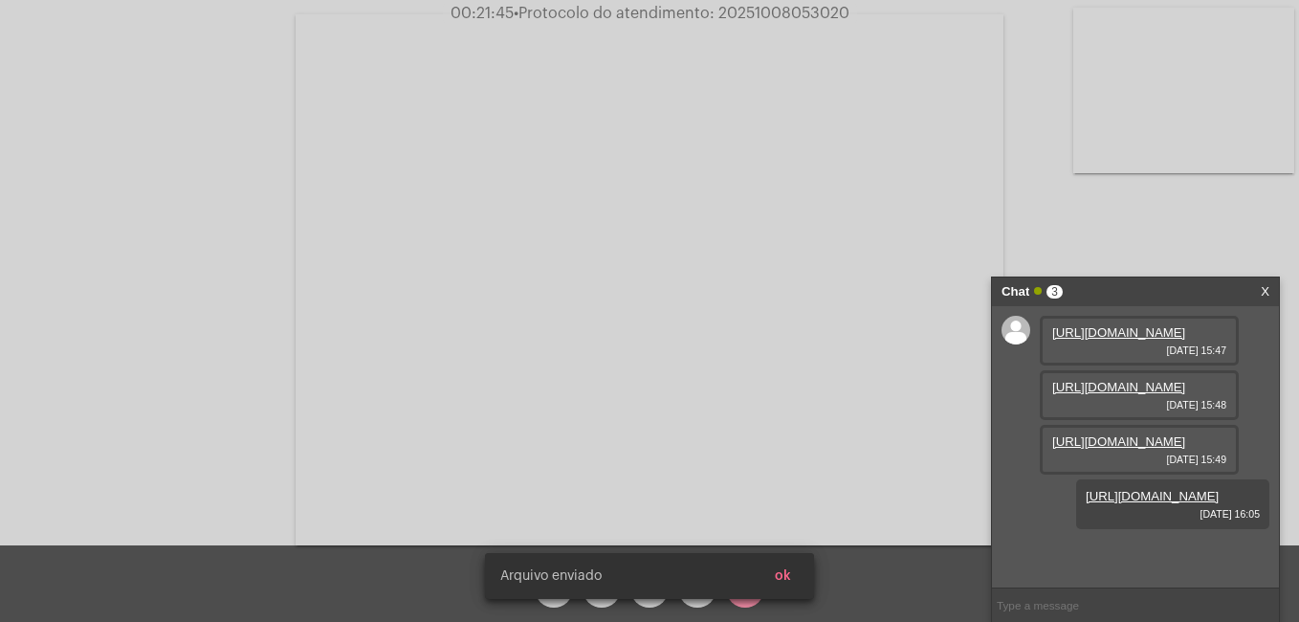
scroll to position [114, 0]
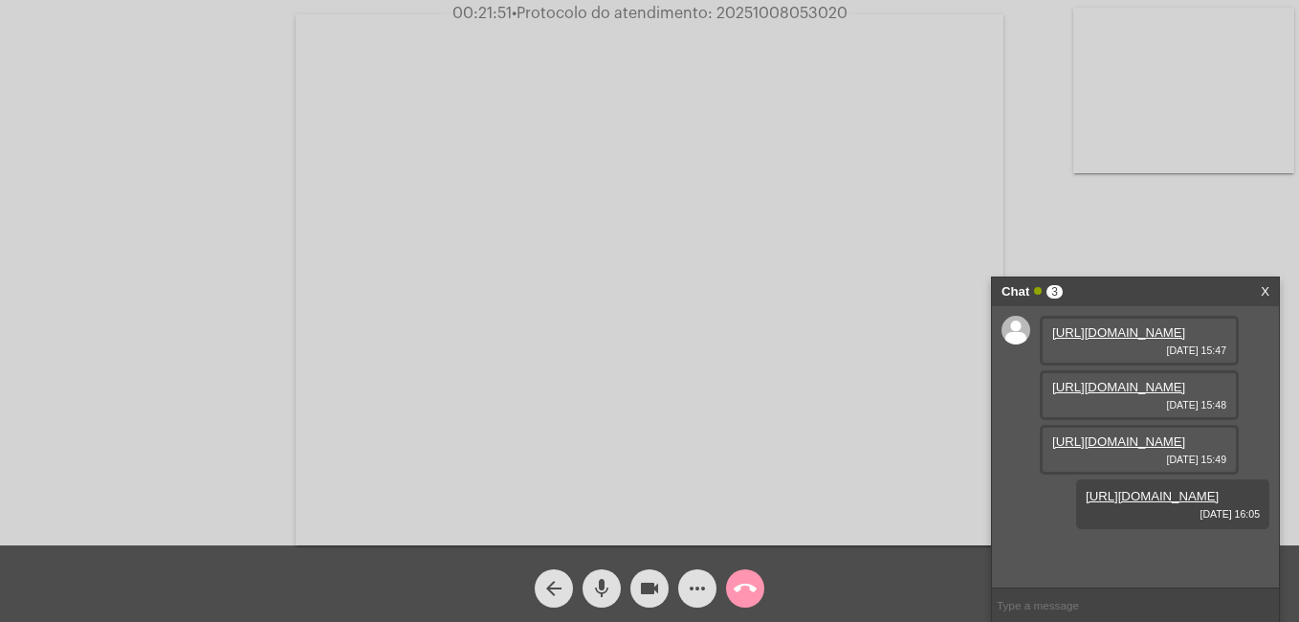
drag, startPoint x: 719, startPoint y: 11, endPoint x: 855, endPoint y: 23, distance: 136.3
click at [855, 23] on app-call "00:21:51 • Protocolo do atendimento: 20251008053020 Acessando Câmera e Microfon…" at bounding box center [649, 311] width 1299 height 622
copy app-call "20251008053020"
click at [1054, 604] on input "text" at bounding box center [1135, 604] width 287 height 33
paste input "20251008053020"
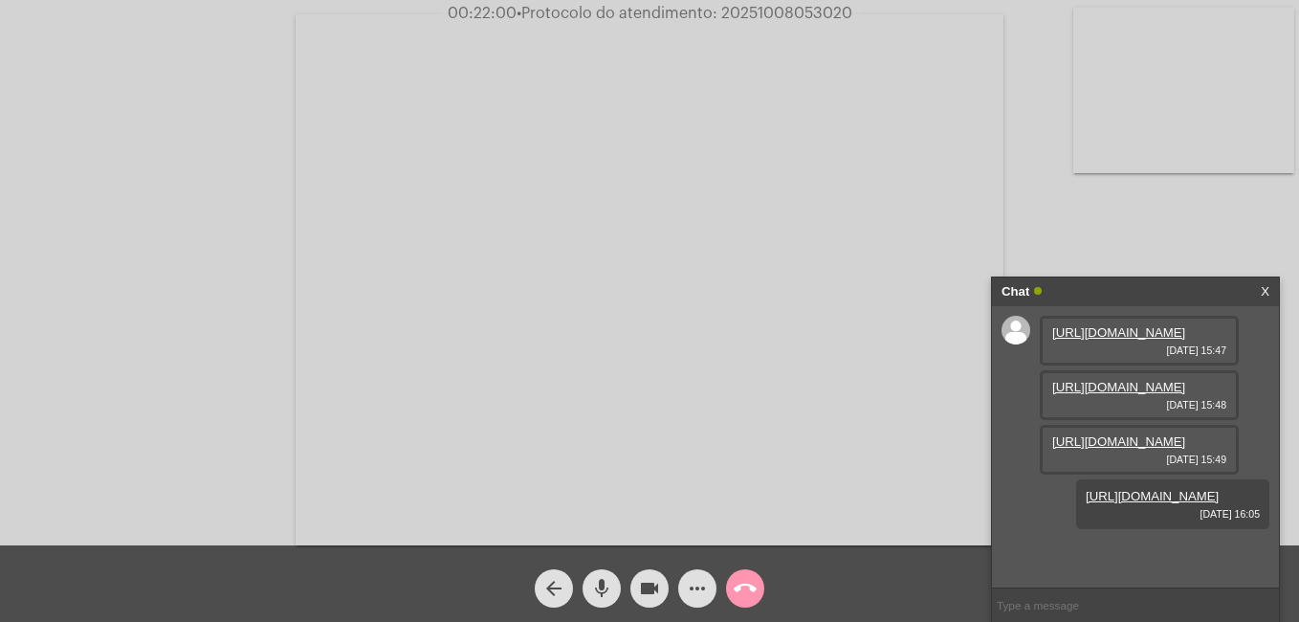
type input "20251008053020"
click at [652, 586] on mat-icon "videocam" at bounding box center [649, 588] width 23 height 23
click at [741, 597] on mat-icon "call_end" at bounding box center [745, 588] width 23 height 23
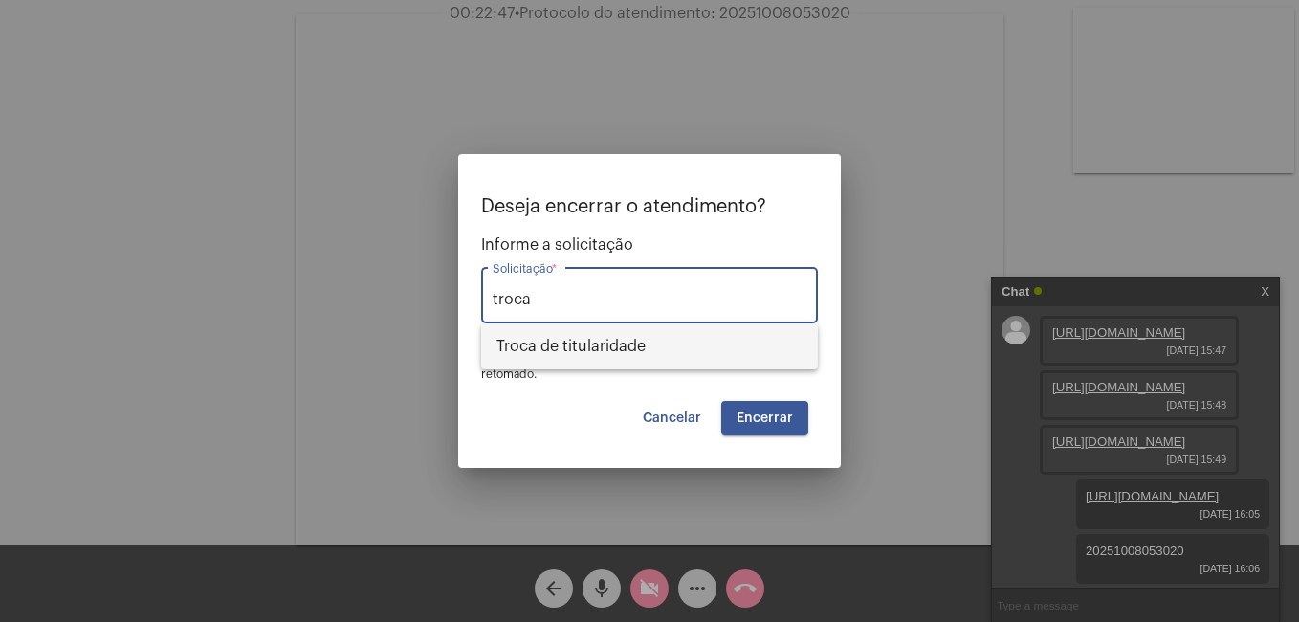
click at [592, 345] on span "Troca de titularidade" at bounding box center [649, 346] width 306 height 46
type input "Troca de titularidade"
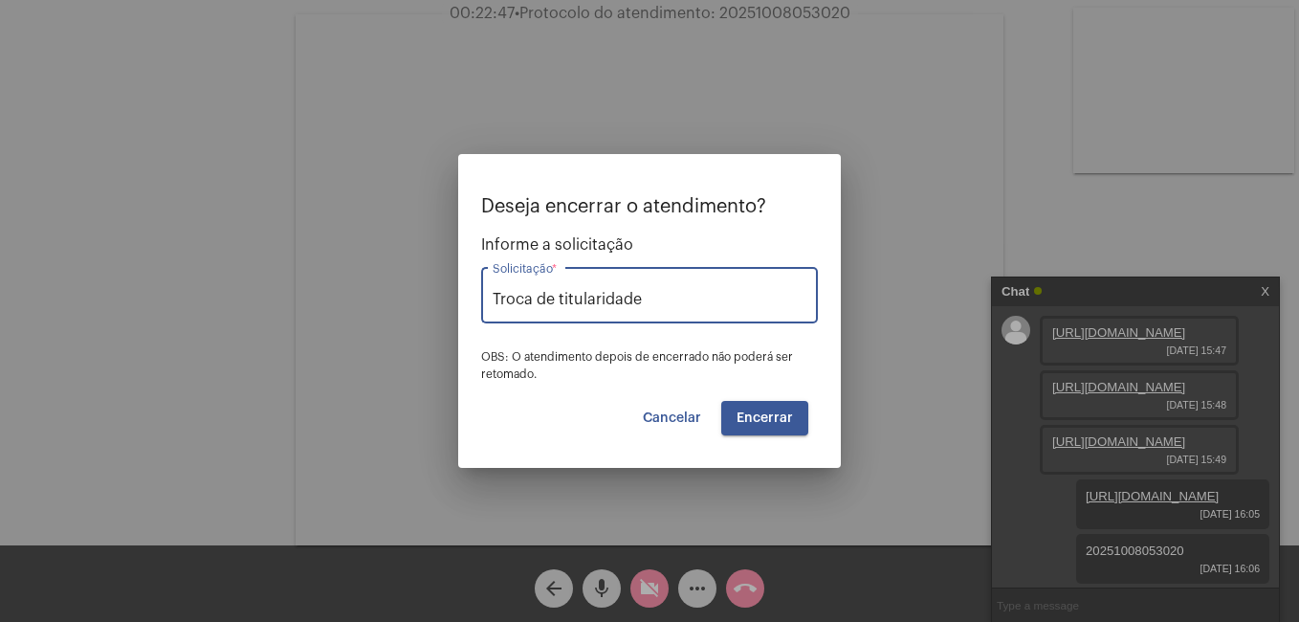
click at [756, 421] on span "Encerrar" at bounding box center [764, 417] width 56 height 13
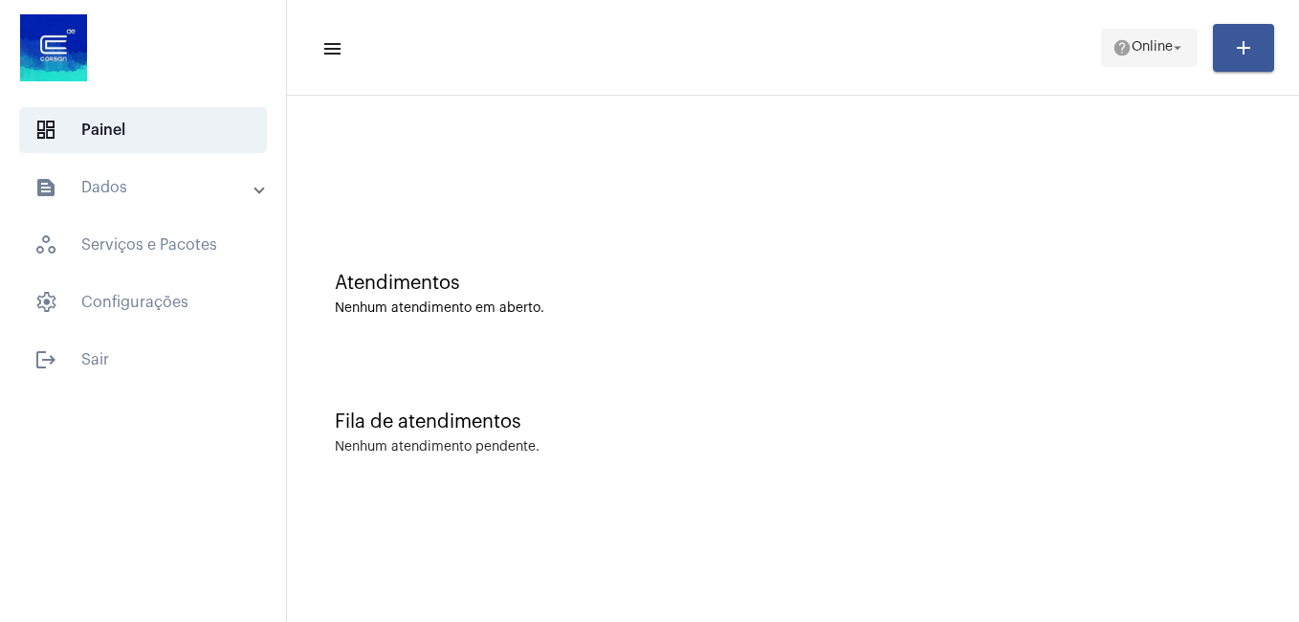
click at [1102, 50] on button "help Online arrow_drop_down" at bounding box center [1149, 48] width 97 height 38
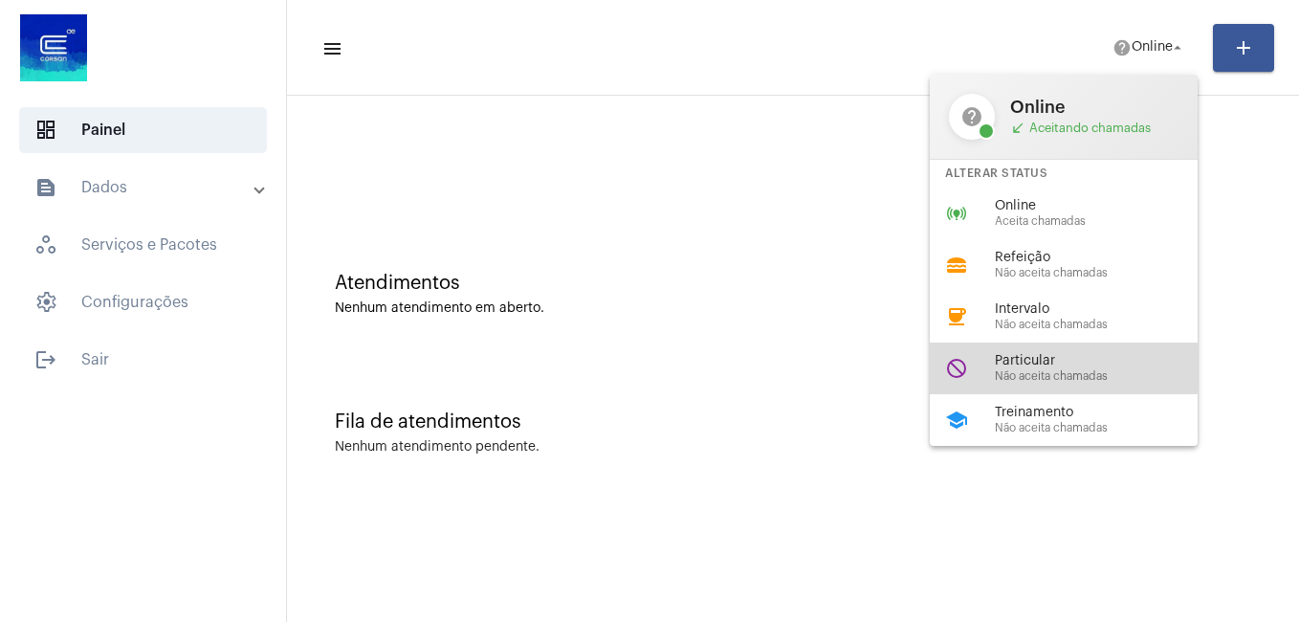
click at [1042, 368] on div "Particular Não aceita chamadas" at bounding box center [1104, 368] width 218 height 29
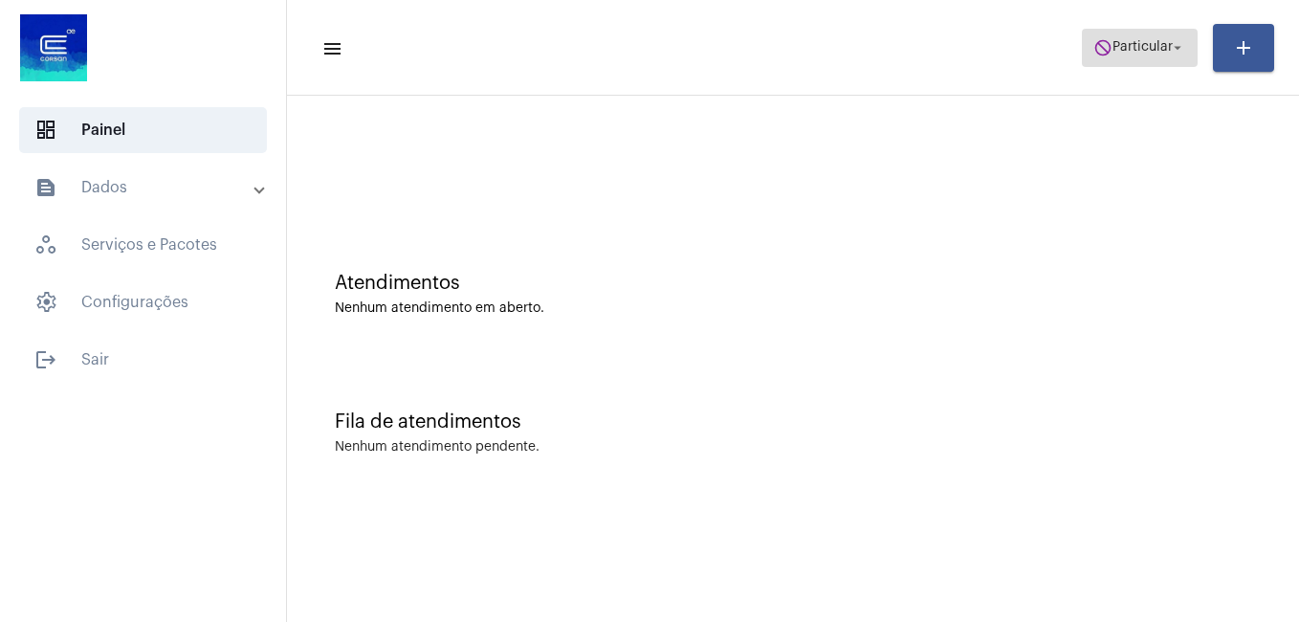
click at [1171, 43] on mat-icon "arrow_drop_down" at bounding box center [1177, 47] width 17 height 17
